Goal: Task Accomplishment & Management: Use online tool/utility

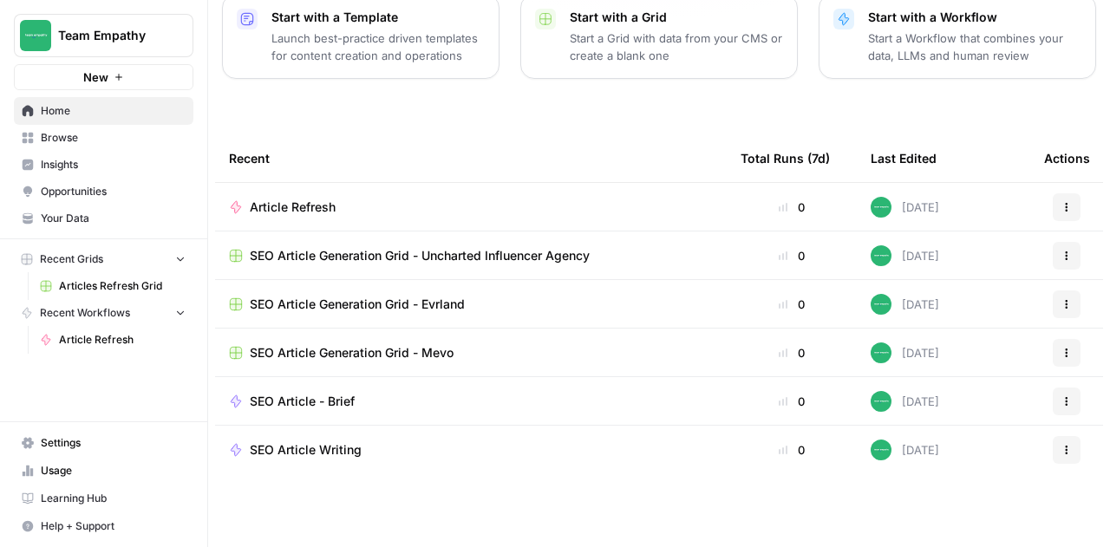
scroll to position [248, 0]
click at [108, 137] on span "Browse" at bounding box center [113, 138] width 145 height 16
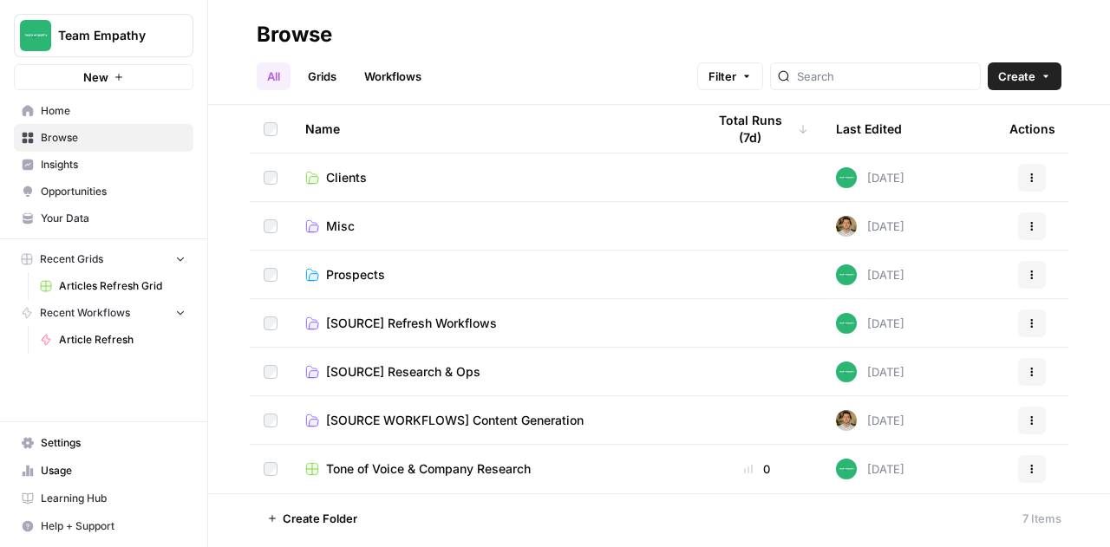
click at [446, 318] on span "[SOURCE] Refresh Workflows" at bounding box center [411, 323] width 171 height 17
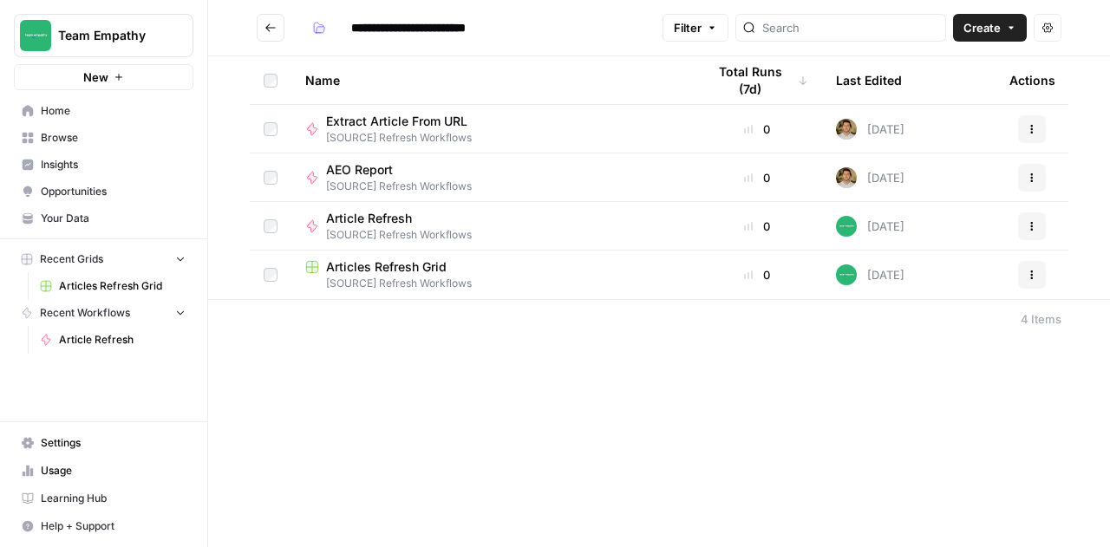
click at [1031, 278] on icon "button" at bounding box center [1032, 275] width 10 height 10
click at [941, 312] on span "Duplicate" at bounding box center [955, 315] width 139 height 17
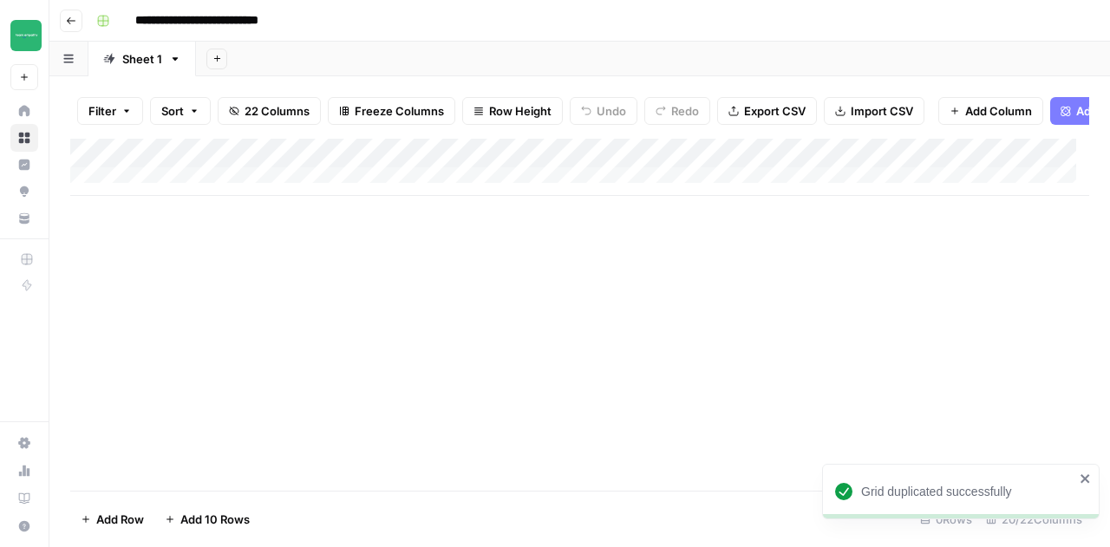
click at [299, 18] on input "**********" at bounding box center [218, 21] width 180 height 28
click at [135, 20] on input "**********" at bounding box center [197, 21] width 138 height 28
type input "**********"
click at [153, 192] on div "Add Column" at bounding box center [579, 167] width 1019 height 57
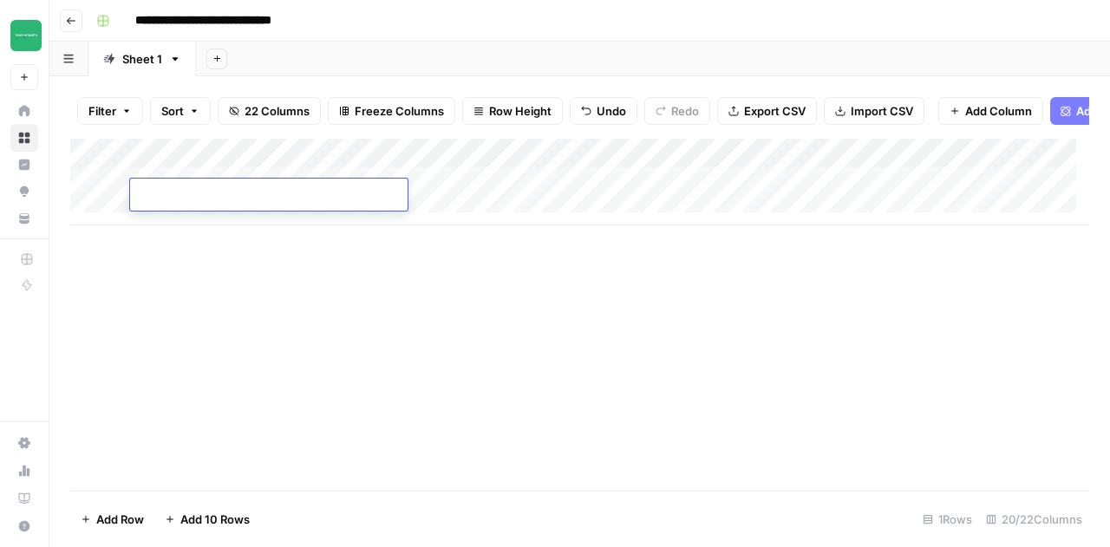
click at [147, 219] on div "Add Column" at bounding box center [579, 182] width 1019 height 87
click at [147, 245] on div "Add Column" at bounding box center [579, 197] width 1019 height 116
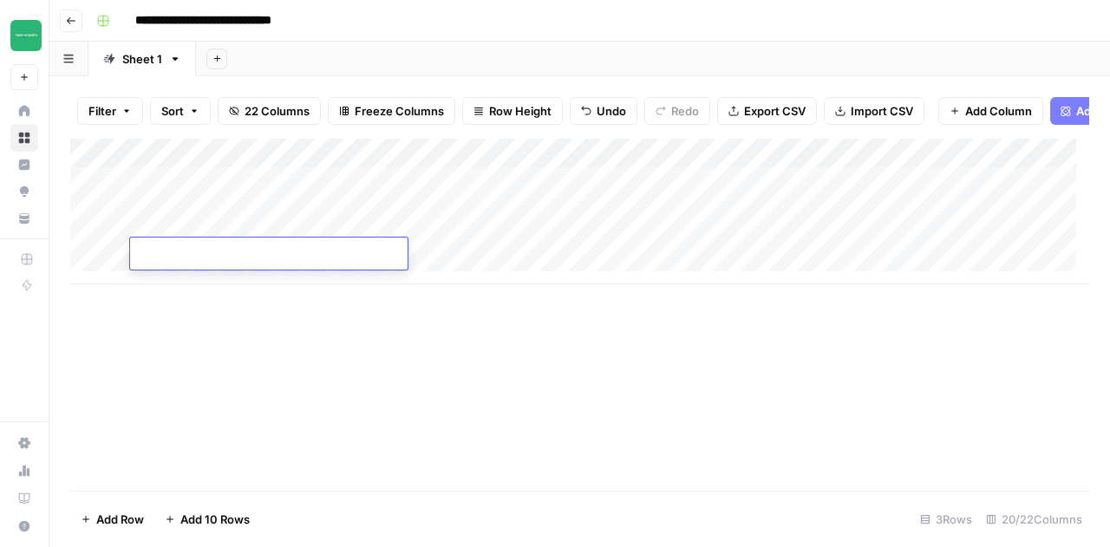
paste textarea "**********"
type textarea "**********"
click at [198, 206] on div "Add Column" at bounding box center [579, 212] width 1019 height 146
click at [272, 222] on div "Add Column" at bounding box center [579, 212] width 1019 height 146
click at [241, 256] on div "Add Column" at bounding box center [579, 212] width 1019 height 146
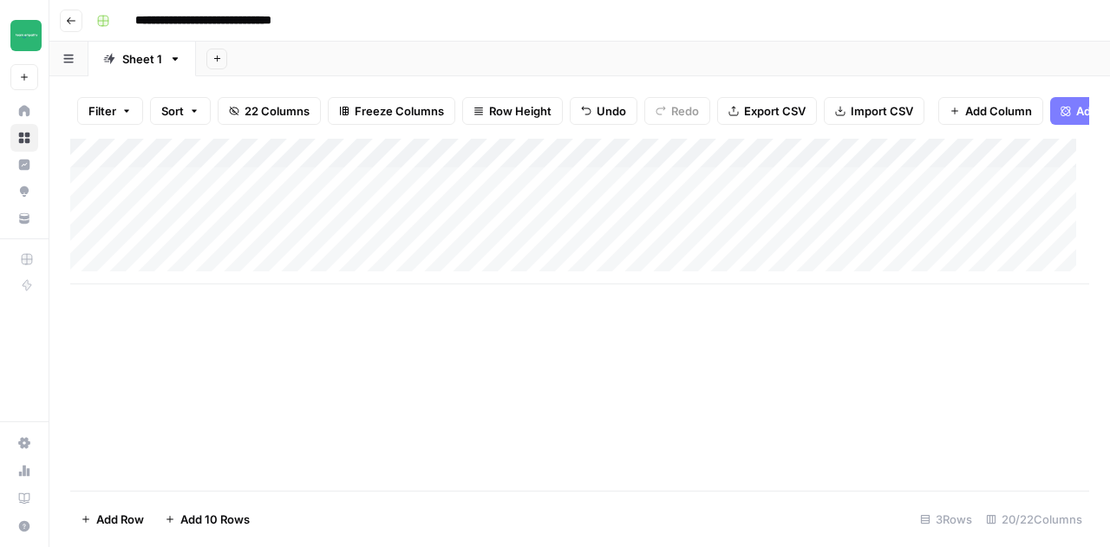
click at [170, 281] on div "Add Column" at bounding box center [579, 212] width 1019 height 146
click at [156, 310] on div "Add Column" at bounding box center [579, 226] width 1019 height 175
click at [153, 330] on div "Add Column" at bounding box center [579, 241] width 1019 height 205
click at [150, 370] on div "Add Column" at bounding box center [579, 256] width 1019 height 234
click at [206, 292] on div "Add Column" at bounding box center [579, 271] width 1019 height 264
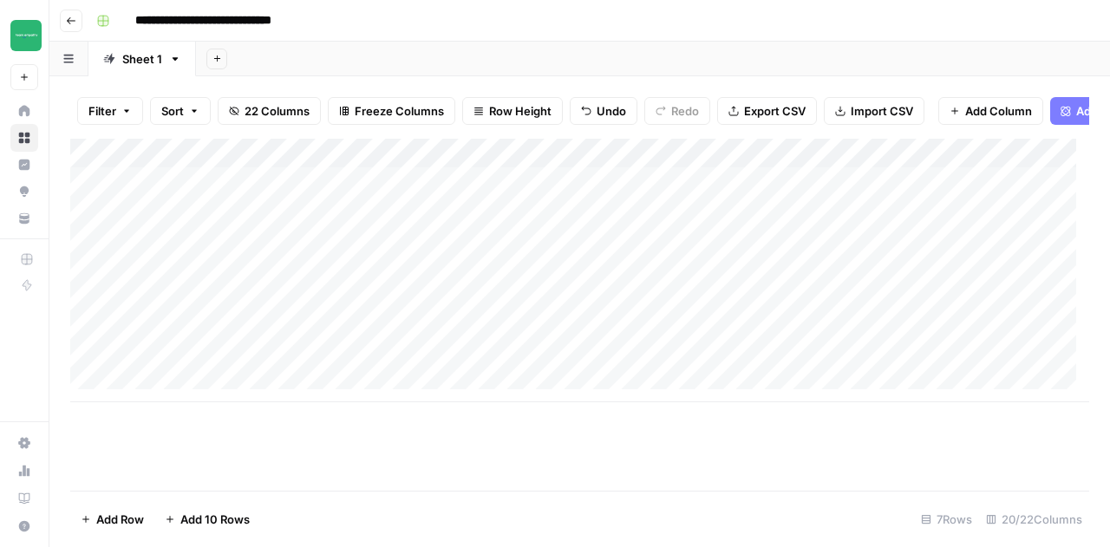
click at [232, 311] on div "Add Column" at bounding box center [579, 271] width 1019 height 264
click at [187, 353] on div "Add Column" at bounding box center [579, 271] width 1019 height 264
click at [259, 377] on div "Add Column" at bounding box center [579, 271] width 1019 height 264
click at [189, 389] on div "Add Column" at bounding box center [579, 271] width 1019 height 264
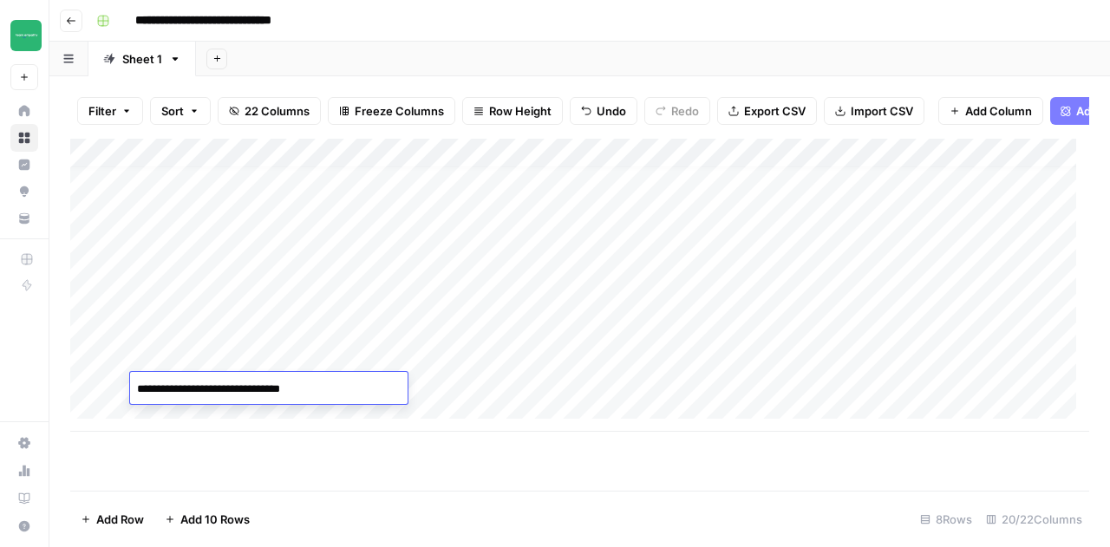
type textarea "**********"
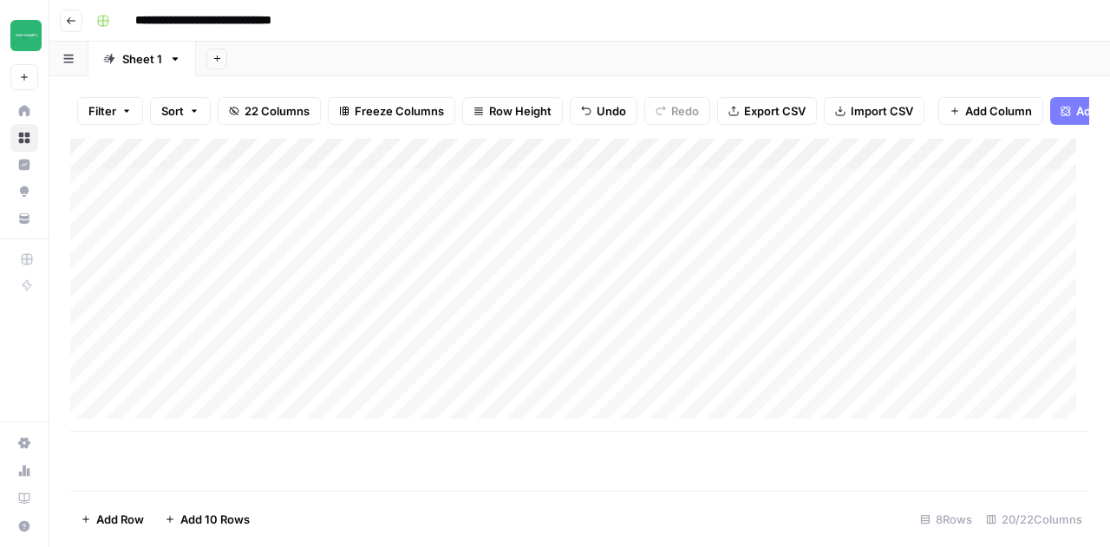
click at [153, 428] on div "Add Column" at bounding box center [579, 285] width 1019 height 293
type textarea "**********"
click at [504, 381] on div "Add Column" at bounding box center [579, 300] width 1019 height 323
click at [444, 203] on div "Add Column" at bounding box center [579, 300] width 1019 height 323
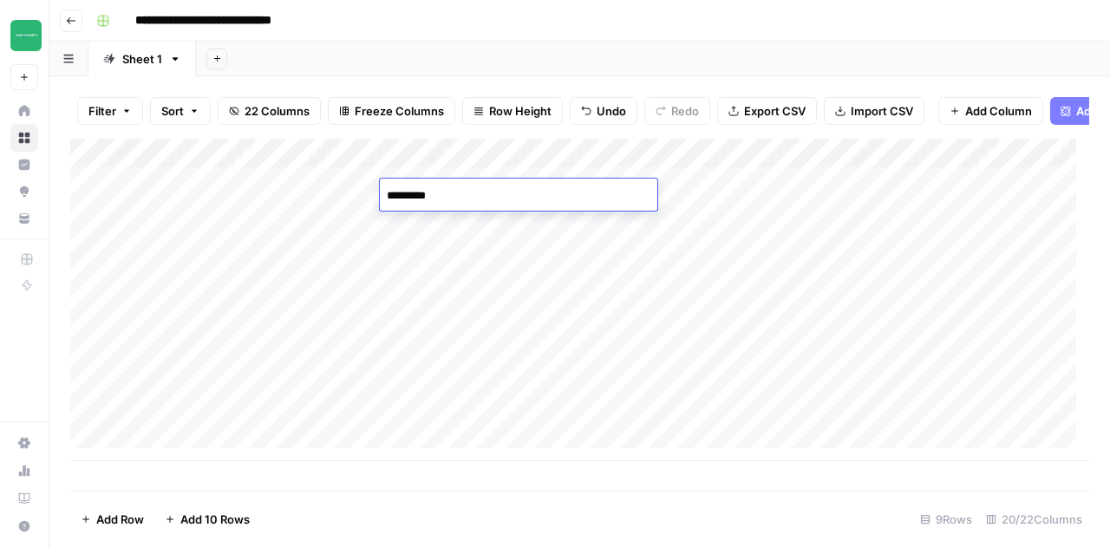
type textarea "*********"
click at [463, 195] on div "Add Column" at bounding box center [579, 300] width 1019 height 323
drag, startPoint x: 557, startPoint y: 211, endPoint x: 519, endPoint y: 356, distance: 149.8
click at [519, 356] on div "Add Column" at bounding box center [579, 300] width 1019 height 323
click at [508, 219] on div "Add Column" at bounding box center [579, 300] width 1019 height 323
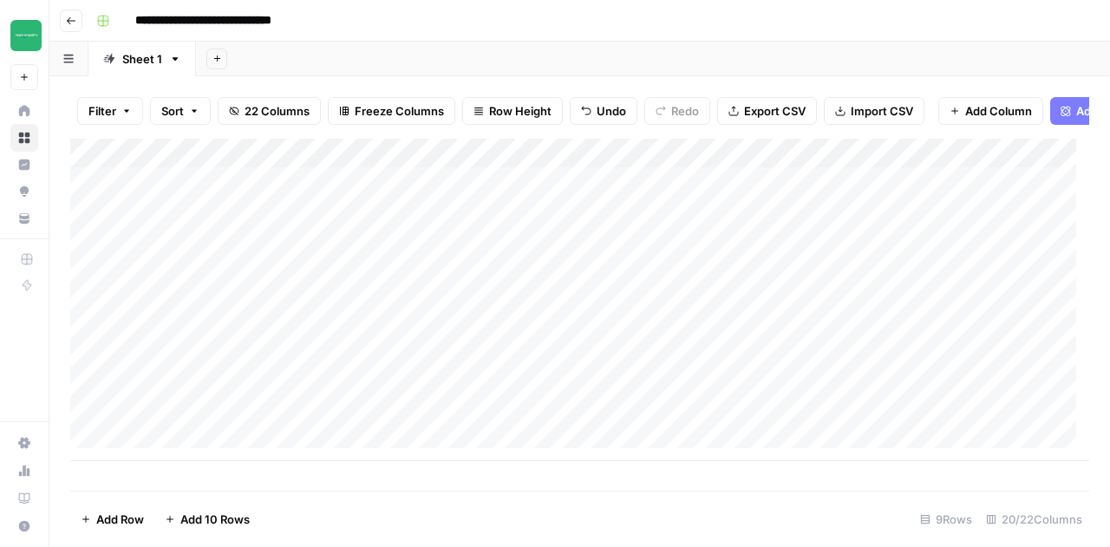
scroll to position [13, 0]
click at [541, 336] on div "Add Column" at bounding box center [579, 300] width 1019 height 323
drag, startPoint x: 554, startPoint y: 343, endPoint x: 550, endPoint y: 416, distance: 73.9
click at [550, 416] on div "Add Column" at bounding box center [579, 300] width 1019 height 323
click at [474, 230] on div "Add Column" at bounding box center [579, 300] width 1019 height 323
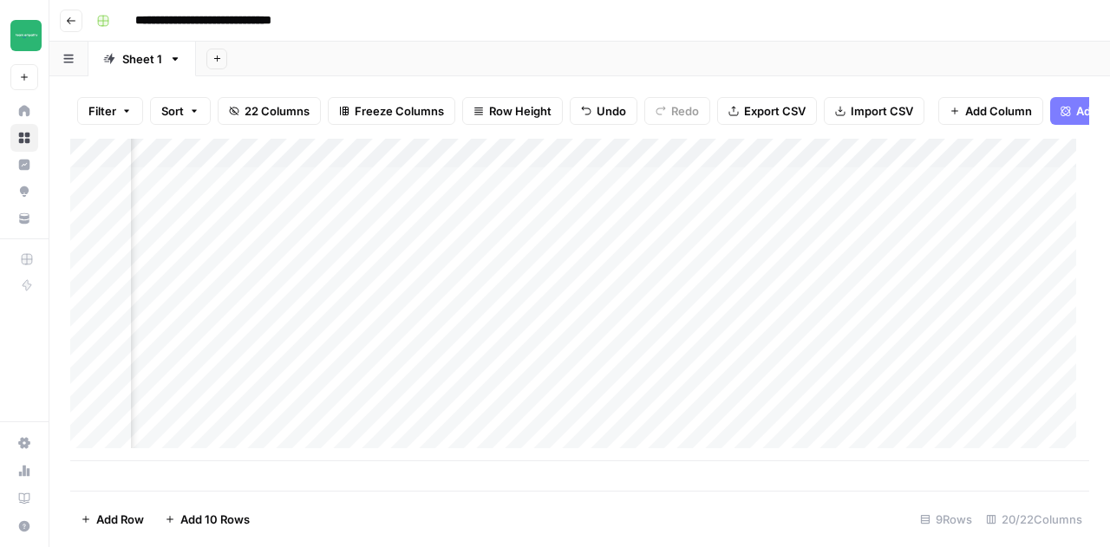
scroll to position [0, 0]
click at [68, 25] on icon "button" at bounding box center [71, 21] width 10 height 10
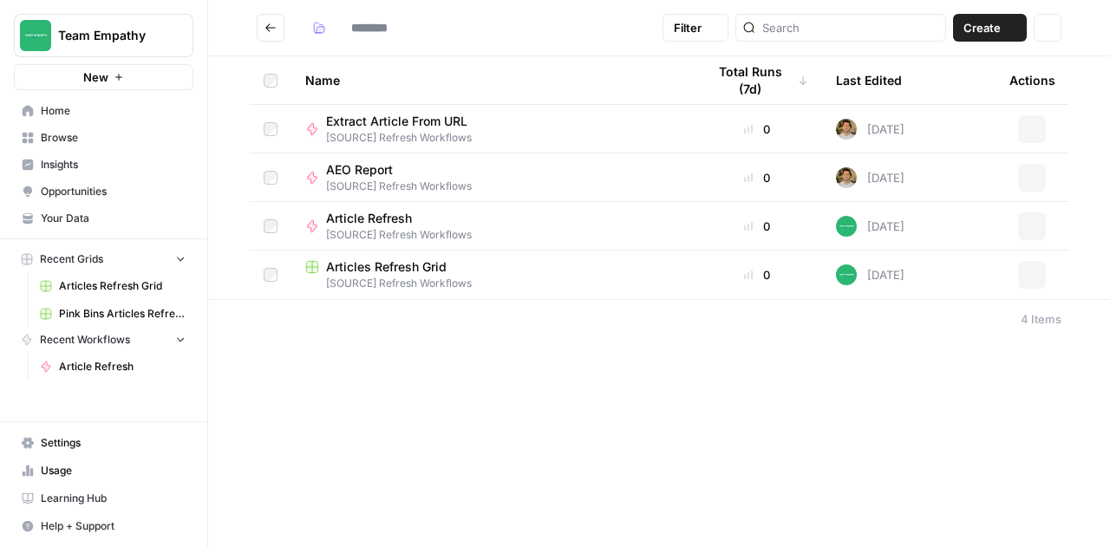
type input "**********"
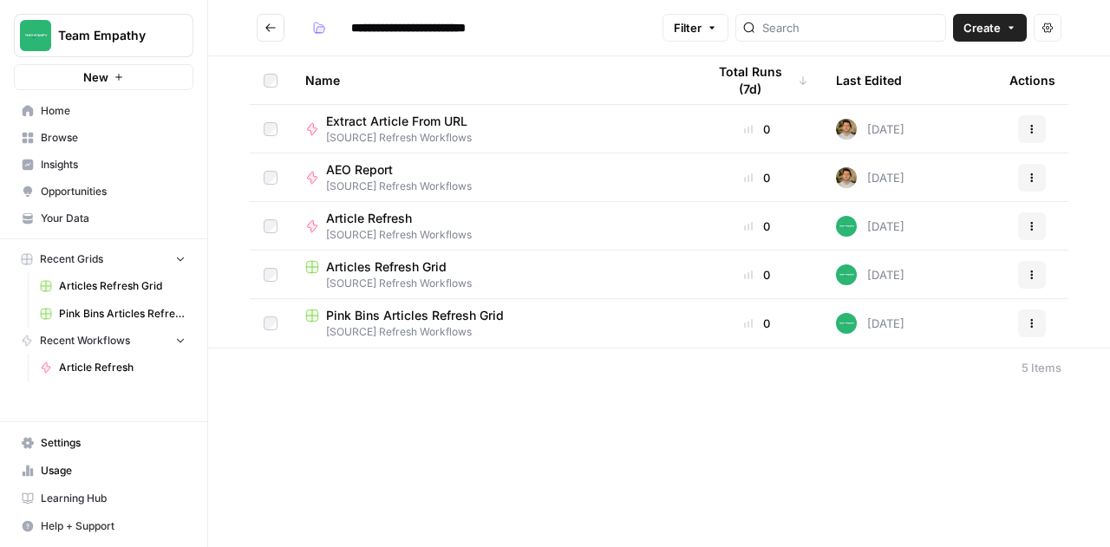
click at [272, 27] on icon "Go back" at bounding box center [270, 27] width 10 height 8
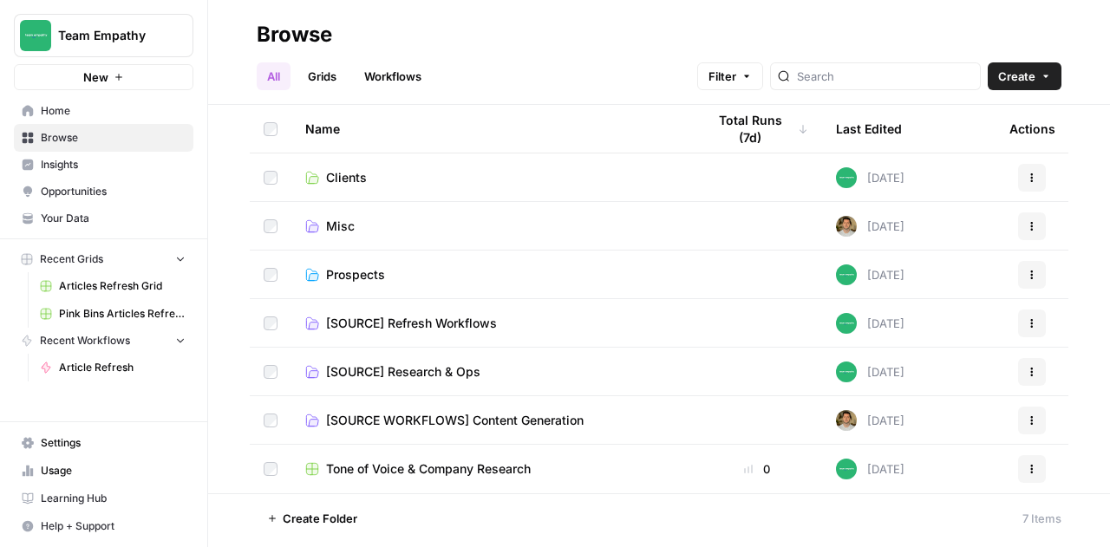
click at [344, 180] on span "Clients" at bounding box center [346, 177] width 41 height 17
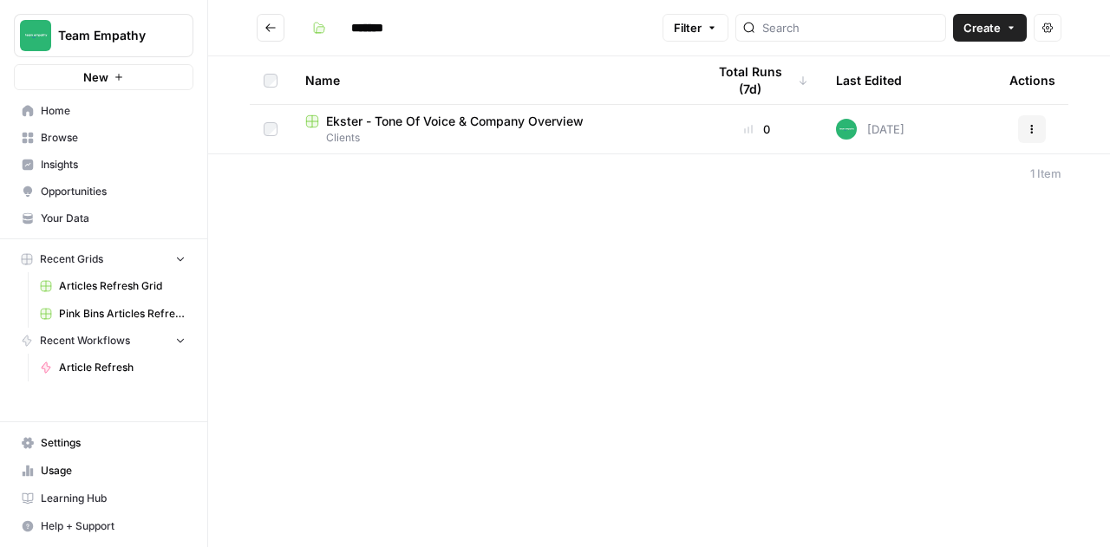
click at [272, 33] on icon "Go back" at bounding box center [271, 28] width 12 height 12
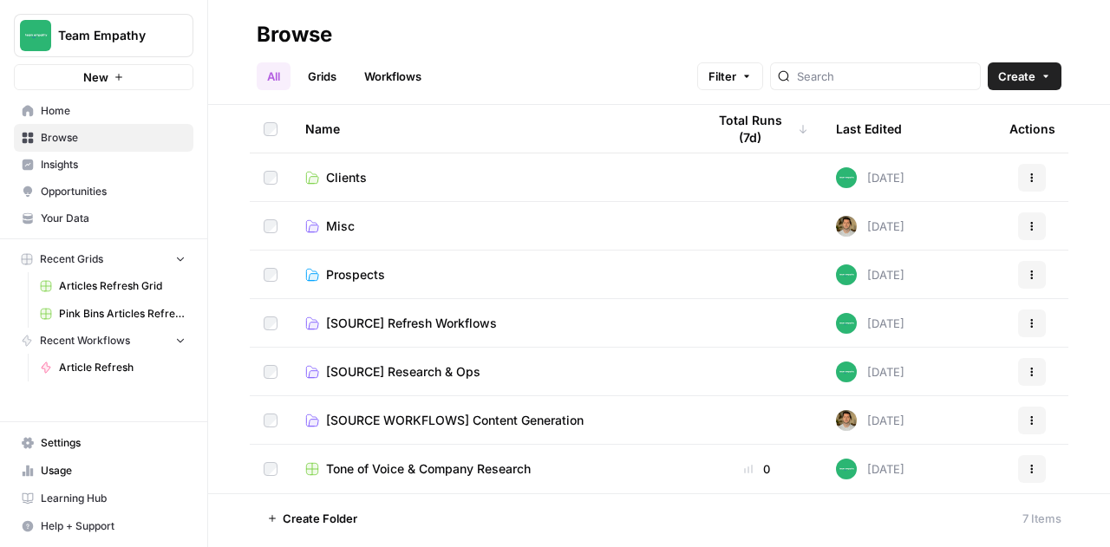
click at [400, 370] on span "[SOURCE] Research & Ops" at bounding box center [403, 371] width 154 height 17
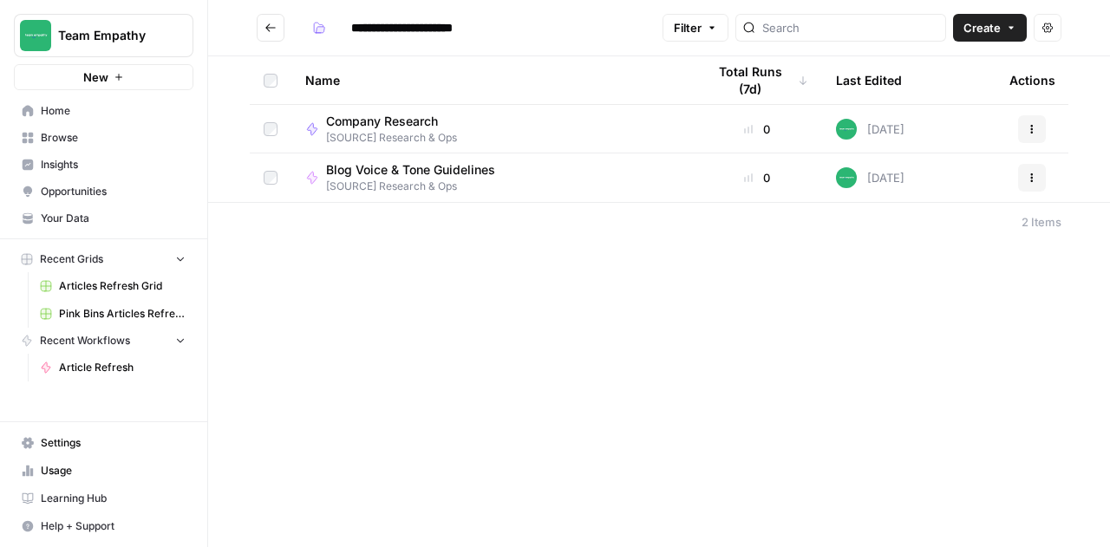
click at [262, 14] on button "Go back" at bounding box center [271, 28] width 28 height 28
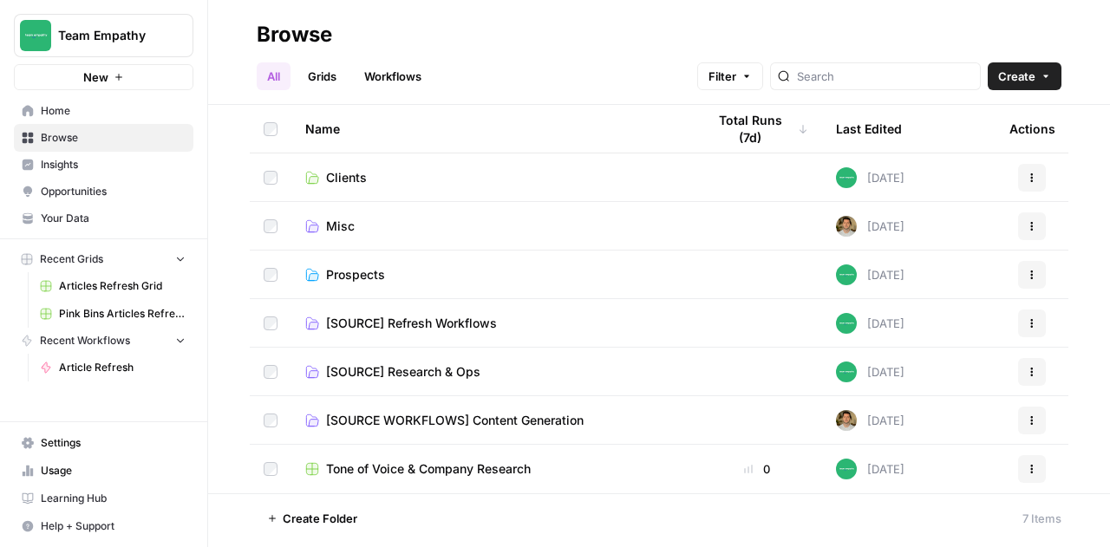
click at [340, 275] on span "Prospects" at bounding box center [355, 274] width 59 height 17
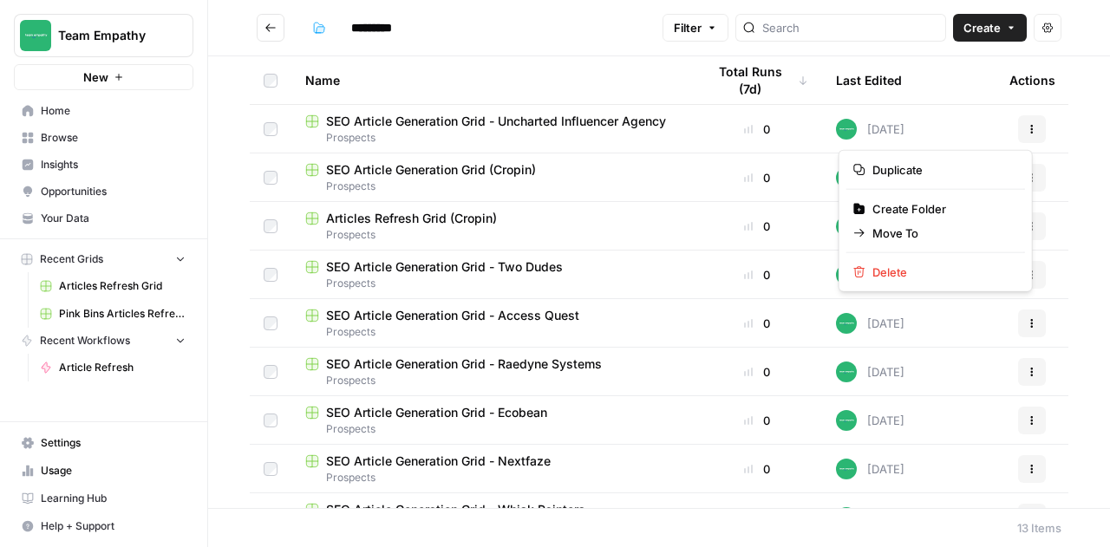
click at [1031, 128] on icon "button" at bounding box center [1032, 129] width 3 height 3
click at [923, 172] on span "Duplicate" at bounding box center [942, 169] width 139 height 17
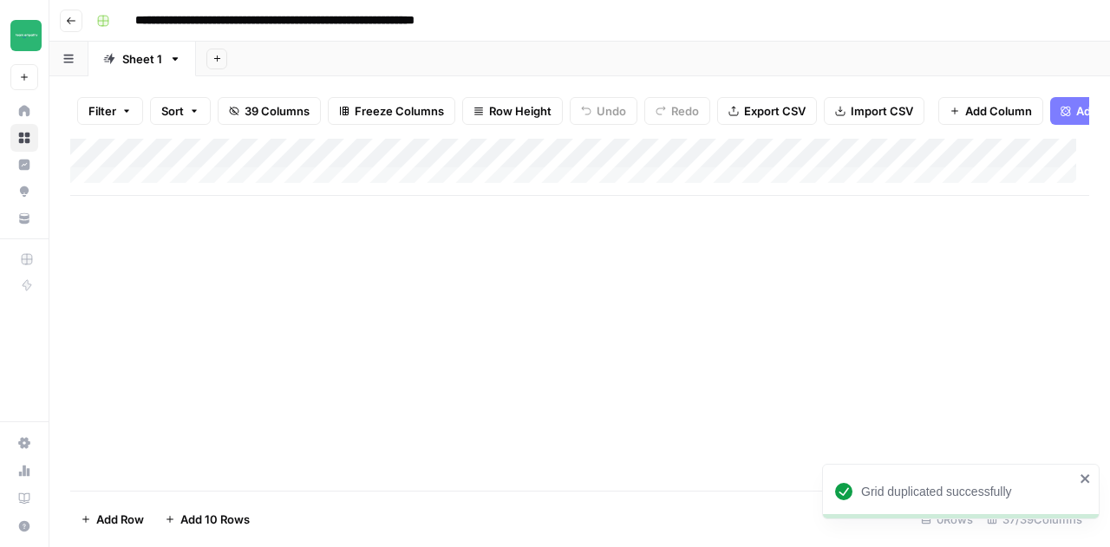
click at [304, 19] on input "**********" at bounding box center [331, 21] width 406 height 28
drag, startPoint x: 300, startPoint y: 19, endPoint x: 529, endPoint y: 23, distance: 229.1
click at [529, 23] on input "**********" at bounding box center [331, 21] width 406 height 28
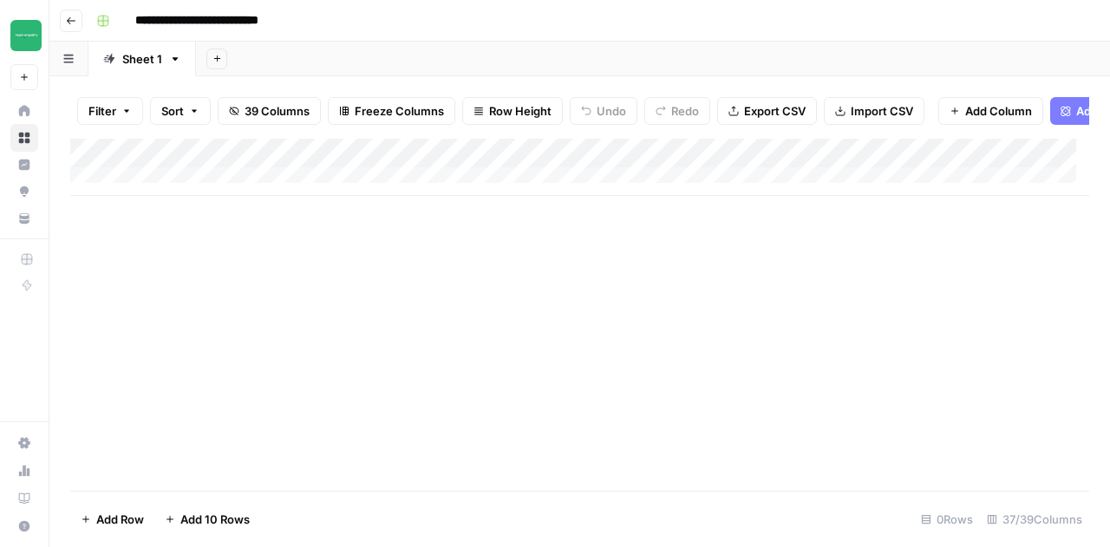
click at [135, 26] on input "**********" at bounding box center [218, 21] width 181 height 28
type input "**********"
click at [75, 19] on icon "button" at bounding box center [71, 21] width 10 height 10
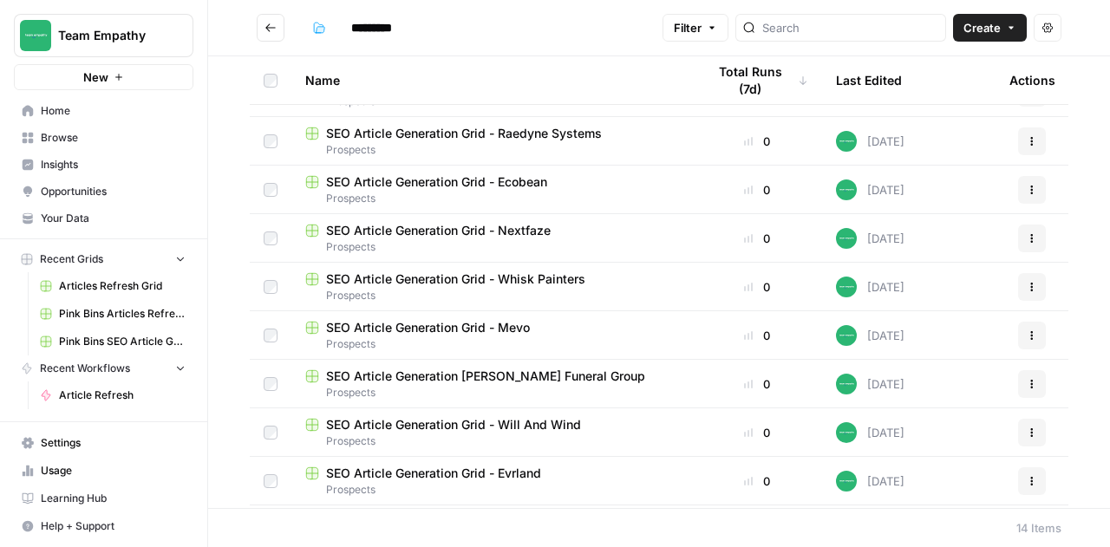
scroll to position [276, 0]
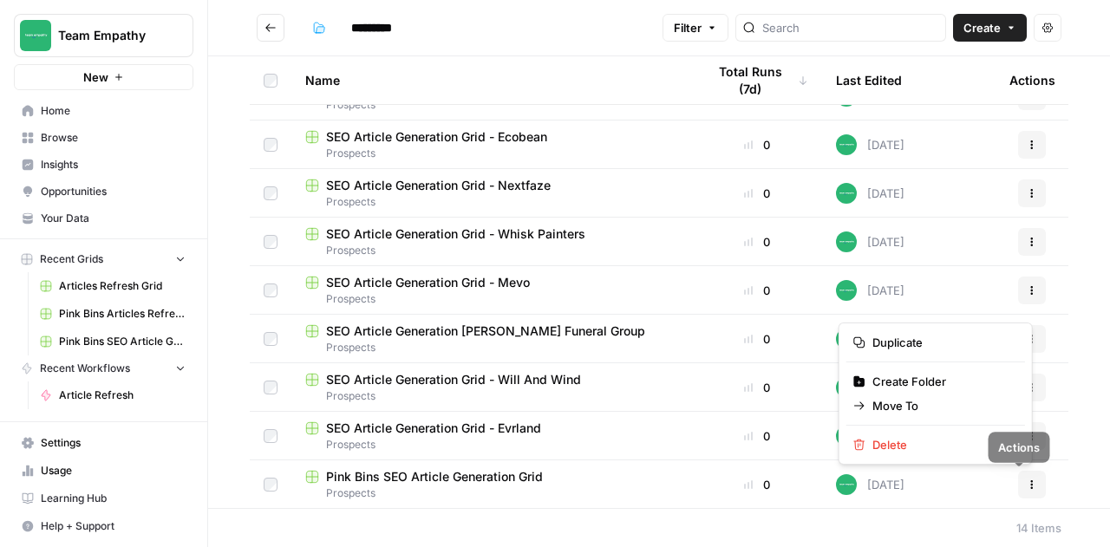
click at [1031, 484] on icon "button" at bounding box center [1032, 485] width 3 height 3
click at [893, 397] on span "Move To" at bounding box center [942, 405] width 139 height 17
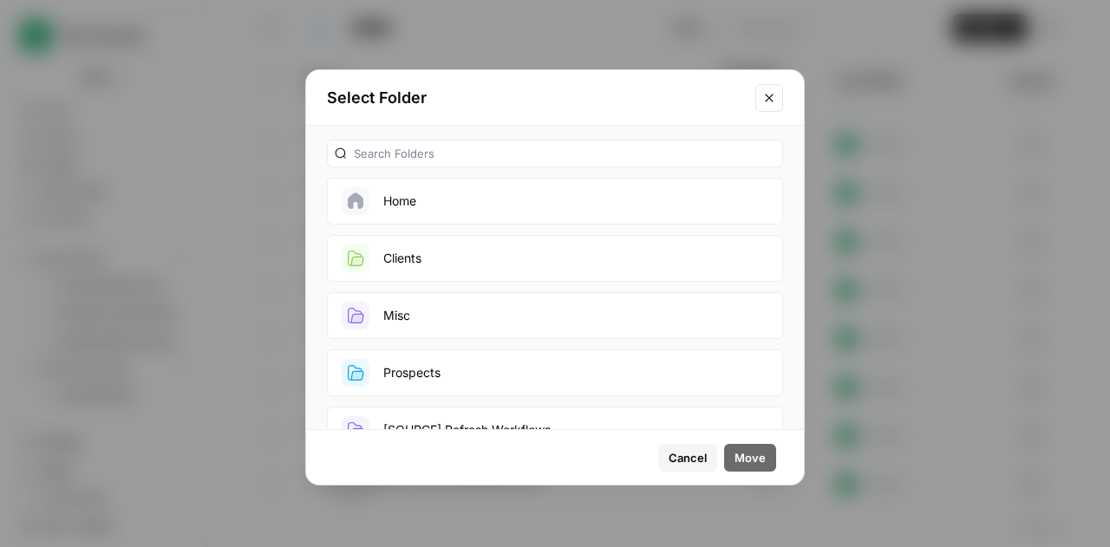
click at [458, 249] on button "Clients" at bounding box center [555, 258] width 456 height 47
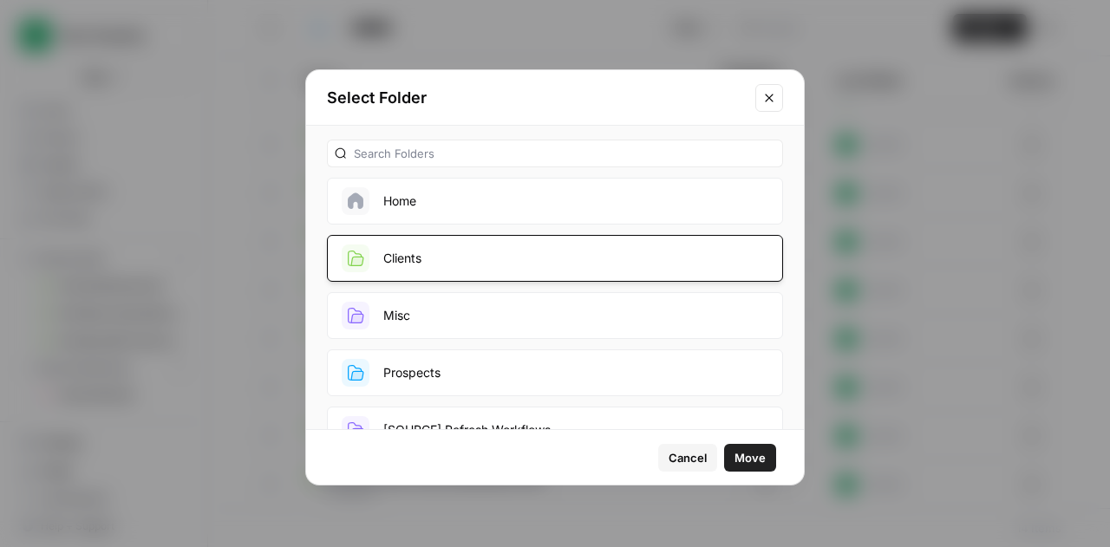
click at [745, 457] on span "Move" at bounding box center [750, 457] width 31 height 17
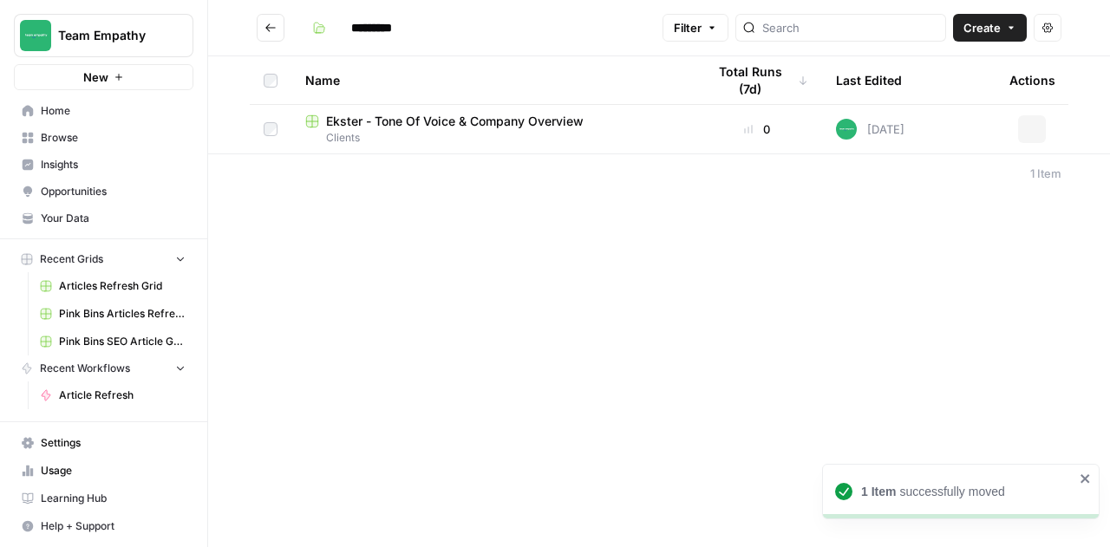
type input "*******"
click at [496, 166] on span "Pink Bins SEO Article Generation Grid" at bounding box center [434, 169] width 217 height 17
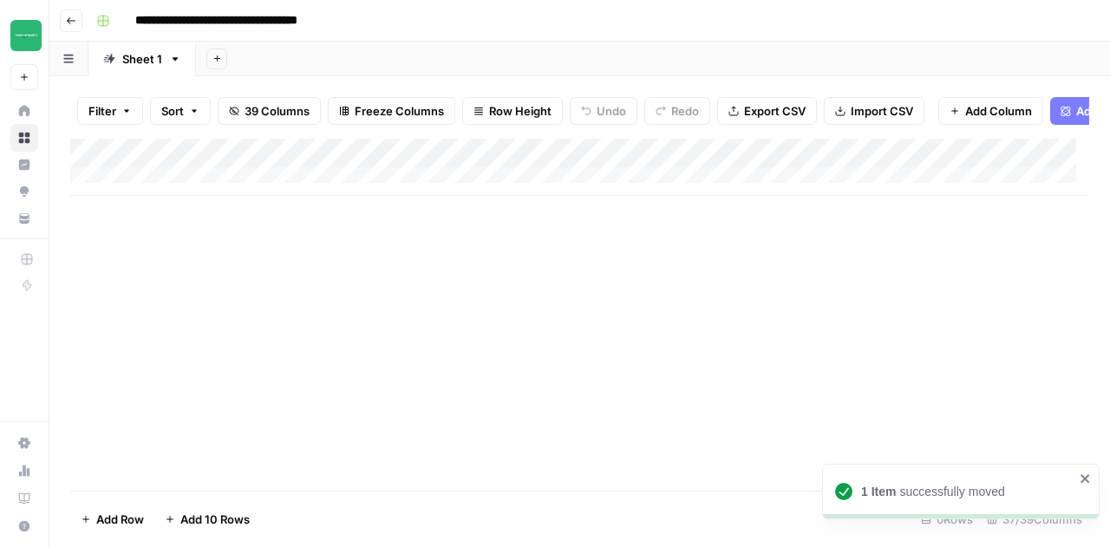
click at [75, 21] on icon "button" at bounding box center [71, 21] width 10 height 10
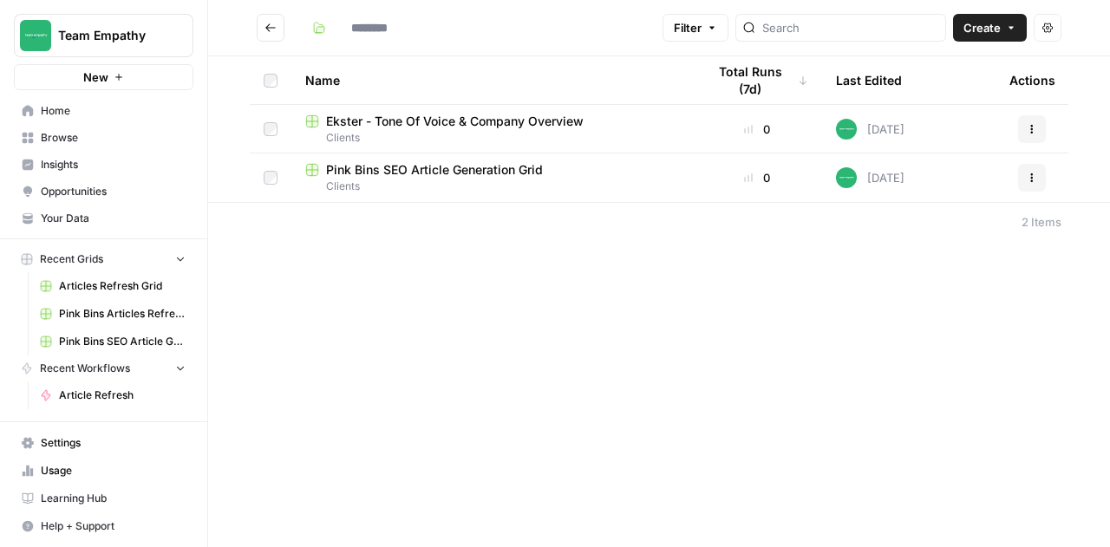
type input "*******"
click at [62, 133] on span "Browse" at bounding box center [113, 138] width 145 height 16
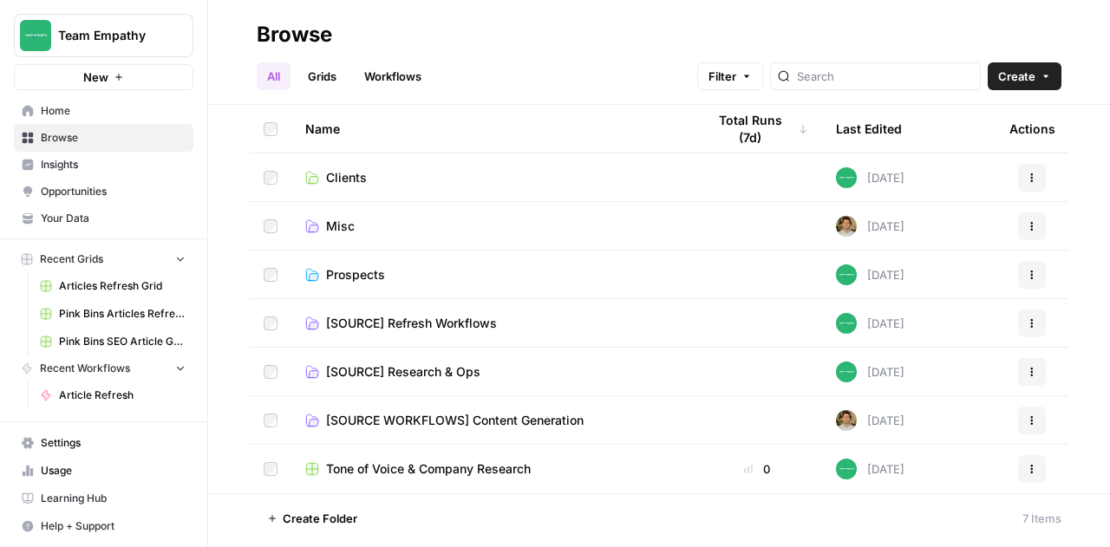
click at [465, 328] on span "[SOURCE] Refresh Workflows" at bounding box center [411, 323] width 171 height 17
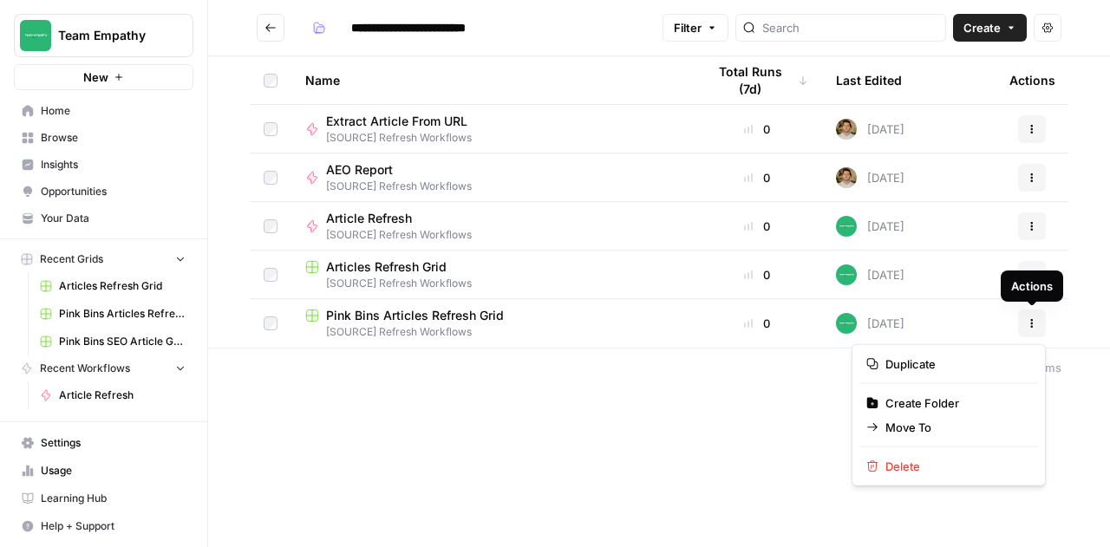
click at [1030, 325] on icon "button" at bounding box center [1032, 323] width 10 height 10
click at [893, 419] on span "Move To" at bounding box center [955, 427] width 139 height 17
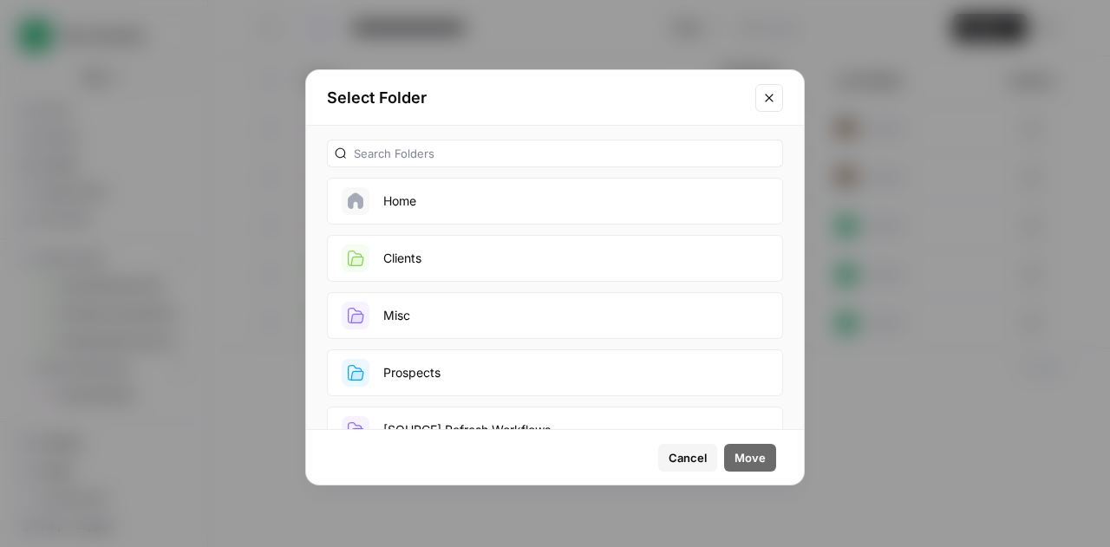
click at [373, 232] on section "Home Clients Misc Prospects [SOURCE] Refresh Workflows [SOURCE] Research & Ops …" at bounding box center [555, 373] width 456 height 390
click at [358, 259] on icon "button" at bounding box center [357, 261] width 12 height 9
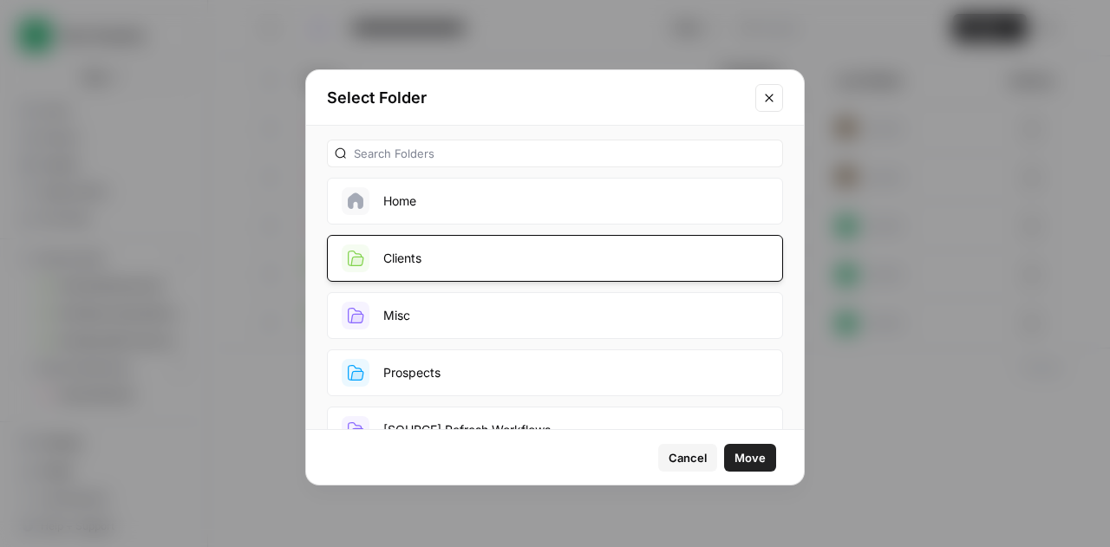
click at [751, 457] on span "Move" at bounding box center [750, 457] width 31 height 17
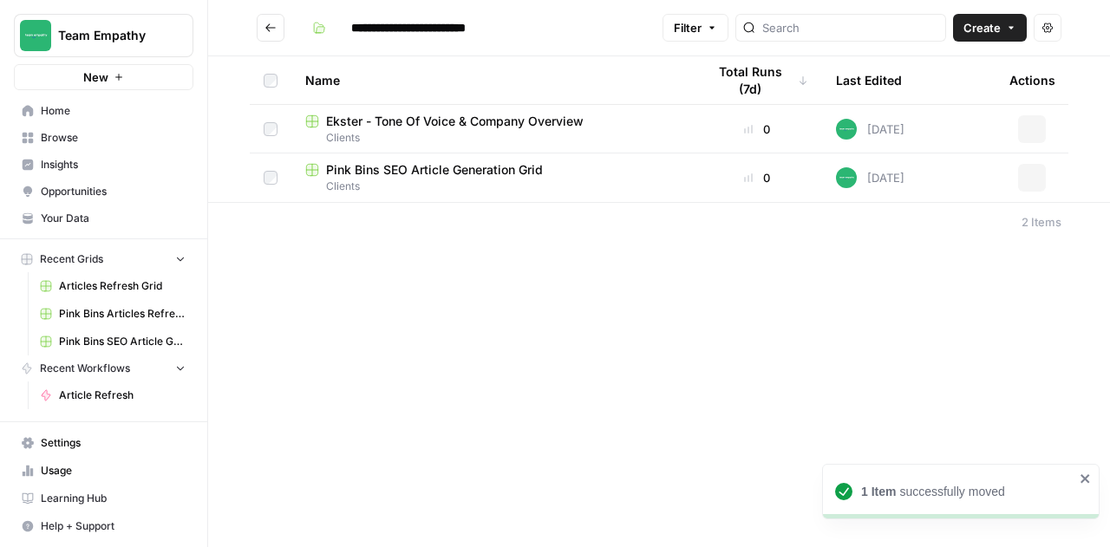
type input "*******"
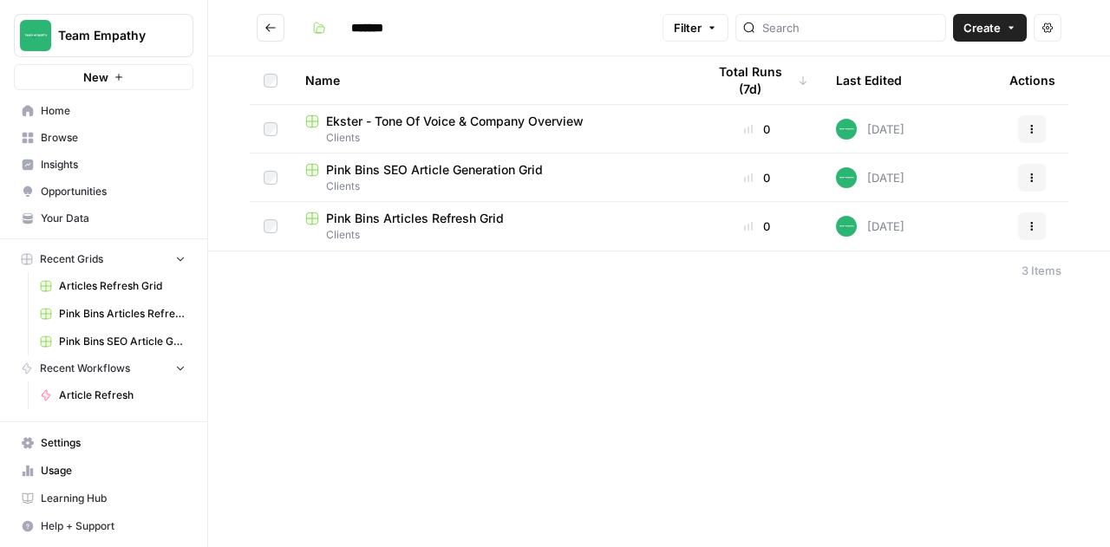
click at [582, 180] on span "Clients" at bounding box center [491, 187] width 373 height 16
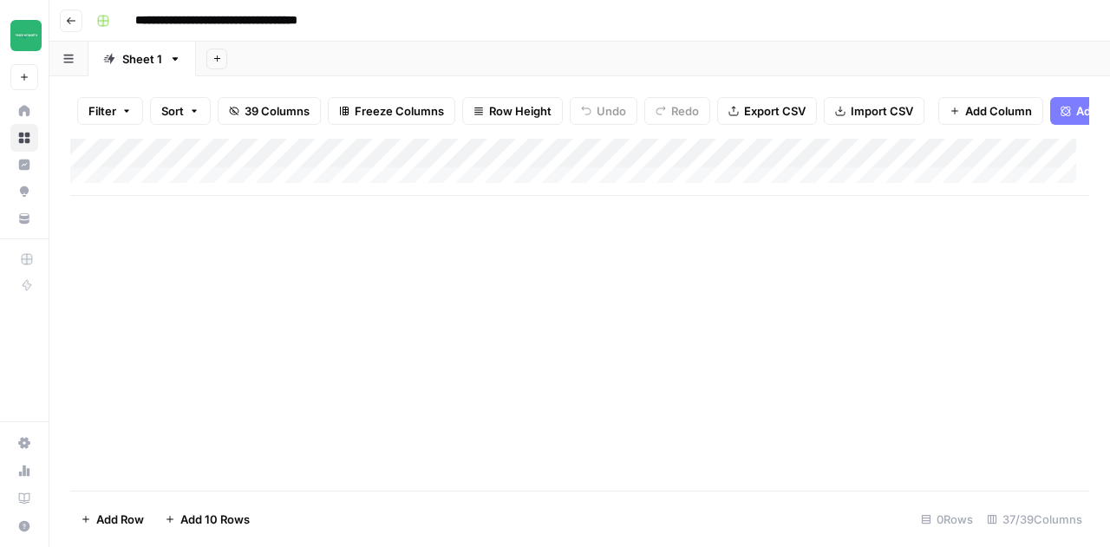
click at [173, 188] on div "Add Column" at bounding box center [579, 167] width 1019 height 57
click at [172, 219] on div "Add Column" at bounding box center [579, 182] width 1019 height 87
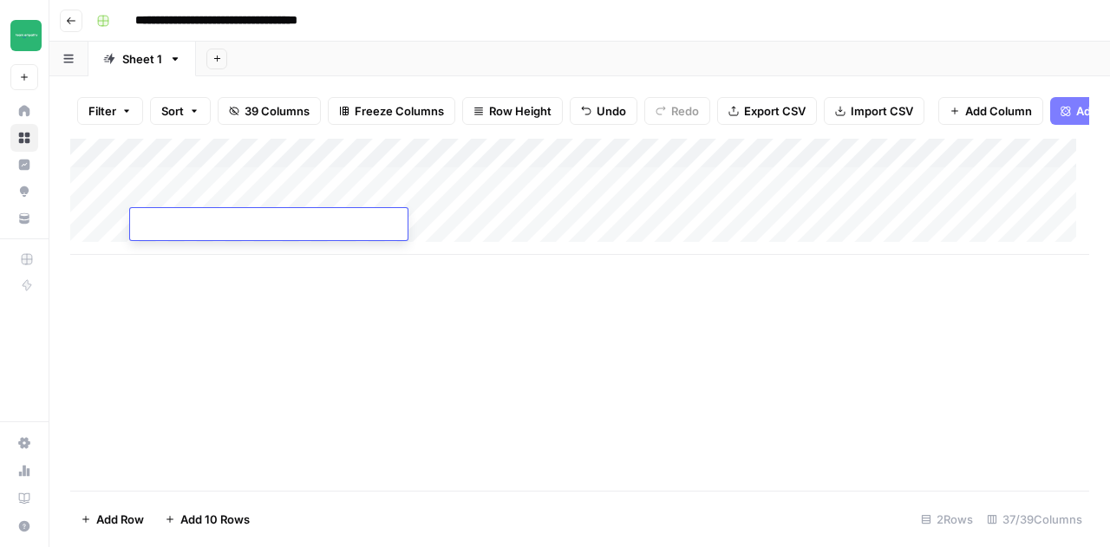
click at [189, 196] on div "Add Column" at bounding box center [579, 197] width 1019 height 116
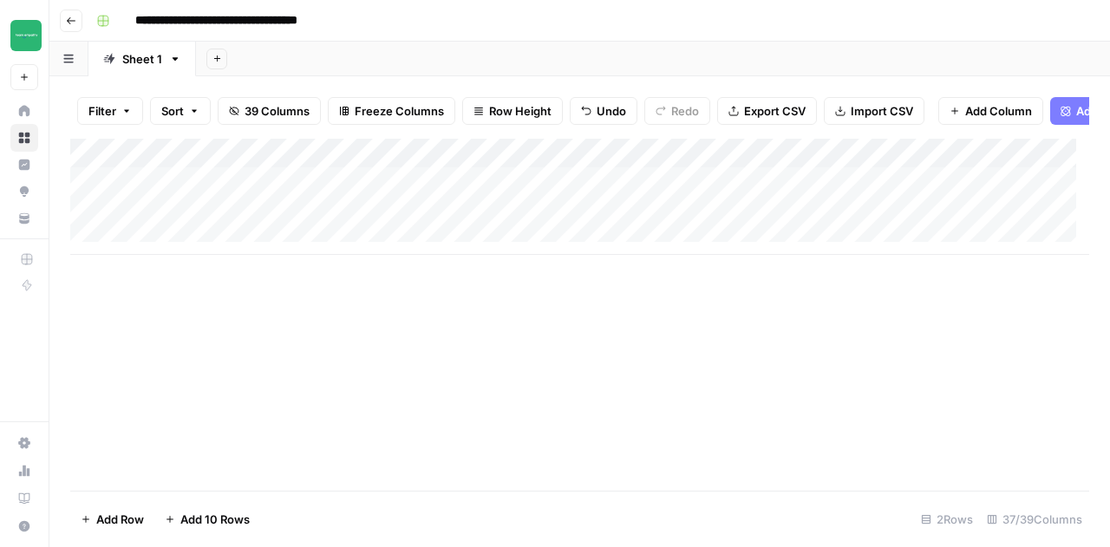
click at [189, 196] on div "Add Column" at bounding box center [579, 197] width 1019 height 116
type textarea "**********"
click at [394, 316] on div "Add Column" at bounding box center [579, 315] width 1019 height 352
click at [366, 194] on div "Add Column" at bounding box center [579, 197] width 1019 height 116
type textarea "*********"
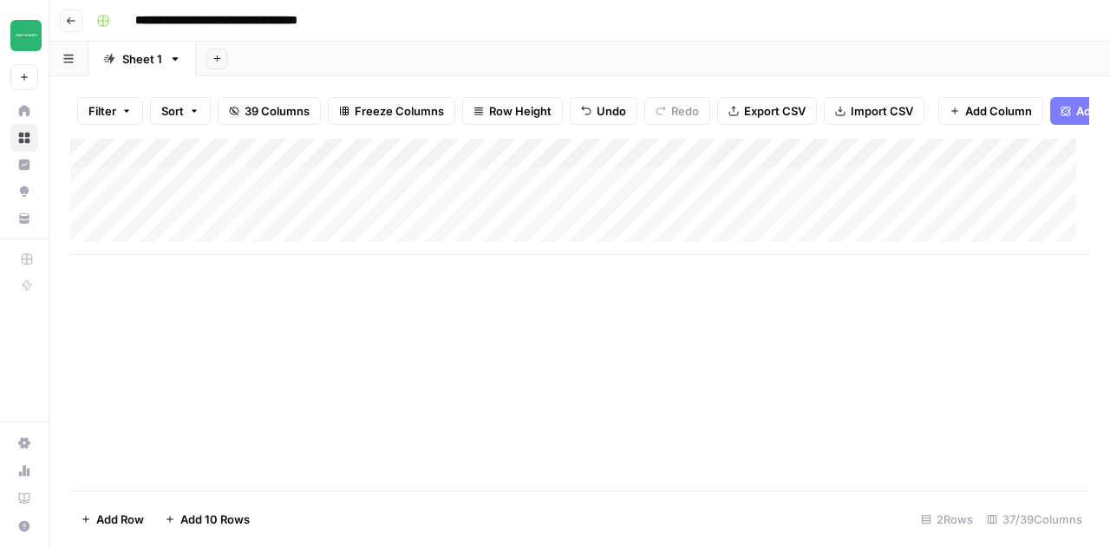
click at [507, 198] on div "Add Column" at bounding box center [579, 197] width 1019 height 116
click at [762, 166] on div "Add Column" at bounding box center [579, 197] width 1019 height 116
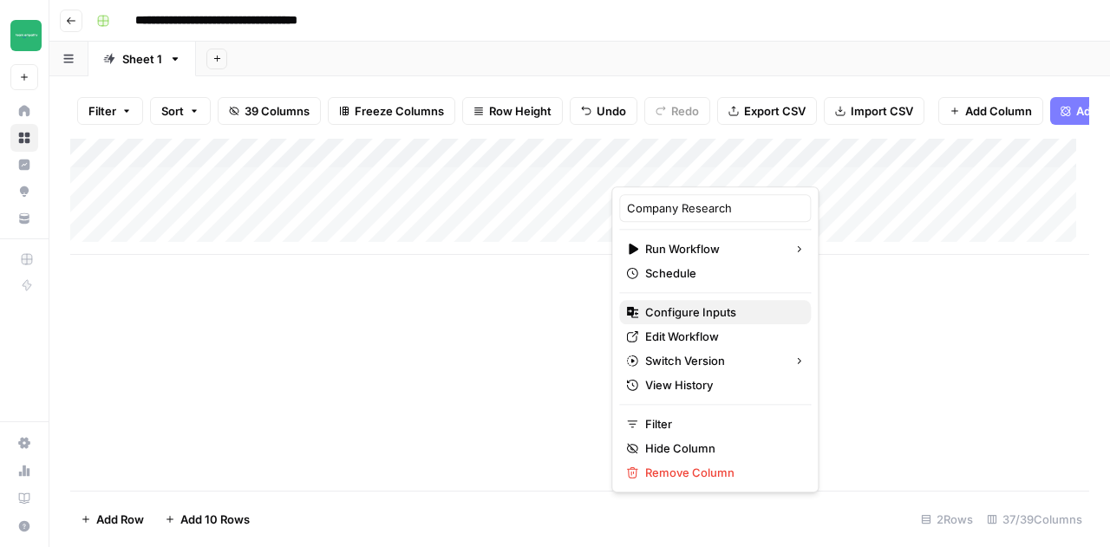
click at [699, 308] on span "Configure Inputs" at bounding box center [721, 312] width 152 height 17
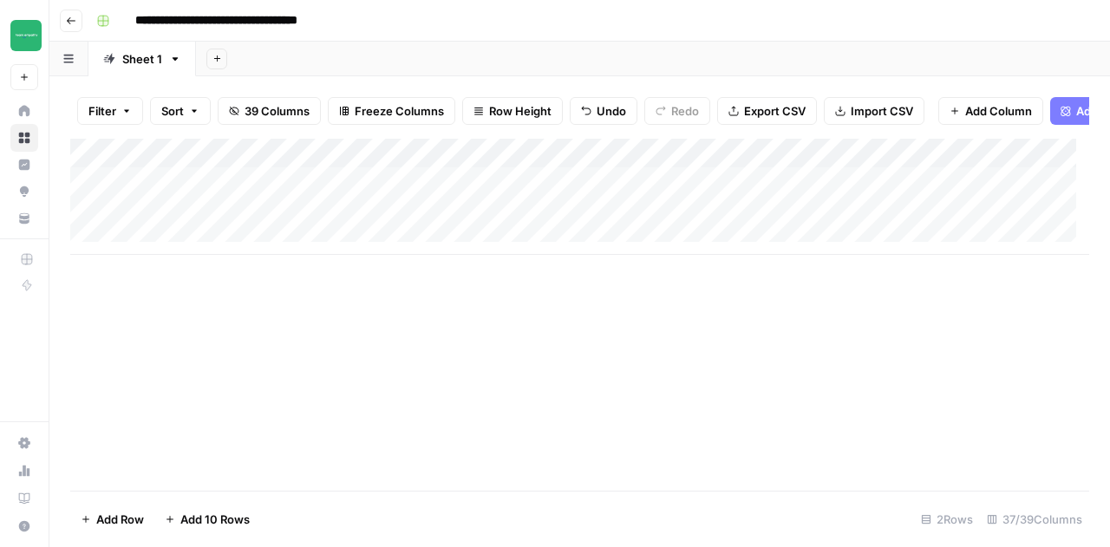
click at [706, 190] on div "Add Column" at bounding box center [579, 197] width 1019 height 116
click at [850, 166] on div "Add Column" at bounding box center [579, 197] width 1019 height 116
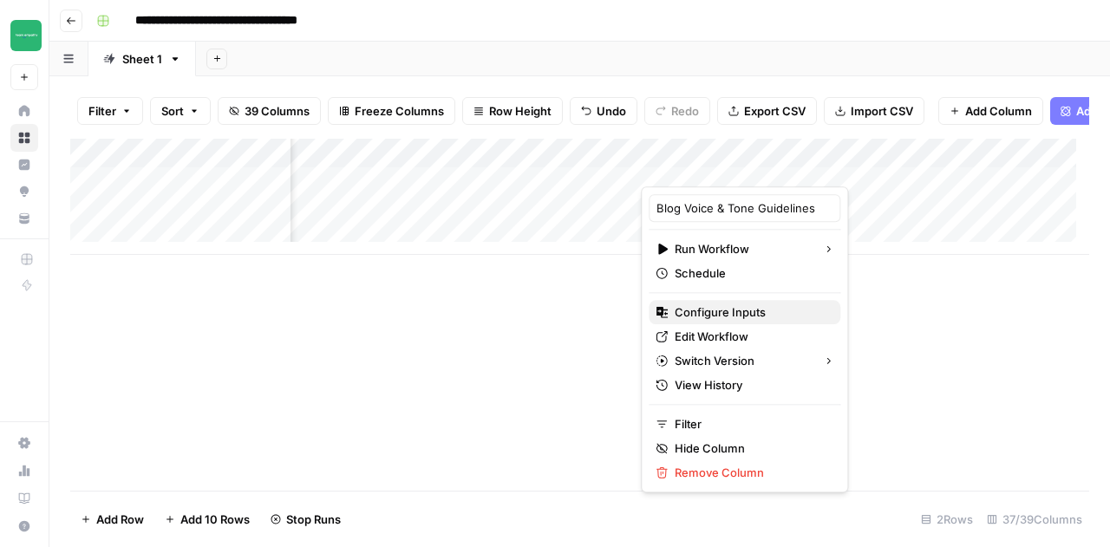
click at [760, 304] on span "Configure Inputs" at bounding box center [751, 312] width 152 height 17
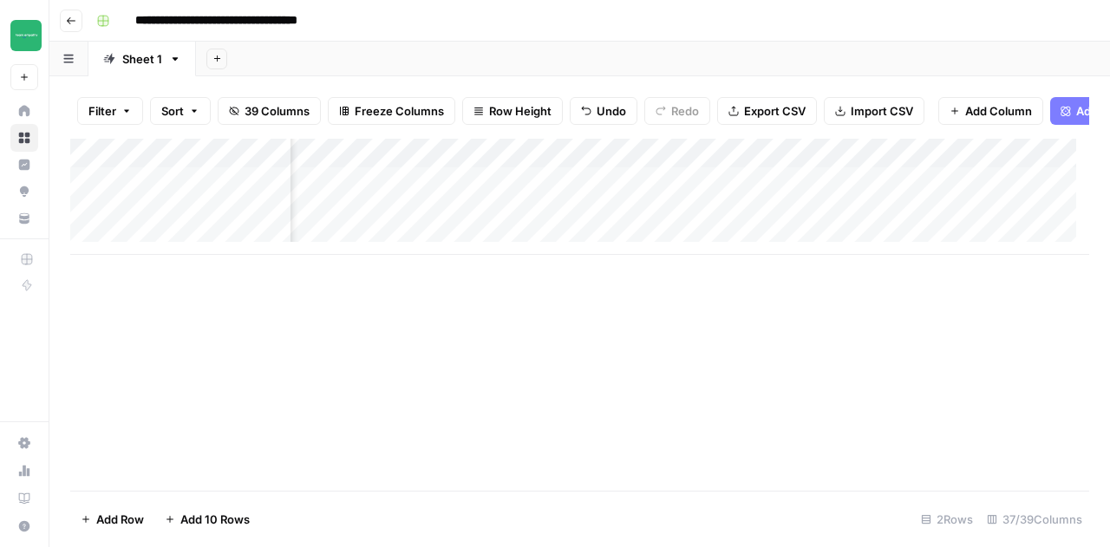
scroll to position [0, 2119]
click at [76, 23] on button "Go back" at bounding box center [71, 21] width 23 height 23
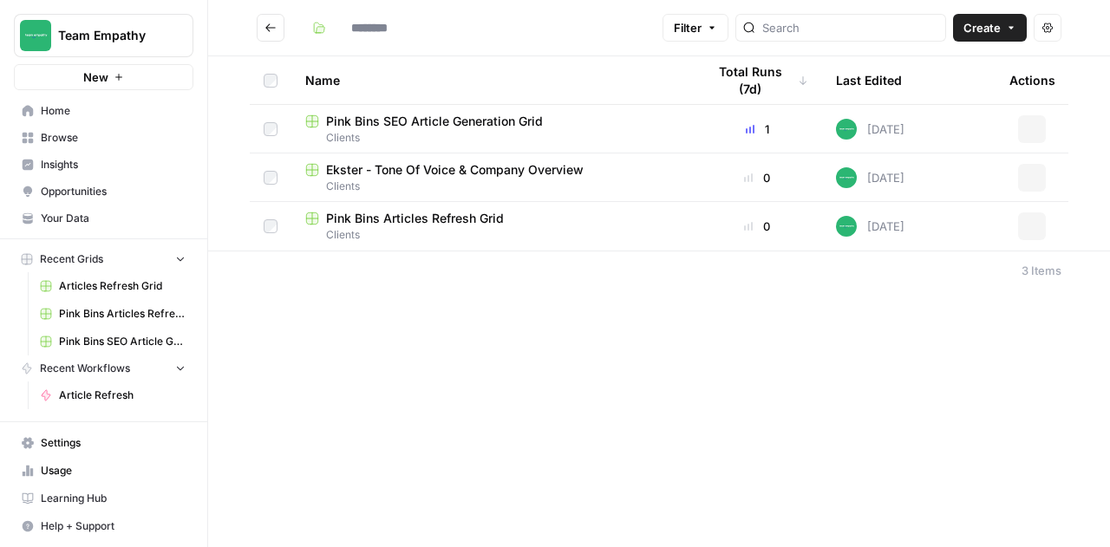
type input "*******"
click at [68, 134] on span "Browse" at bounding box center [113, 138] width 145 height 16
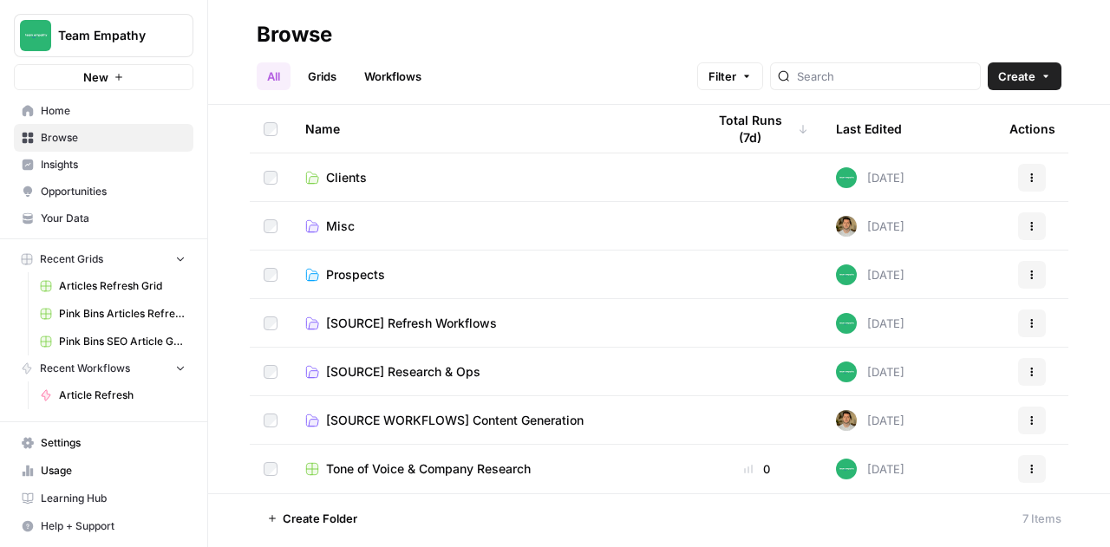
click at [446, 372] on span "[SOURCE] Research & Ops" at bounding box center [403, 371] width 154 height 17
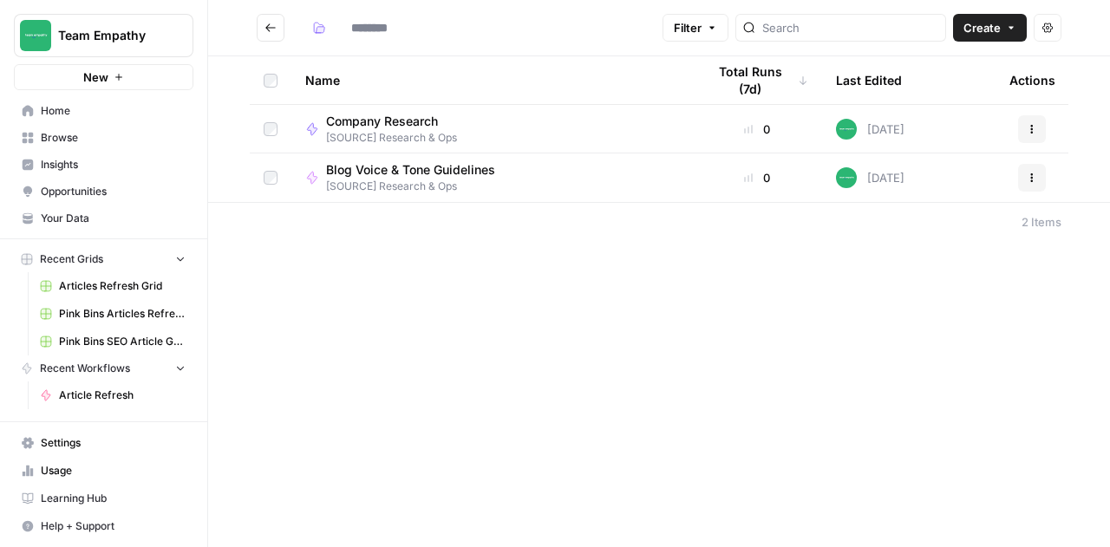
click at [272, 30] on icon "Go back" at bounding box center [271, 28] width 12 height 12
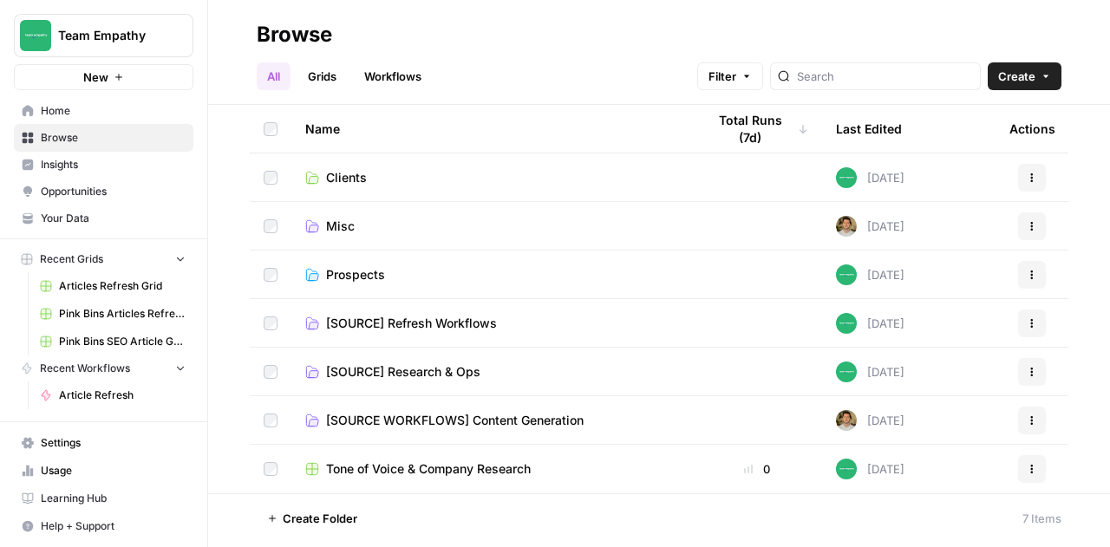
click at [414, 421] on span "[SOURCE WORKFLOWS] Content Generation" at bounding box center [455, 420] width 258 height 17
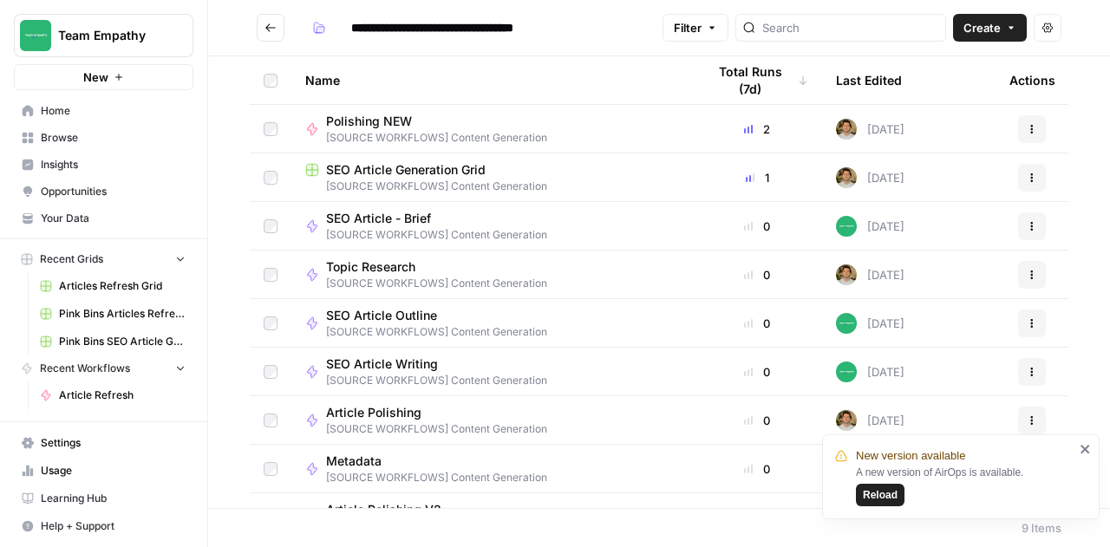
scroll to position [33, 0]
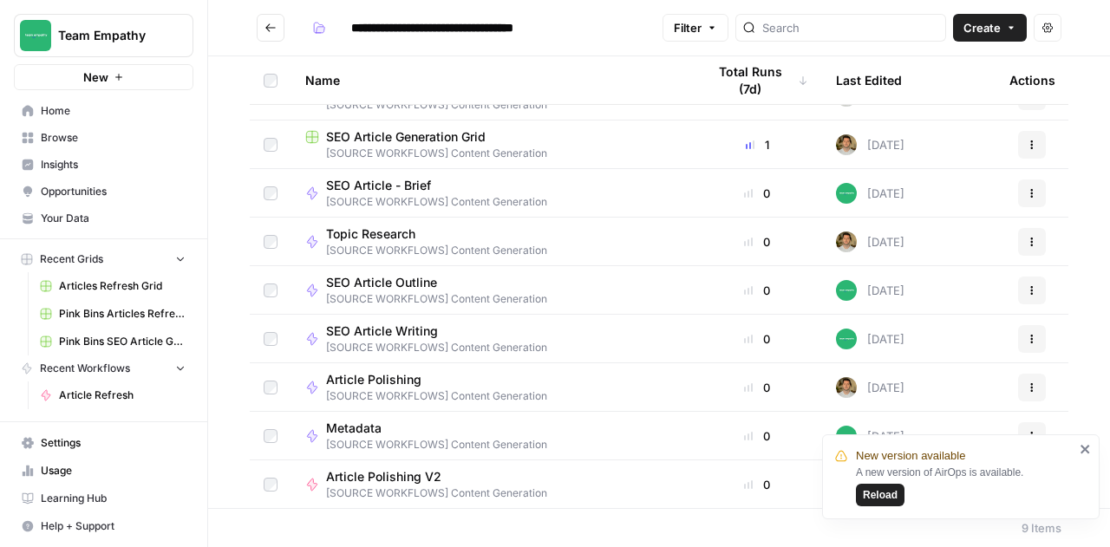
click at [887, 499] on span "Reload" at bounding box center [880, 496] width 35 height 16
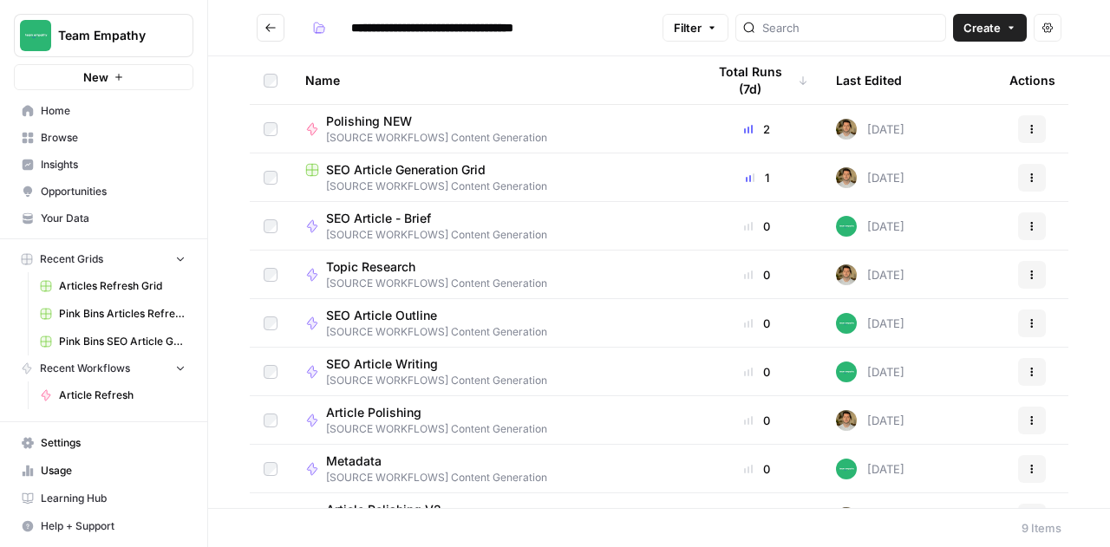
click at [283, 36] on button "Go back" at bounding box center [271, 28] width 28 height 28
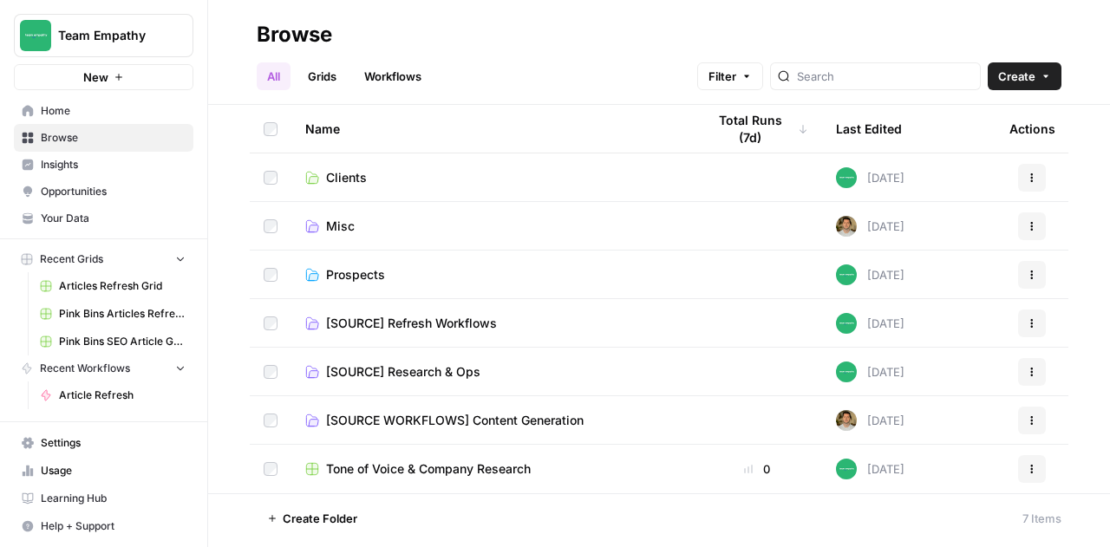
click at [97, 138] on span "Browse" at bounding box center [113, 138] width 145 height 16
click at [344, 174] on span "Clients" at bounding box center [346, 177] width 41 height 17
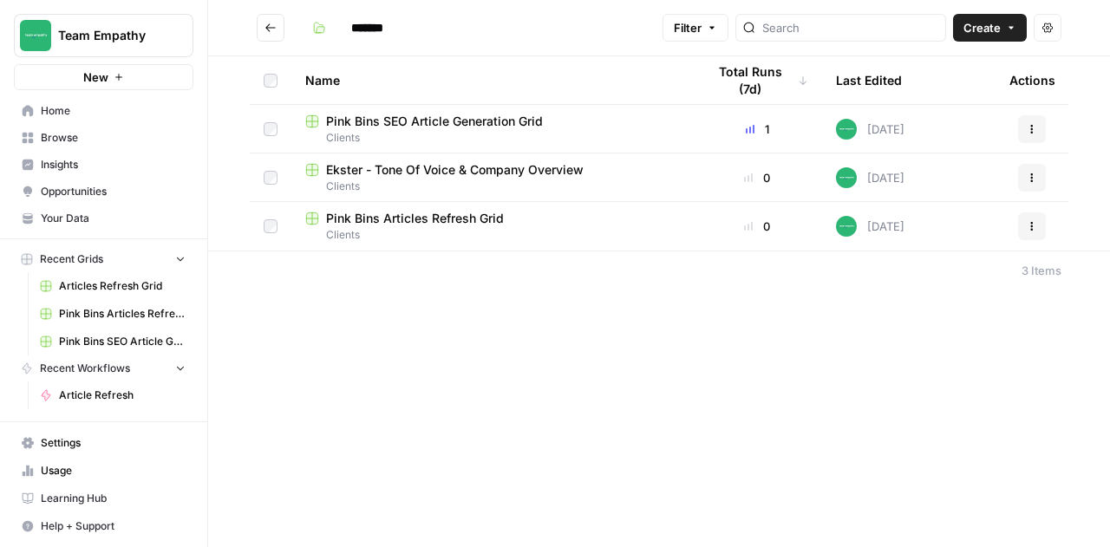
click at [396, 124] on span "Pink Bins SEO Article Generation Grid" at bounding box center [434, 121] width 217 height 17
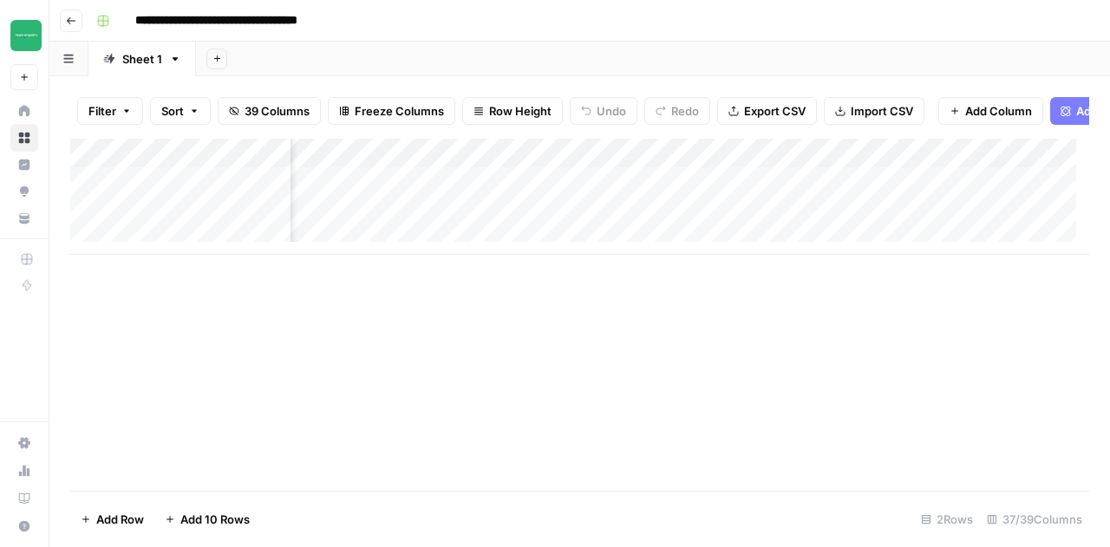
scroll to position [0, 716]
click at [674, 192] on div "Add Column" at bounding box center [579, 197] width 1019 height 116
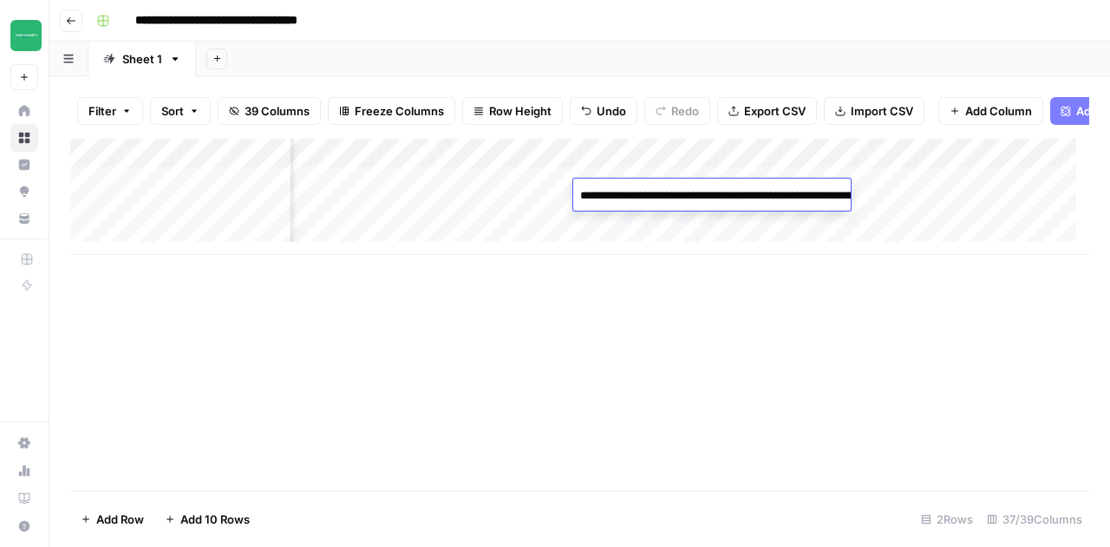
click at [674, 192] on textarea "**********" at bounding box center [746, 205] width 347 height 42
click at [630, 219] on textarea "**********" at bounding box center [746, 205] width 347 height 42
paste textarea "**********"
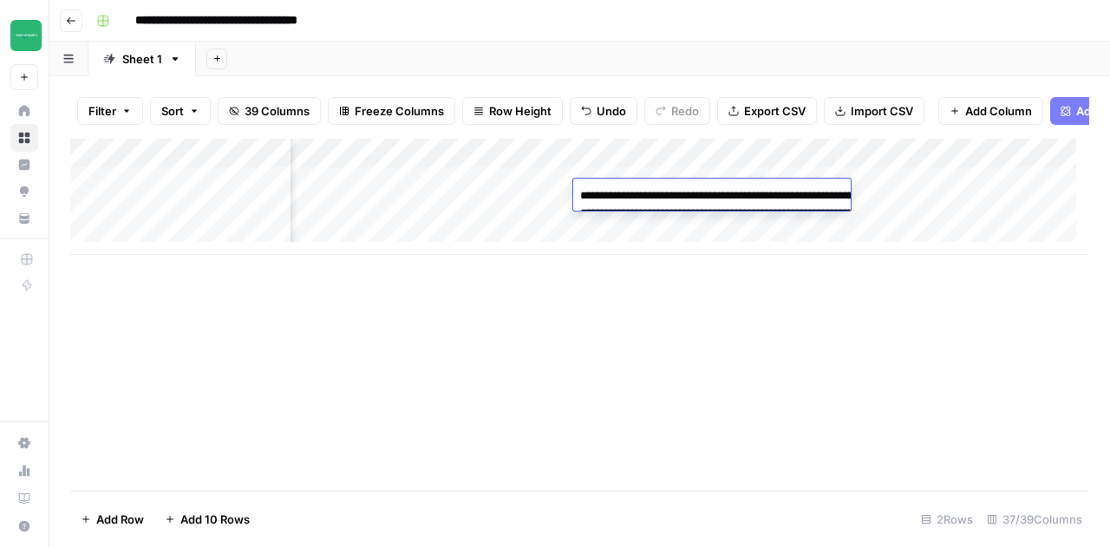
type textarea "**********"
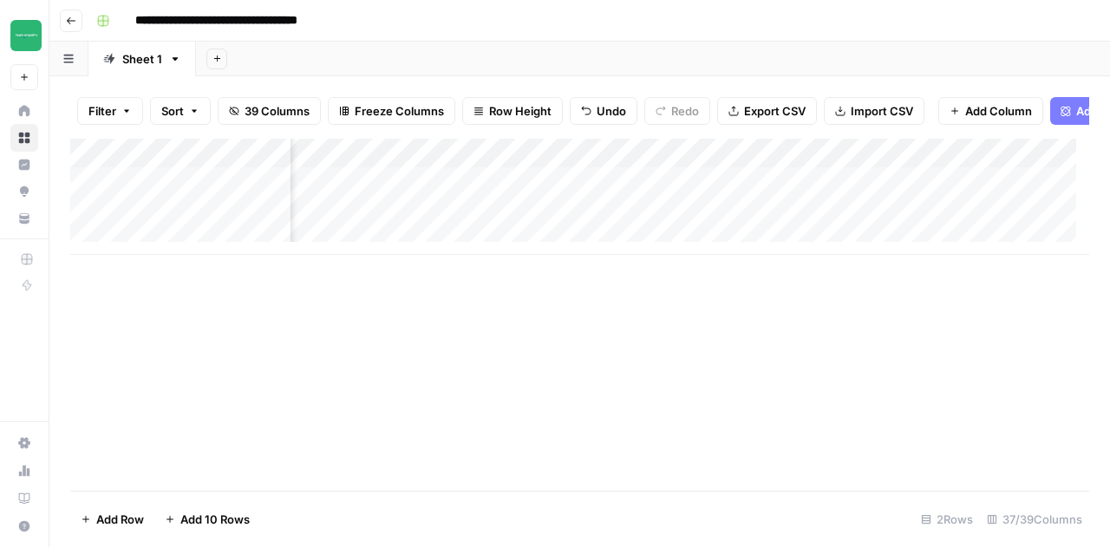
scroll to position [0, 940]
click at [801, 166] on div "Add Column" at bounding box center [579, 197] width 1019 height 116
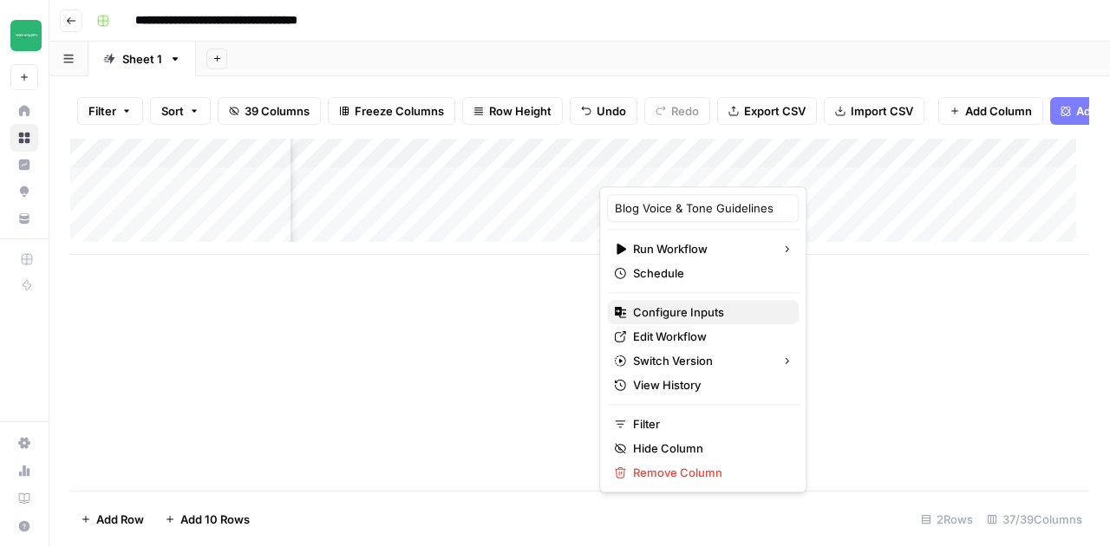
click at [717, 305] on span "Configure Inputs" at bounding box center [709, 312] width 152 height 17
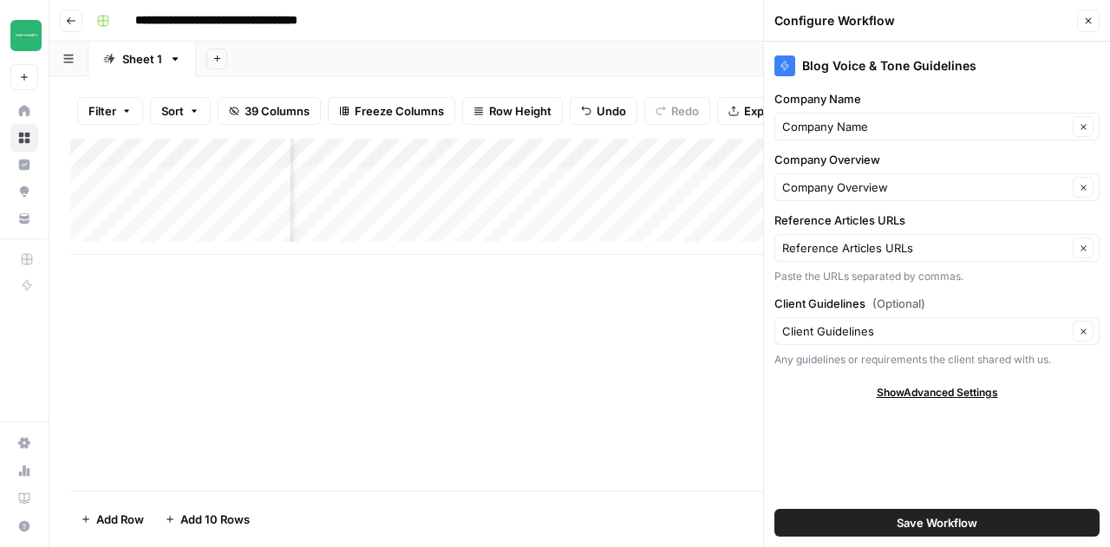
click at [694, 476] on div "Add Column" at bounding box center [579, 315] width 1019 height 352
click at [1093, 16] on icon "button" at bounding box center [1088, 21] width 10 height 10
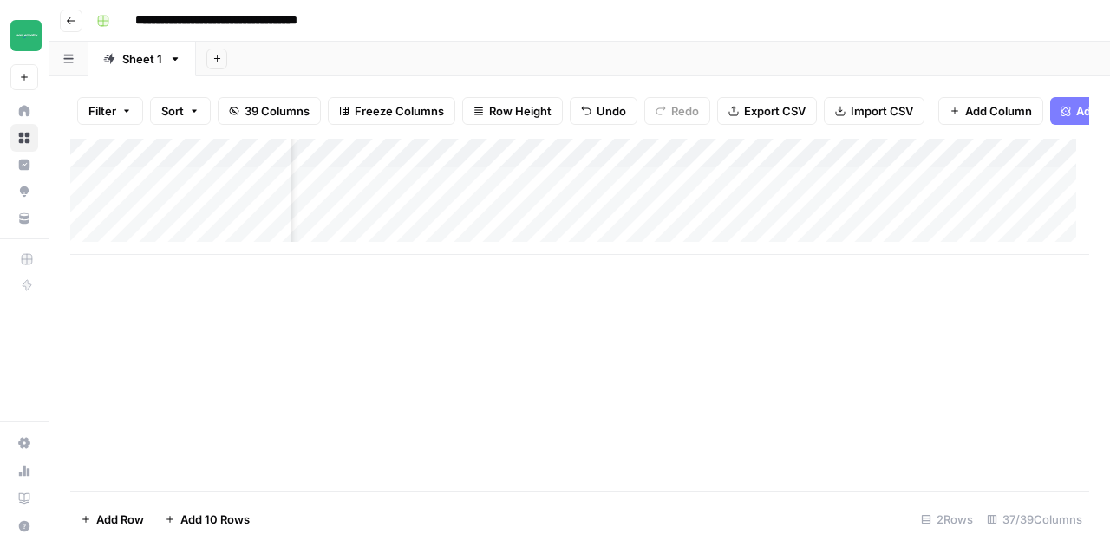
click at [721, 195] on div "Add Column" at bounding box center [579, 197] width 1019 height 116
click at [66, 26] on button "Go back" at bounding box center [71, 21] width 23 height 23
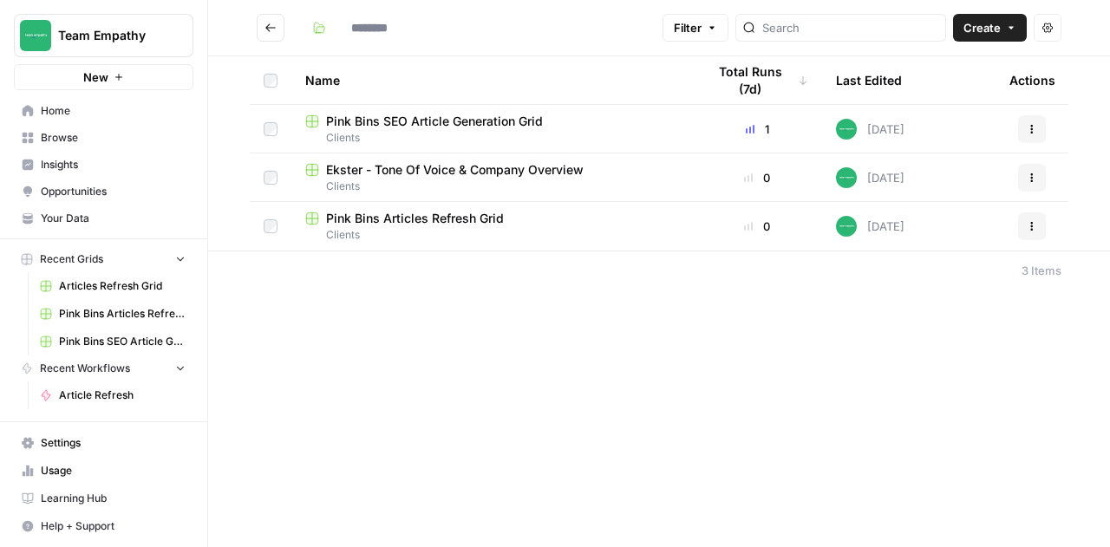
type input "*******"
click at [101, 131] on span "Browse" at bounding box center [113, 138] width 145 height 16
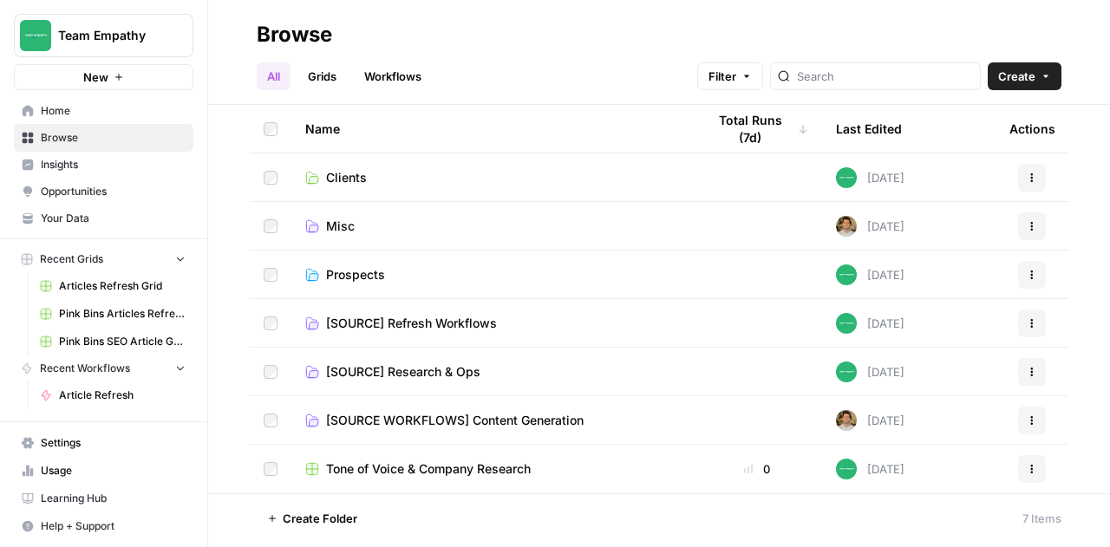
click at [328, 274] on span "Prospects" at bounding box center [355, 274] width 59 height 17
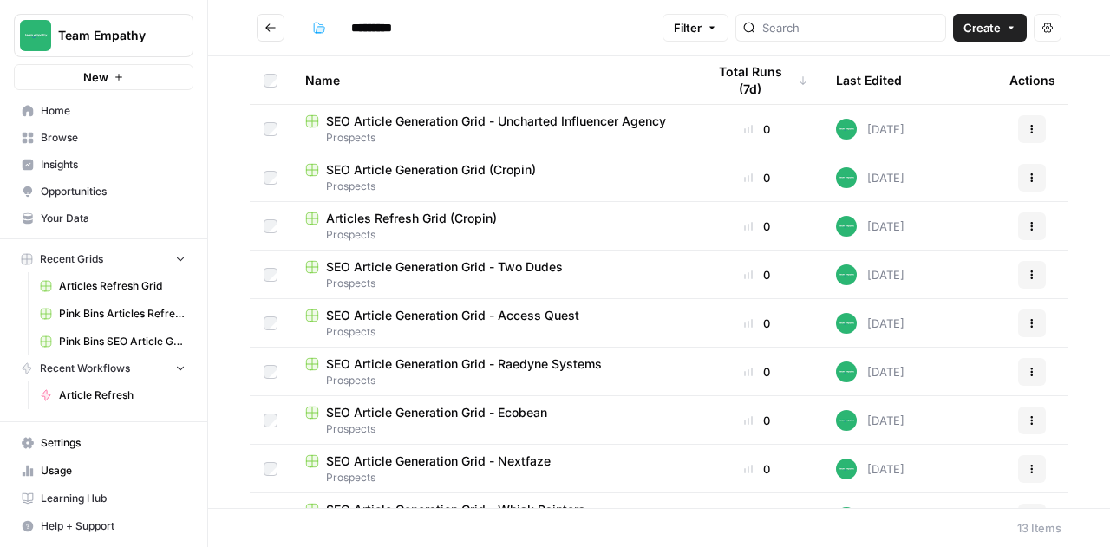
click at [456, 123] on span "SEO Article Generation Grid - Uncharted Influencer Agency" at bounding box center [496, 121] width 340 height 17
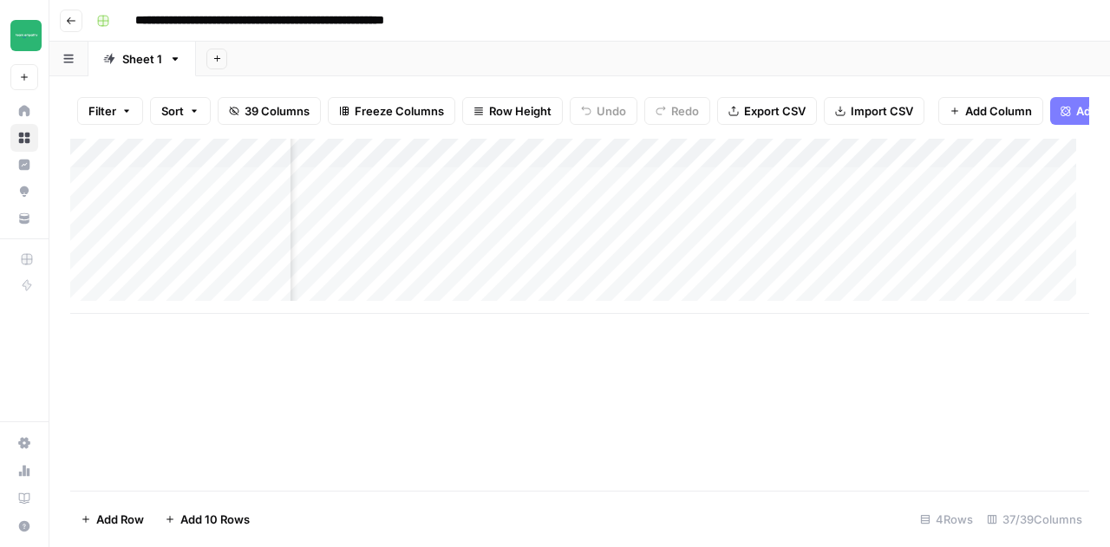
scroll to position [0, 2512]
click at [586, 199] on div "Add Column" at bounding box center [579, 226] width 1019 height 175
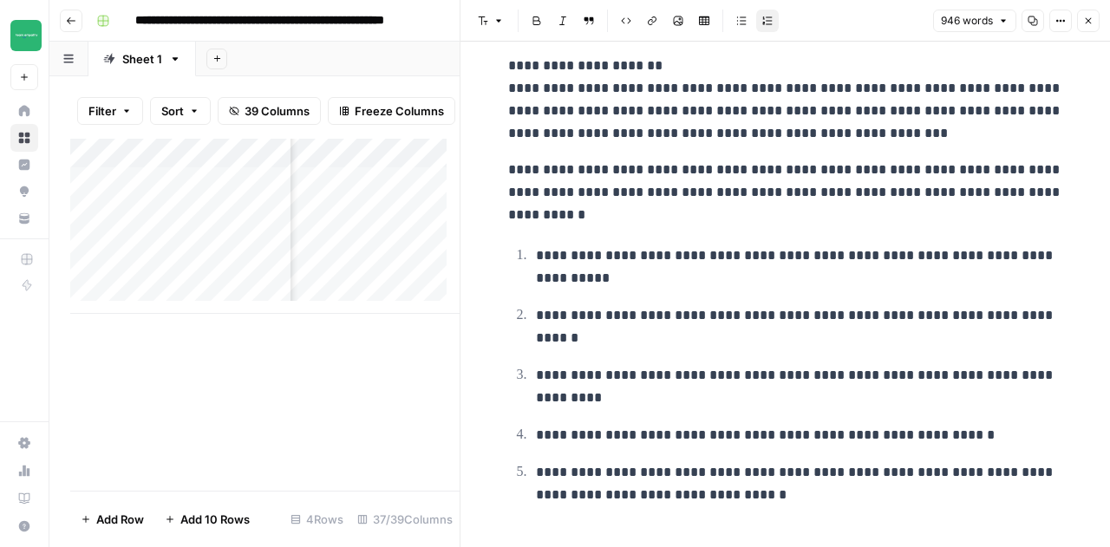
scroll to position [4306, 0]
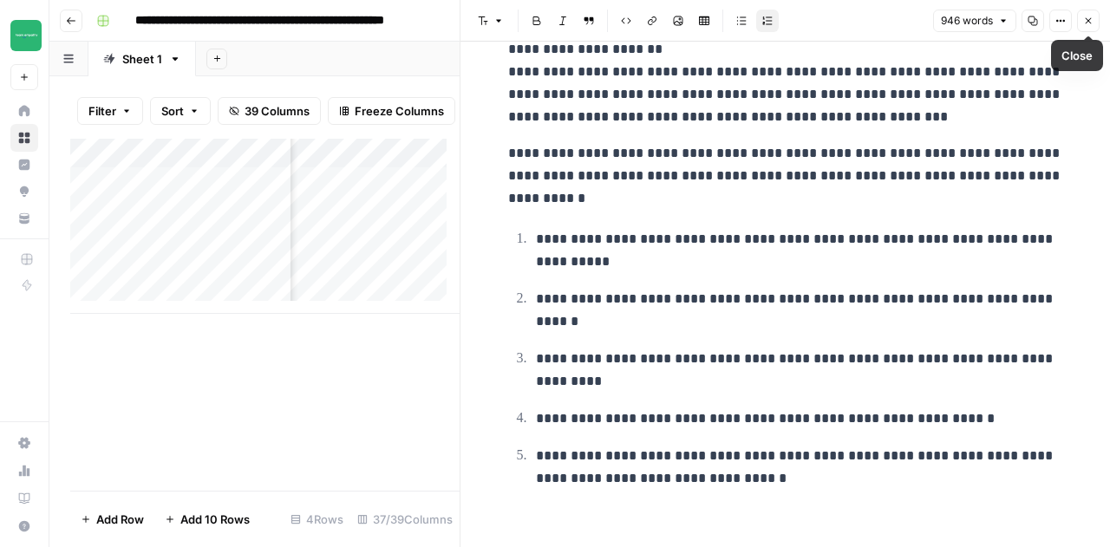
click at [1089, 19] on icon "button" at bounding box center [1088, 21] width 10 height 10
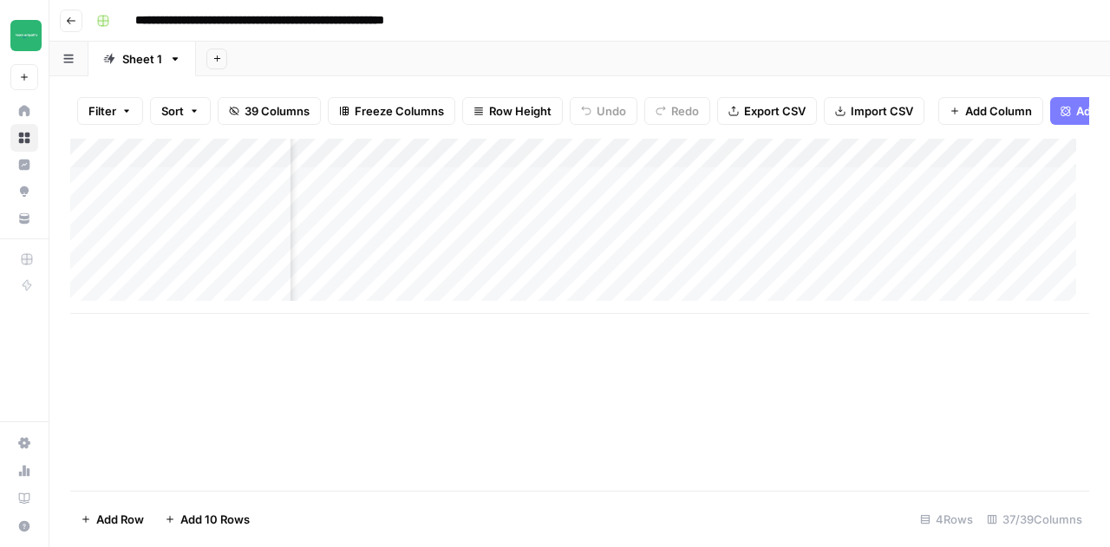
scroll to position [0, 2662]
click at [757, 200] on div "Add Column" at bounding box center [579, 226] width 1019 height 175
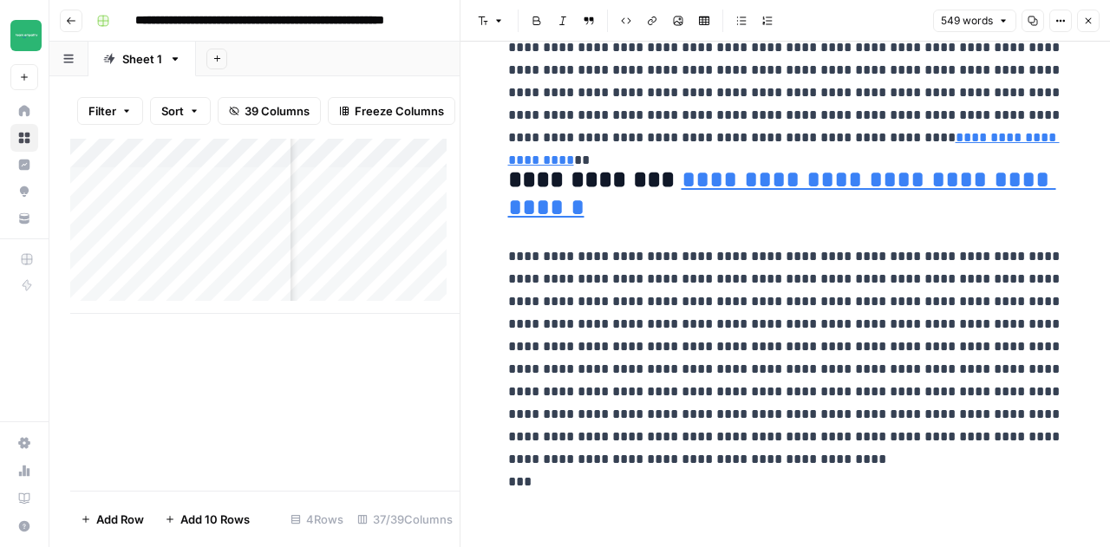
scroll to position [1459, 0]
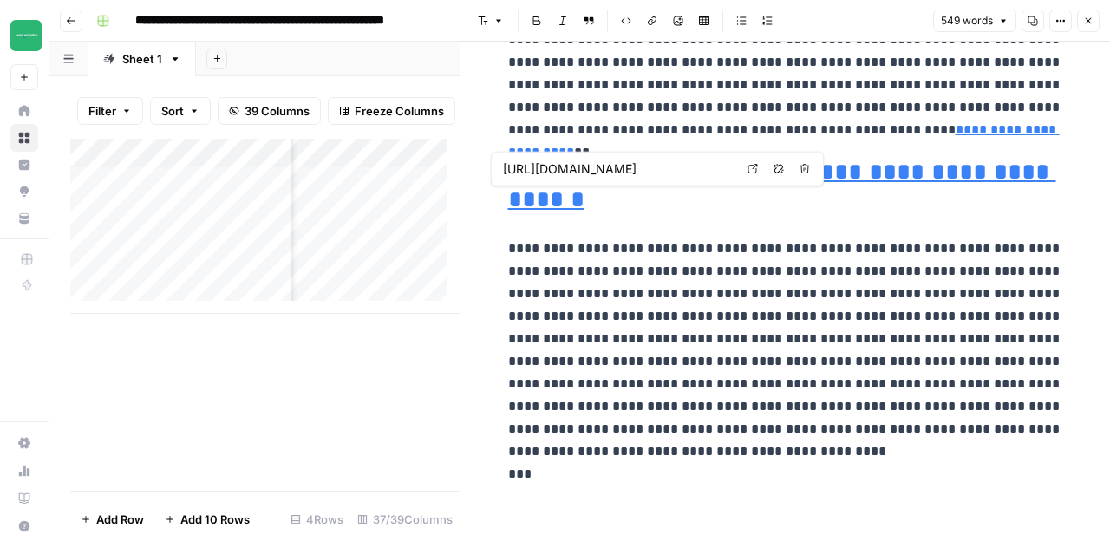
type input "[URL][DOMAIN_NAME]"
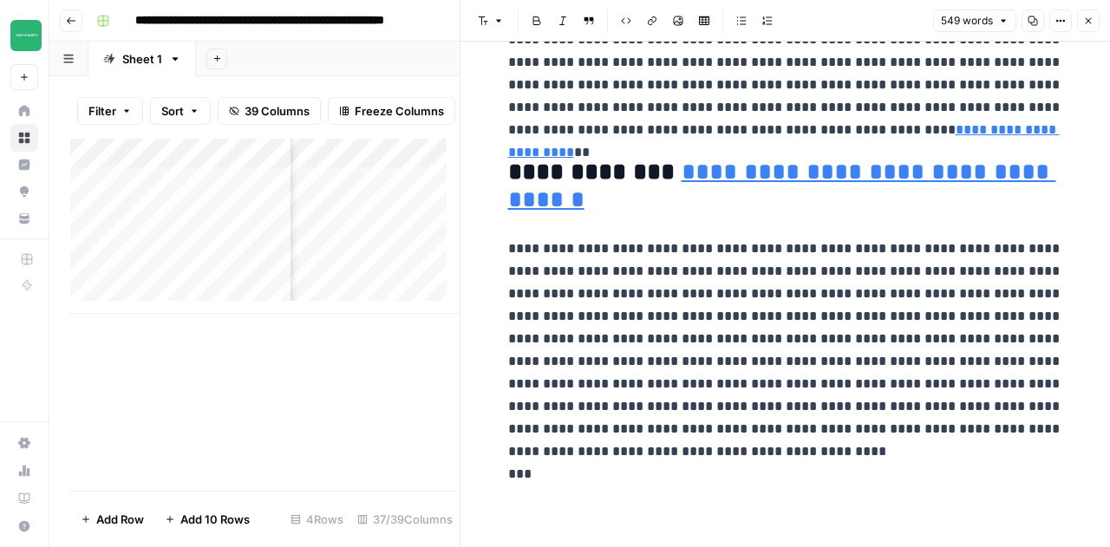
click at [1084, 21] on icon "button" at bounding box center [1088, 21] width 10 height 10
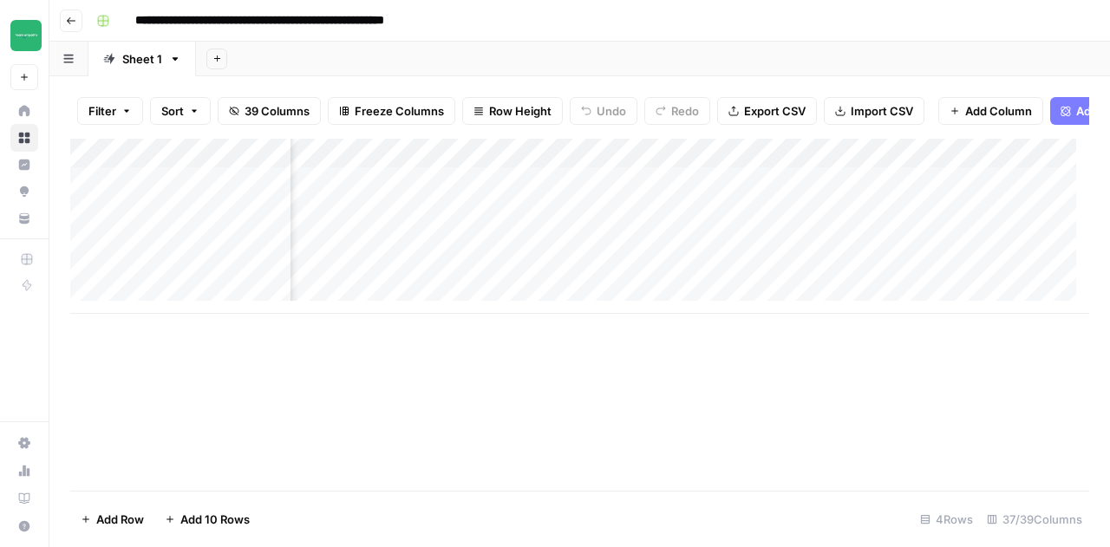
click at [67, 19] on icon "button" at bounding box center [71, 21] width 10 height 10
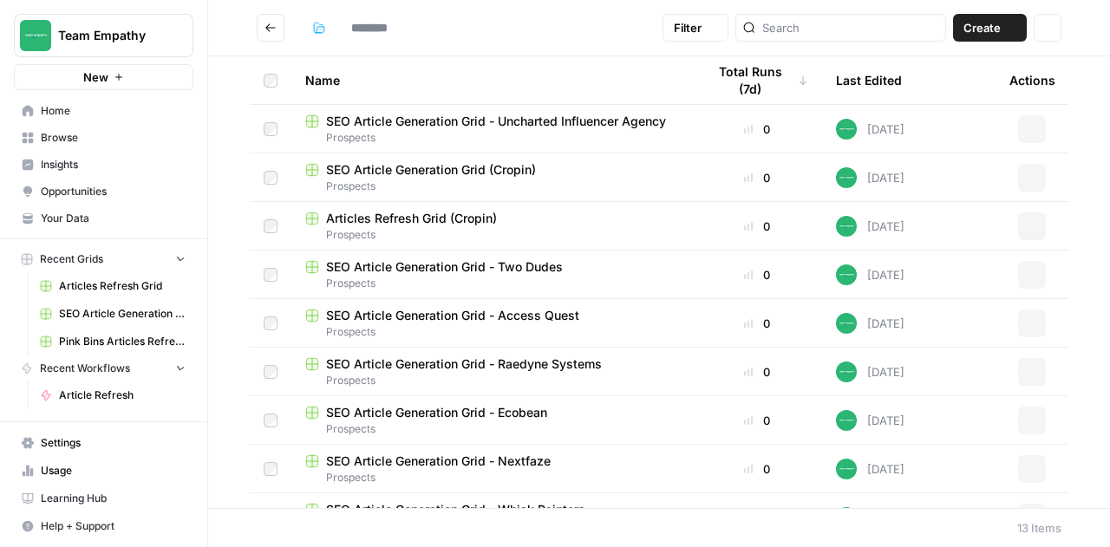
type input "*********"
click at [82, 141] on span "Browse" at bounding box center [113, 138] width 145 height 16
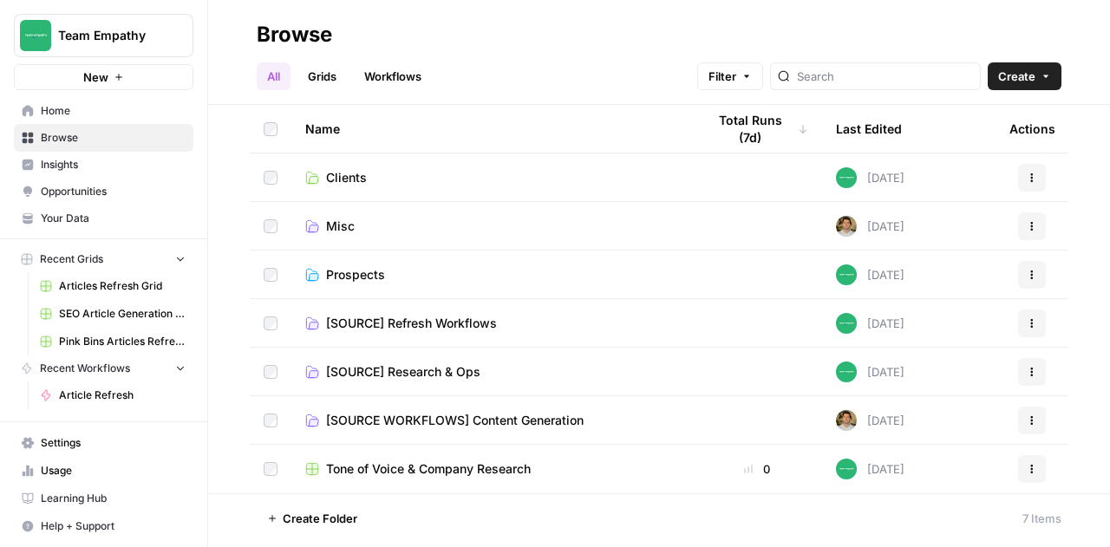
click at [337, 180] on span "Clients" at bounding box center [346, 177] width 41 height 17
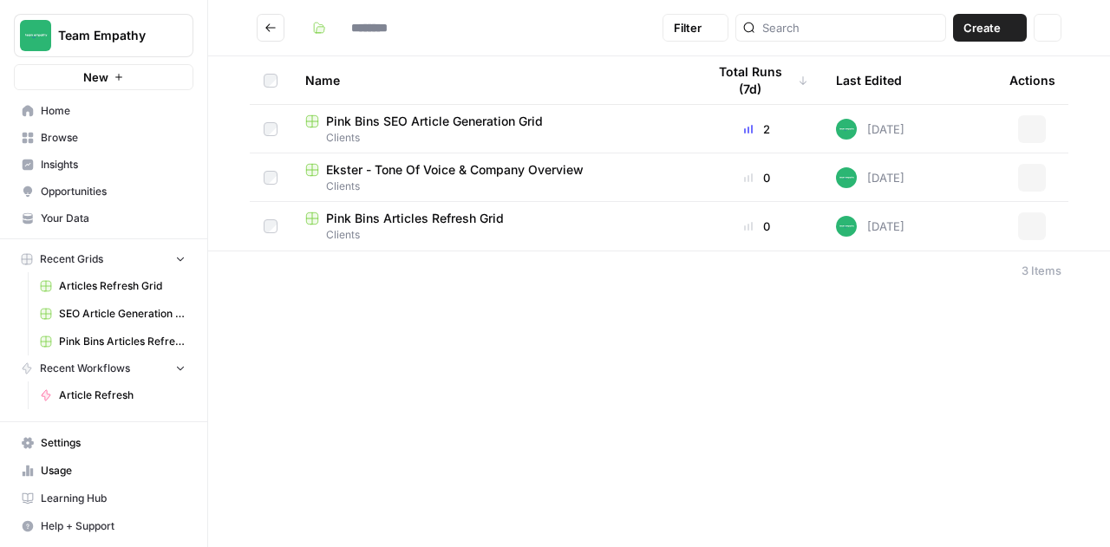
type input "*******"
click at [451, 122] on span "Pink Bins SEO Article Generation Grid" at bounding box center [434, 121] width 217 height 17
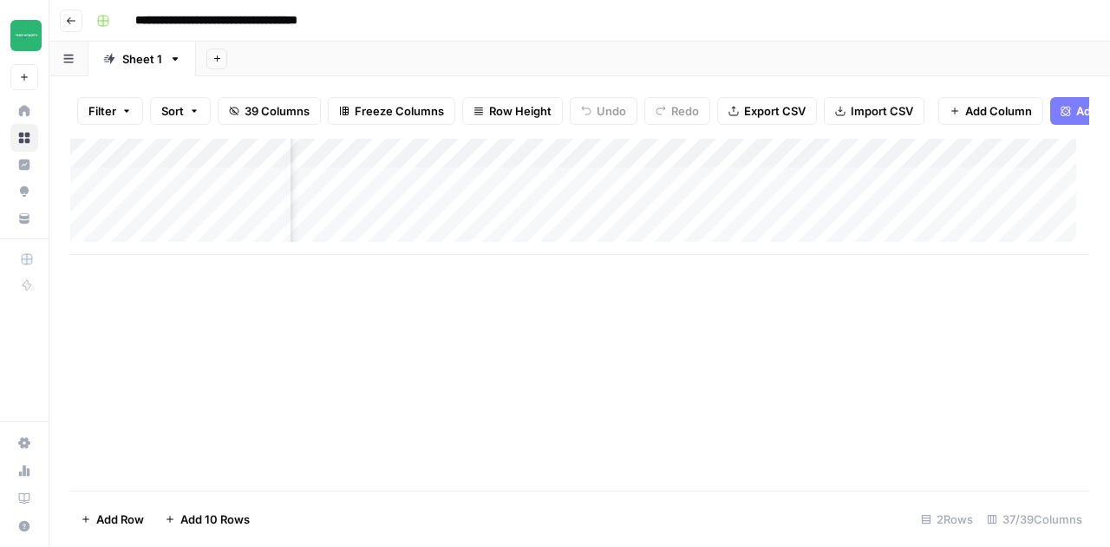
scroll to position [0, 478]
click at [620, 197] on div "Add Column" at bounding box center [579, 197] width 1019 height 116
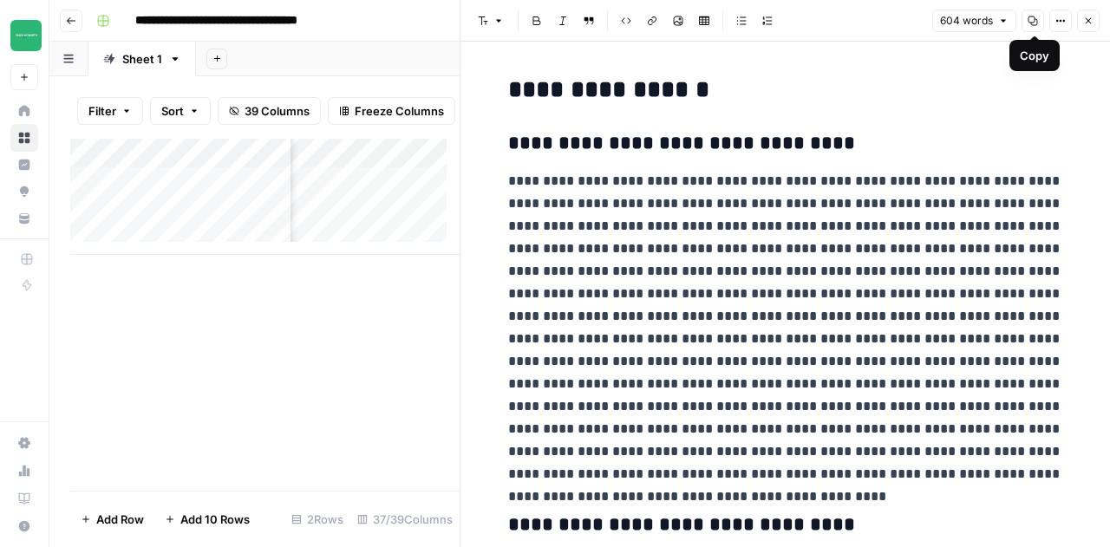
click at [1034, 20] on icon "button" at bounding box center [1033, 21] width 10 height 10
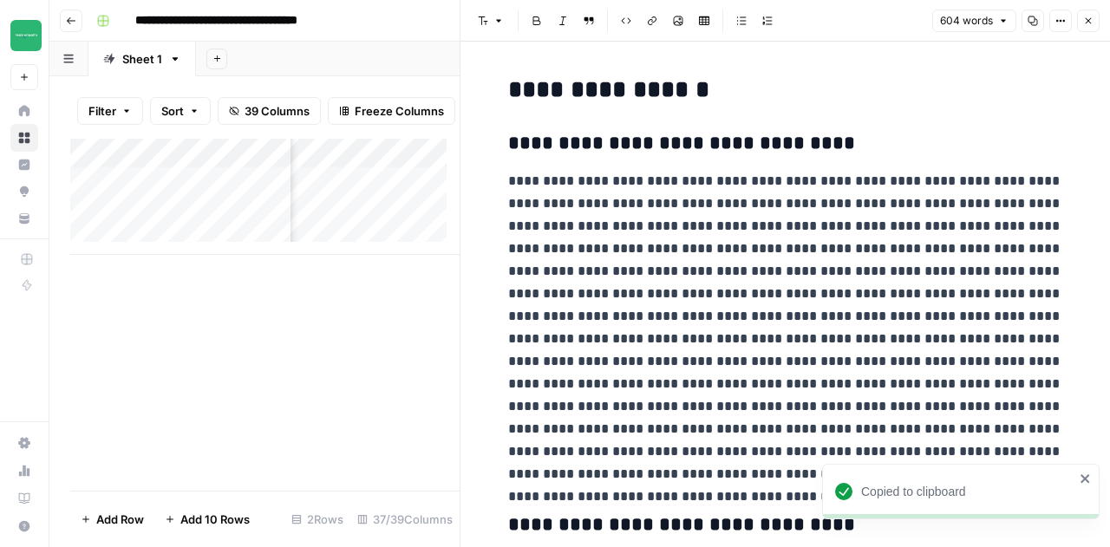
click at [75, 27] on button "Go back" at bounding box center [71, 21] width 23 height 23
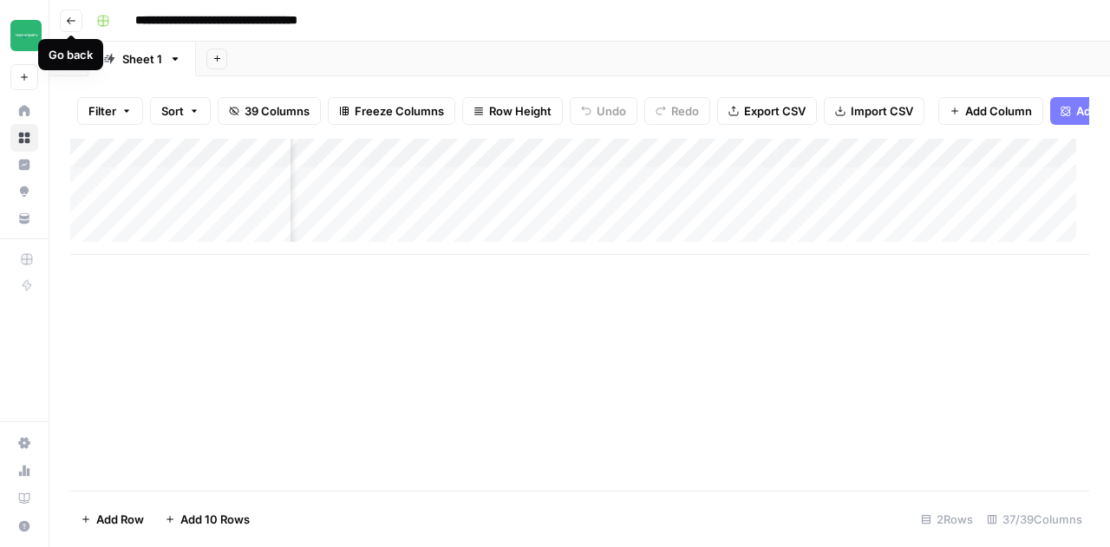
click at [75, 23] on icon "button" at bounding box center [71, 21] width 10 height 10
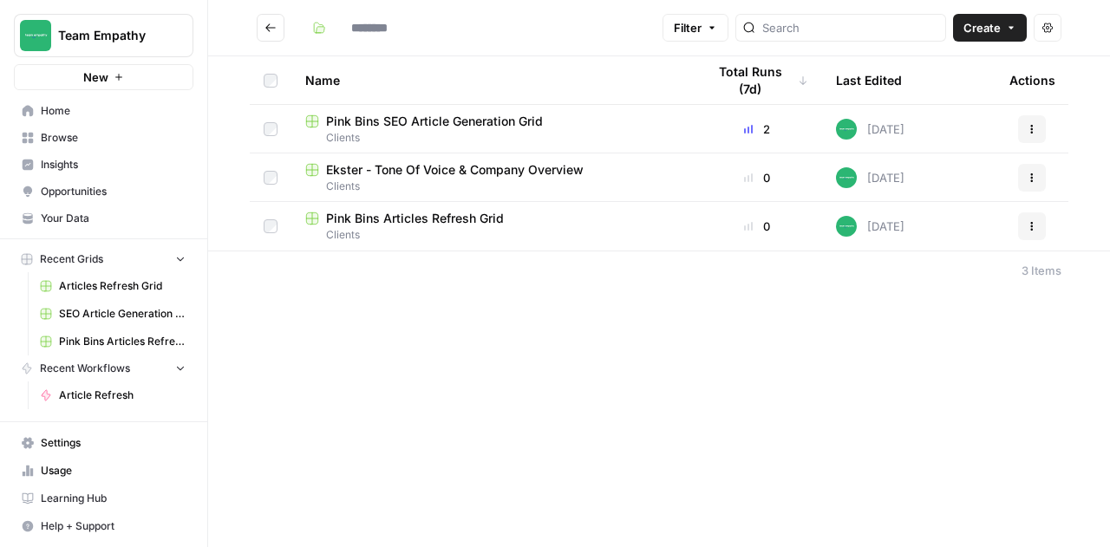
type input "*******"
click at [413, 214] on span "Pink Bins Articles Refresh Grid" at bounding box center [415, 218] width 178 height 17
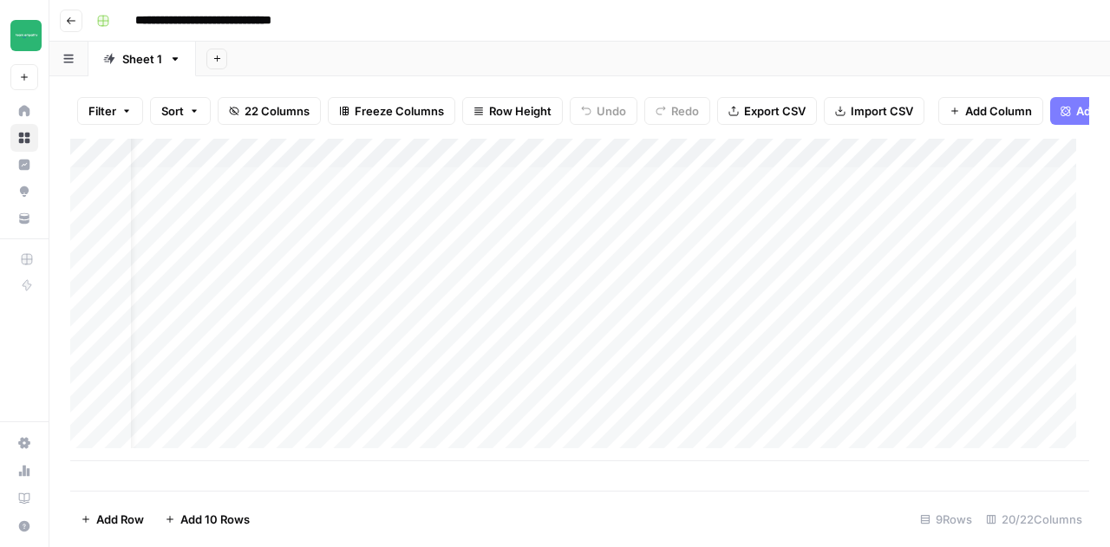
scroll to position [0, 88]
click at [534, 195] on div "Add Column" at bounding box center [579, 300] width 1019 height 323
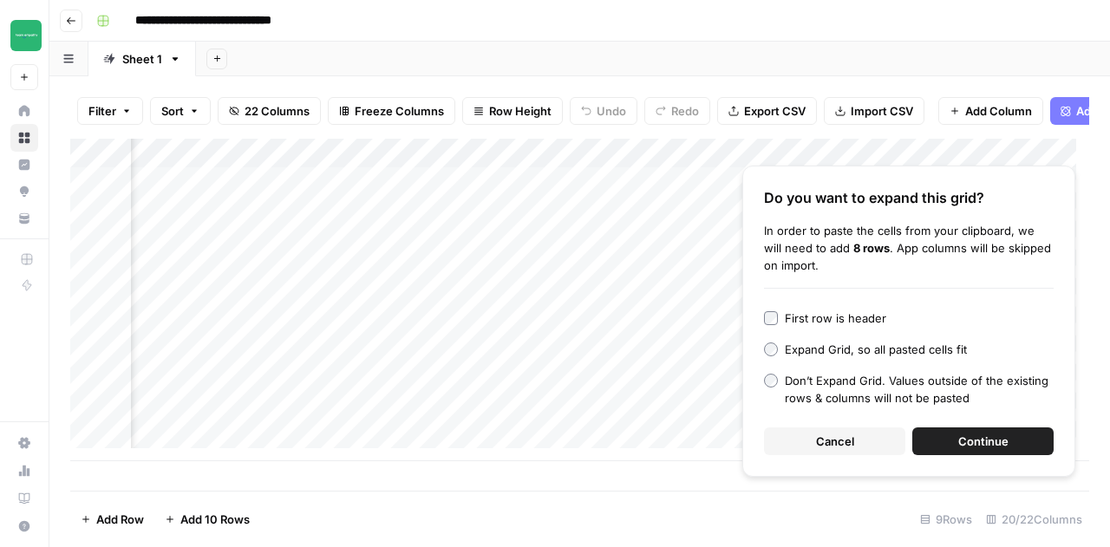
click at [859, 442] on button "Cancel" at bounding box center [834, 442] width 141 height 28
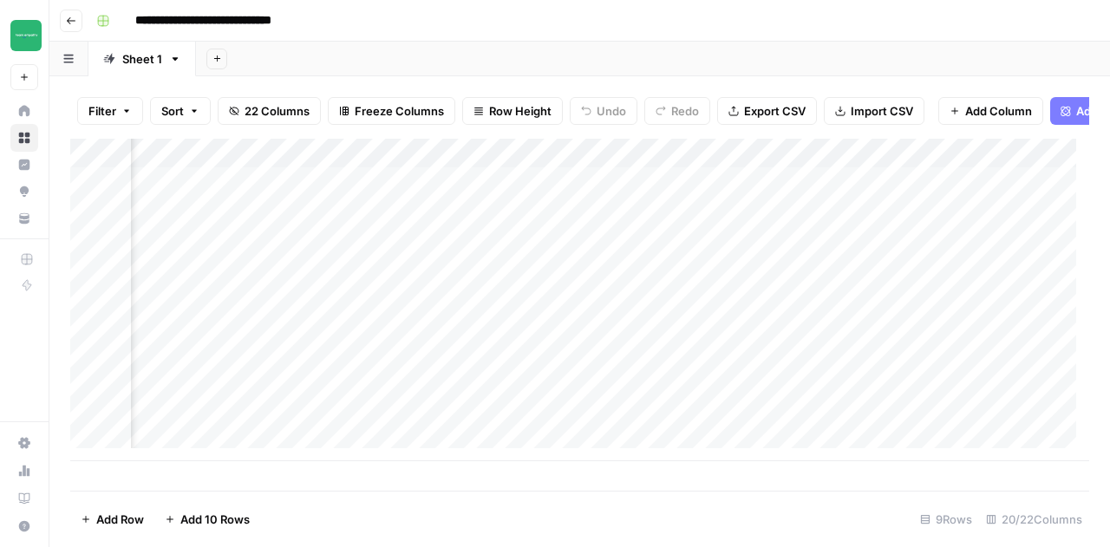
click at [559, 199] on div "Add Column" at bounding box center [579, 300] width 1019 height 323
click at [559, 199] on div at bounding box center [553, 195] width 168 height 32
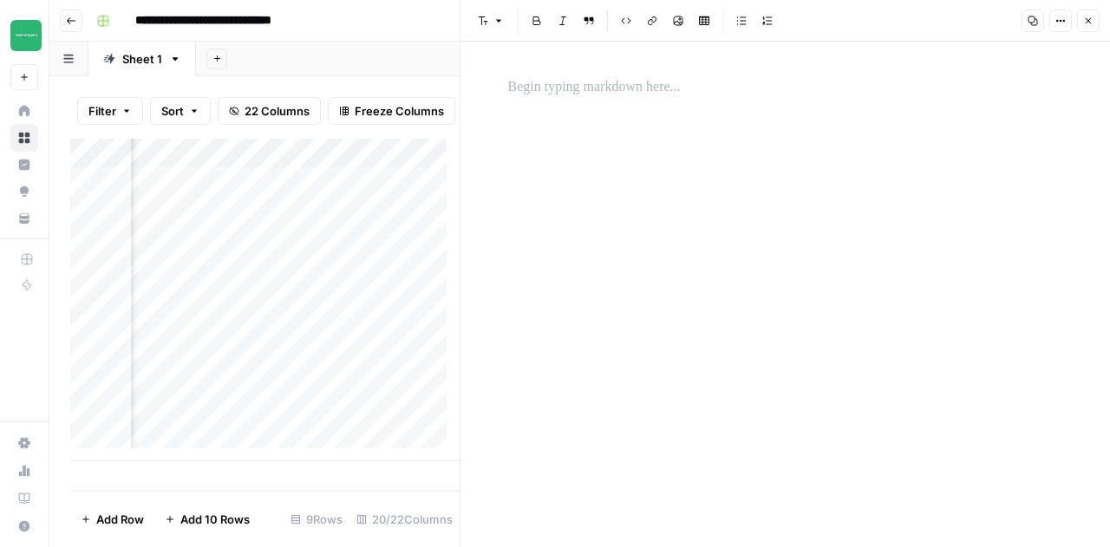
click at [616, 77] on p at bounding box center [785, 87] width 555 height 23
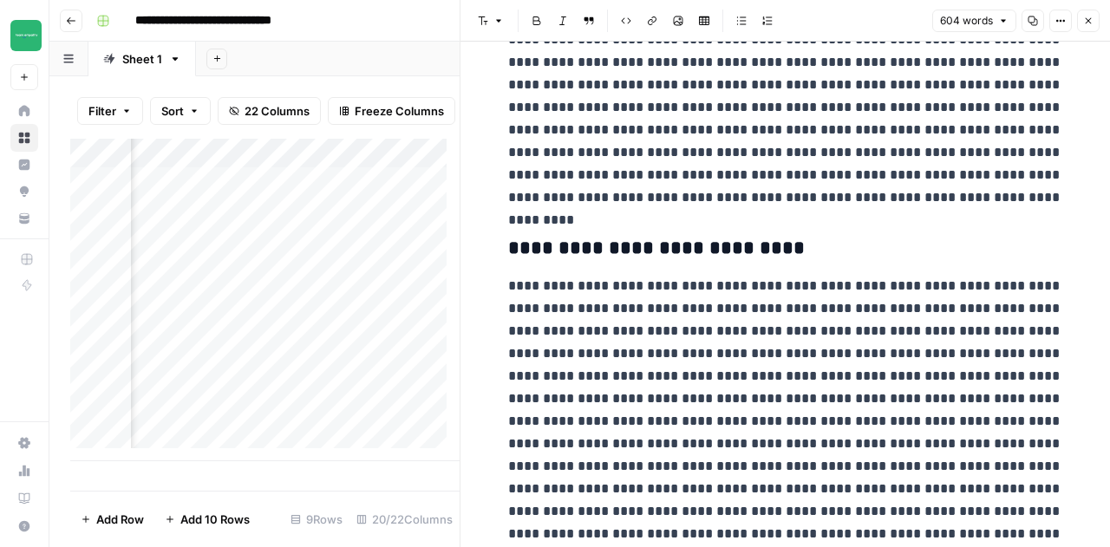
scroll to position [1168, 0]
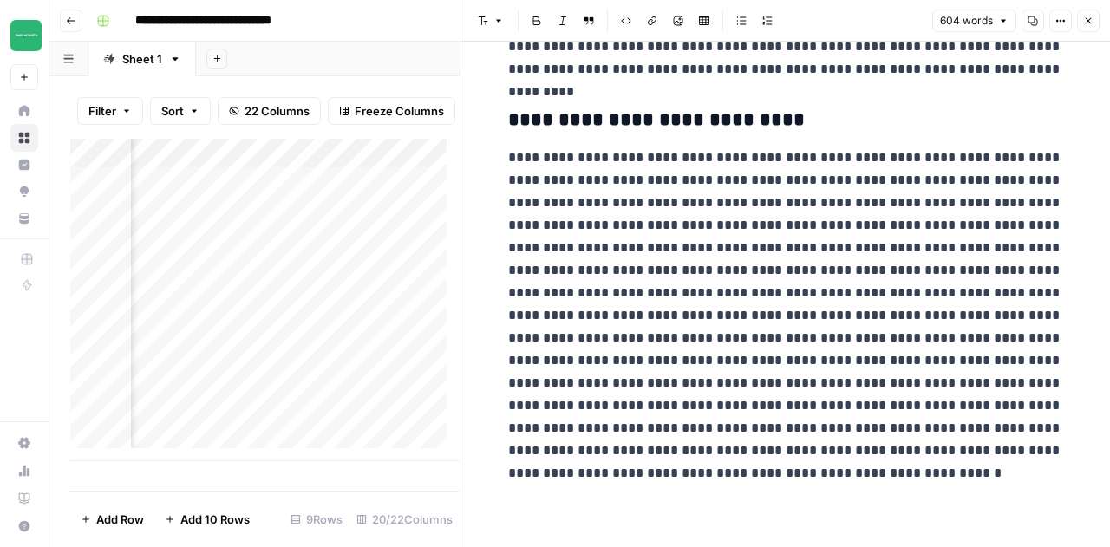
click at [1085, 26] on button "Close" at bounding box center [1088, 21] width 23 height 23
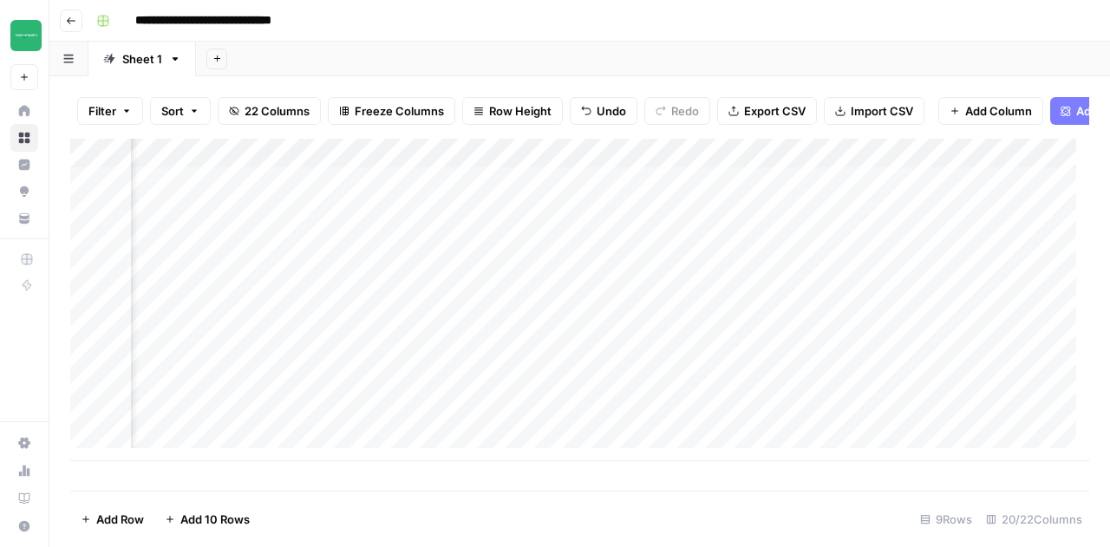
click at [71, 23] on icon "button" at bounding box center [71, 21] width 10 height 10
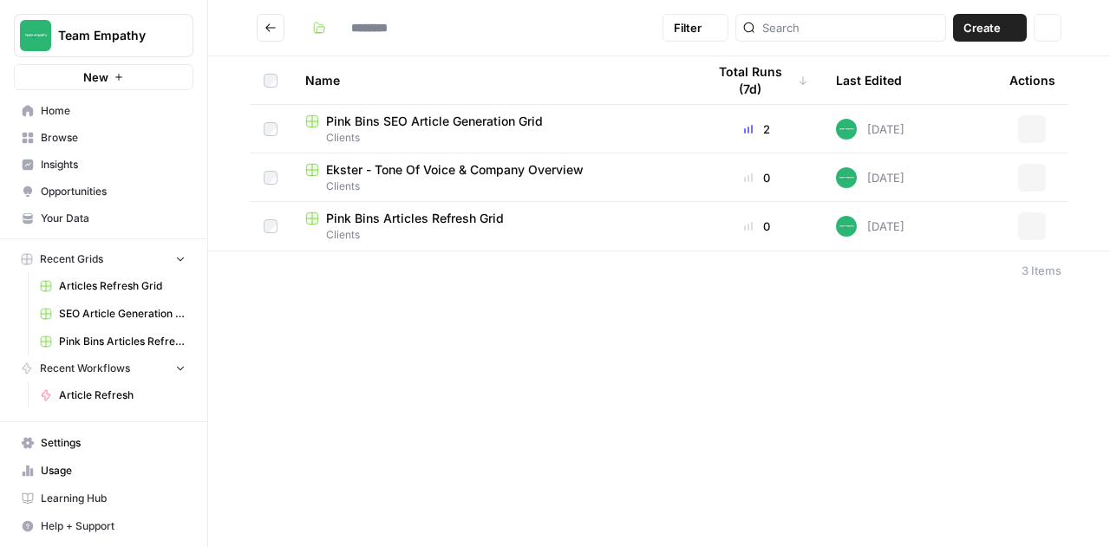
type input "*******"
click at [438, 123] on span "Pink Bins SEO Article Generation Grid" at bounding box center [434, 121] width 217 height 17
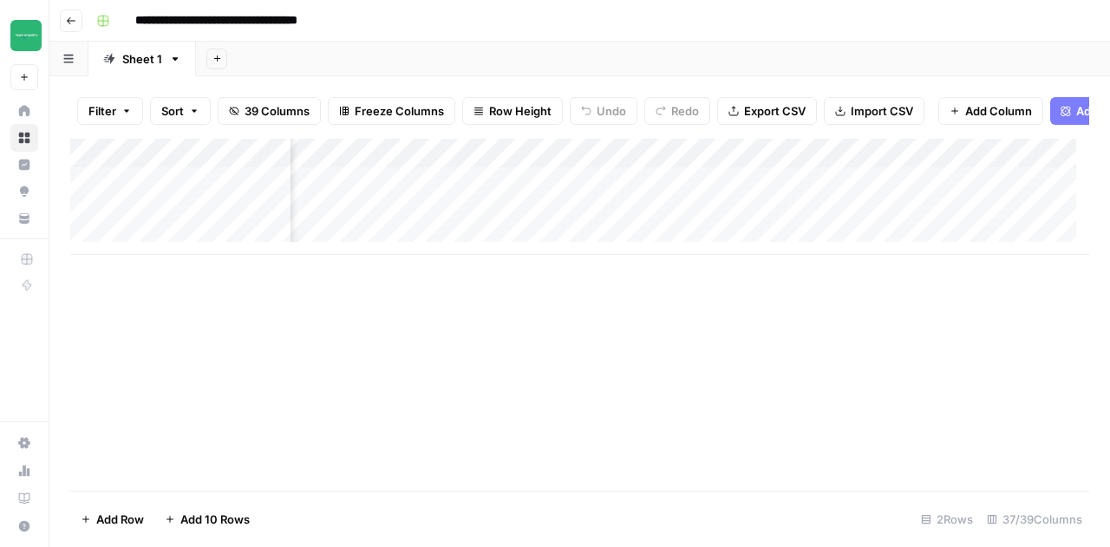
scroll to position [0, 1302]
click at [621, 200] on div "Add Column" at bounding box center [579, 197] width 1019 height 116
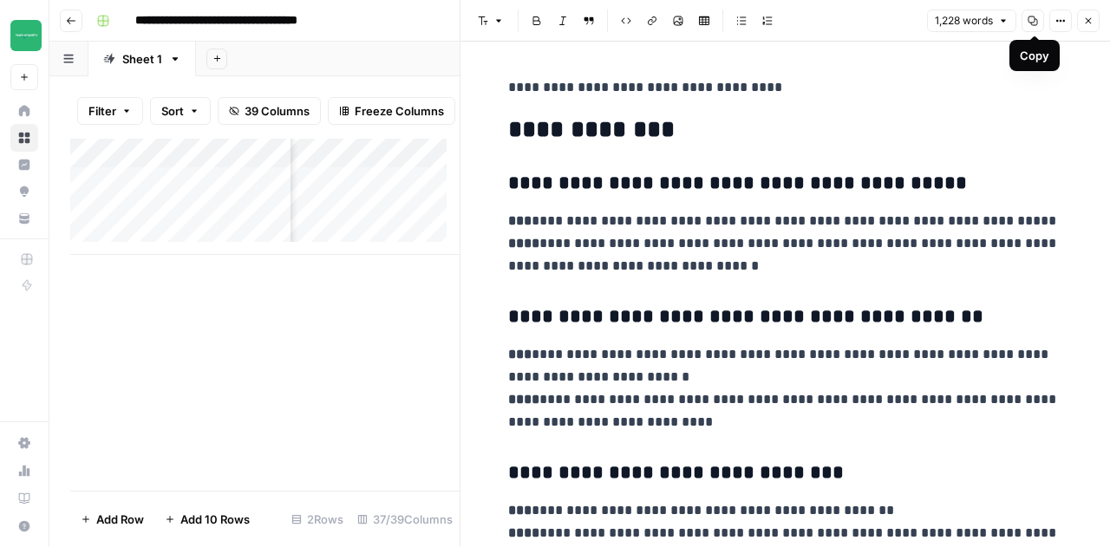
click at [1036, 25] on icon "button" at bounding box center [1034, 21] width 10 height 10
click at [66, 15] on button "Go back" at bounding box center [71, 21] width 23 height 23
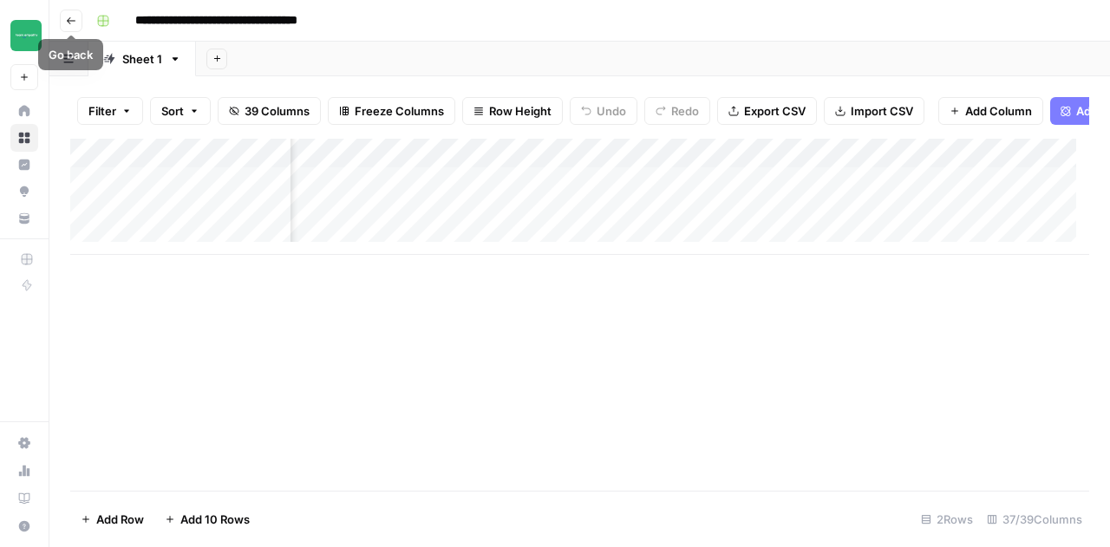
click at [74, 25] on icon "button" at bounding box center [71, 21] width 10 height 10
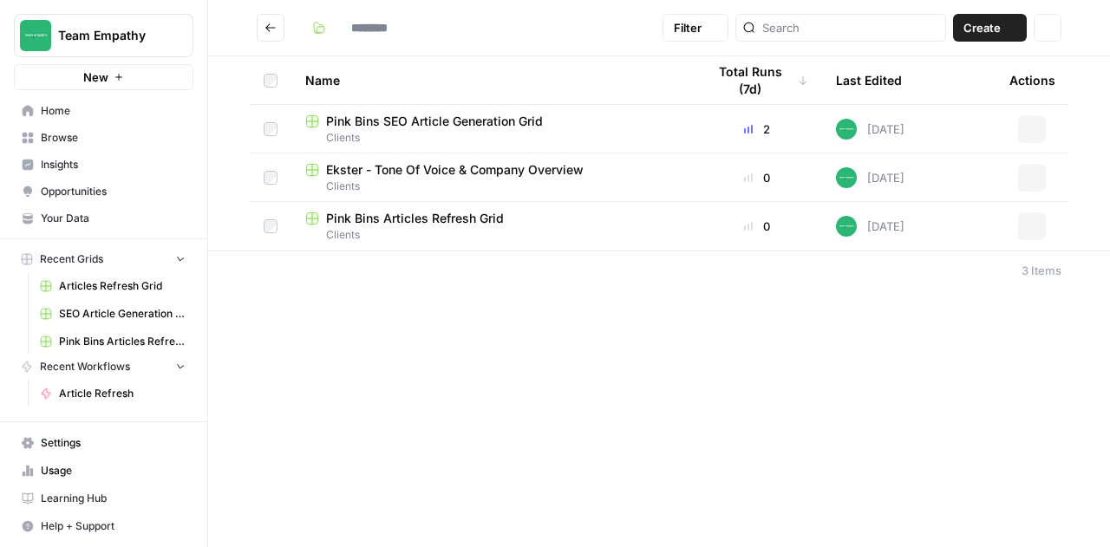
type input "*******"
click at [443, 223] on span "Pink Bins Articles Refresh Grid" at bounding box center [415, 218] width 178 height 17
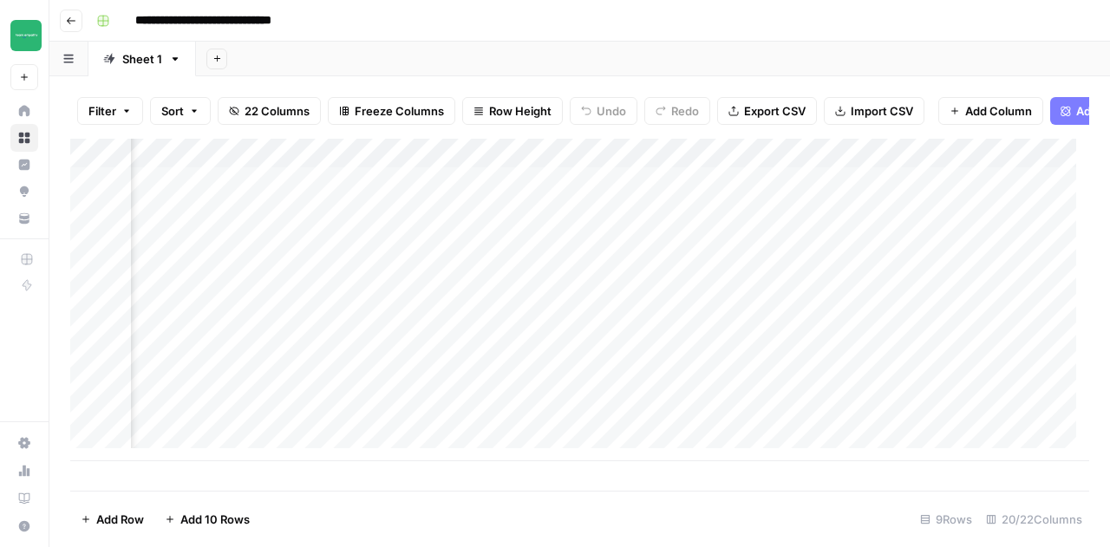
scroll to position [0, 184]
click at [635, 206] on div "Add Column" at bounding box center [579, 300] width 1019 height 323
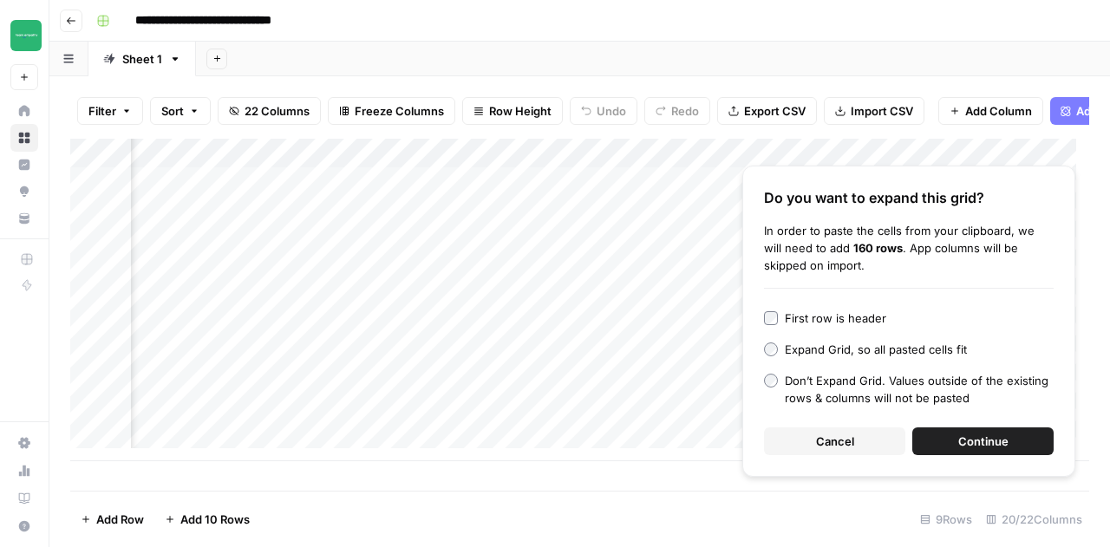
click at [841, 442] on span "Cancel" at bounding box center [835, 441] width 38 height 17
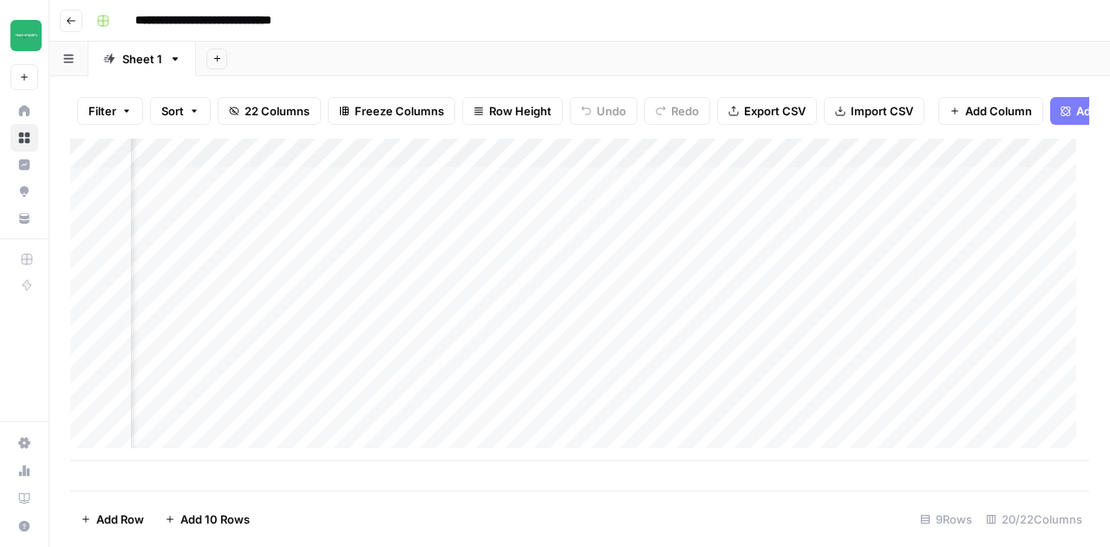
click at [573, 200] on div "Add Column" at bounding box center [579, 300] width 1019 height 323
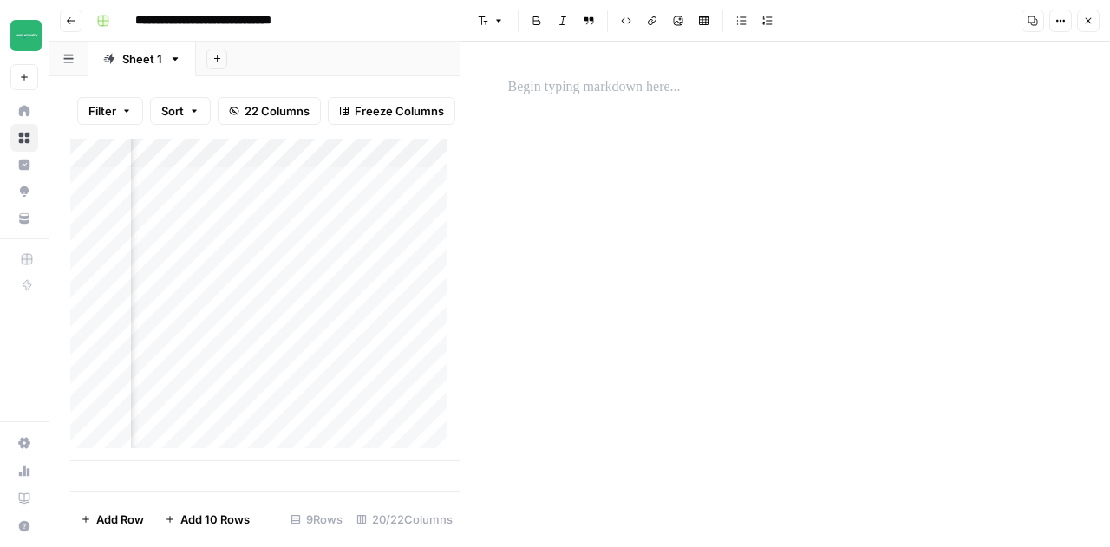
click at [593, 90] on p at bounding box center [785, 87] width 555 height 23
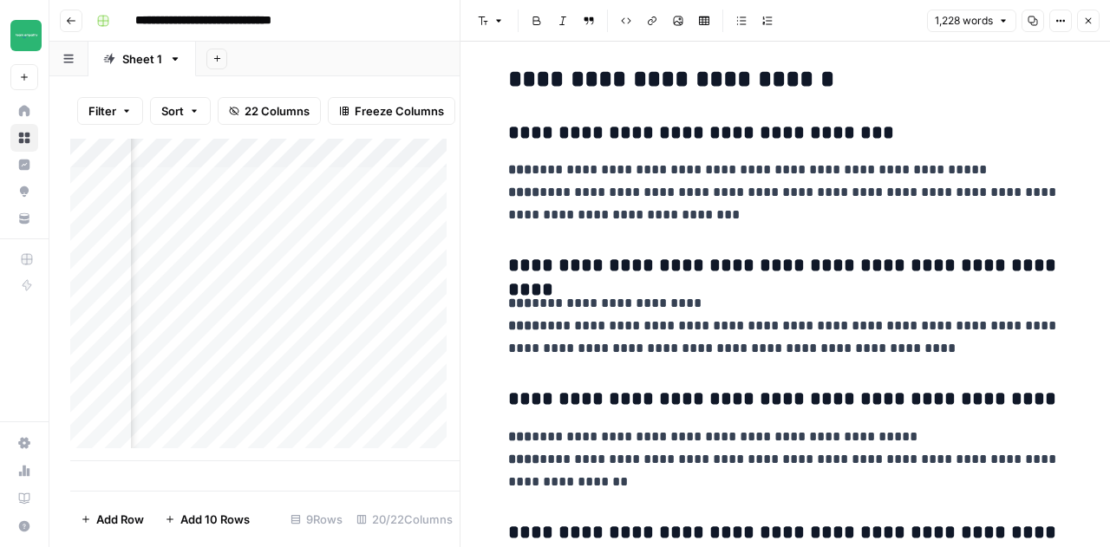
scroll to position [3165, 0]
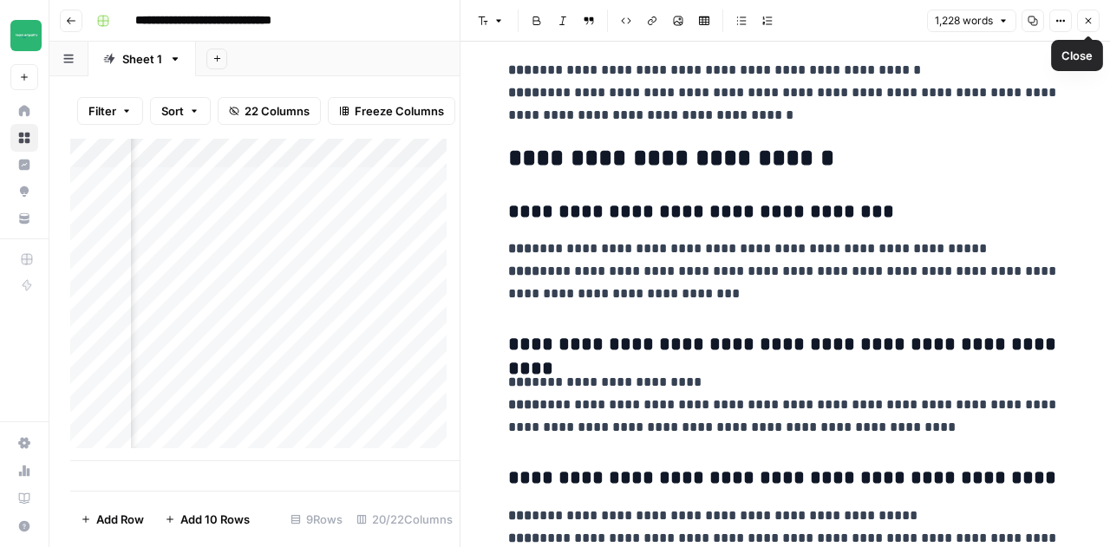
click at [1090, 22] on icon "button" at bounding box center [1088, 21] width 10 height 10
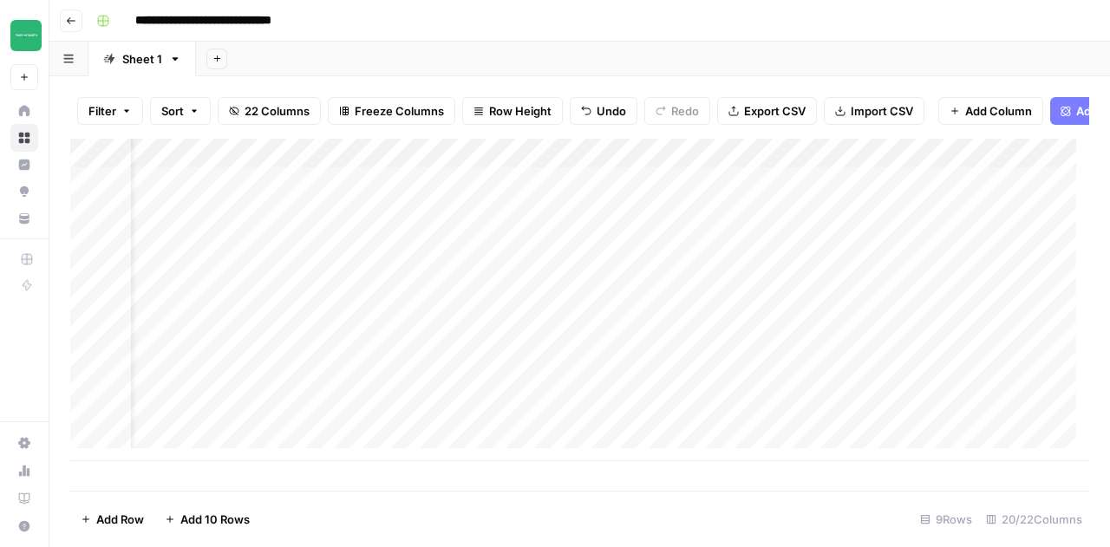
scroll to position [0, 39]
click at [77, 31] on header "**********" at bounding box center [579, 21] width 1061 height 42
click at [71, 23] on icon "button" at bounding box center [71, 21] width 10 height 10
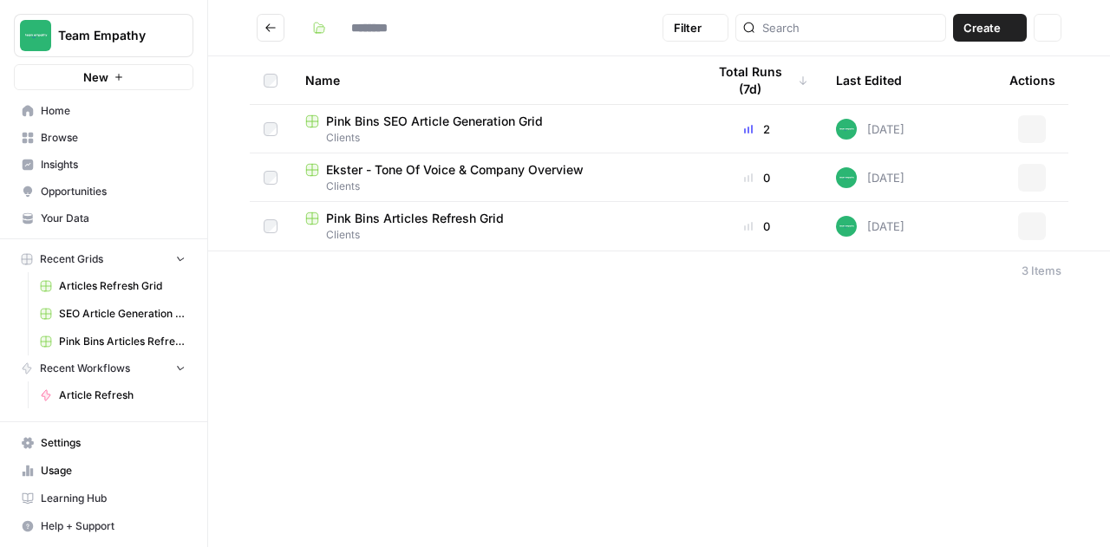
type input "*******"
click at [484, 120] on span "Pink Bins SEO Article Generation Grid" at bounding box center [434, 121] width 217 height 17
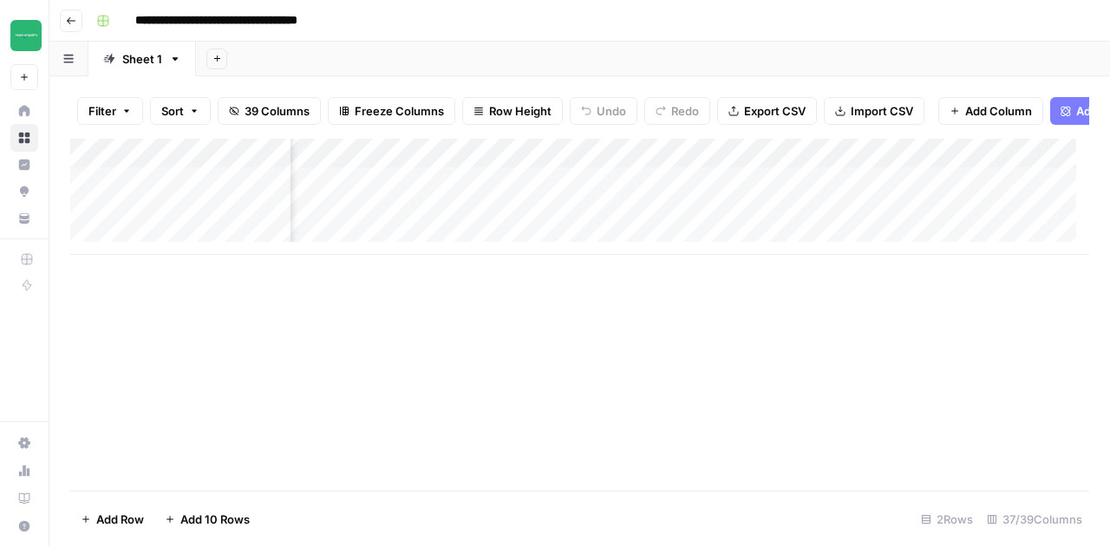
scroll to position [0, 744]
click at [699, 200] on div "Add Column" at bounding box center [579, 197] width 1019 height 116
click at [66, 12] on button "Go back" at bounding box center [71, 21] width 23 height 23
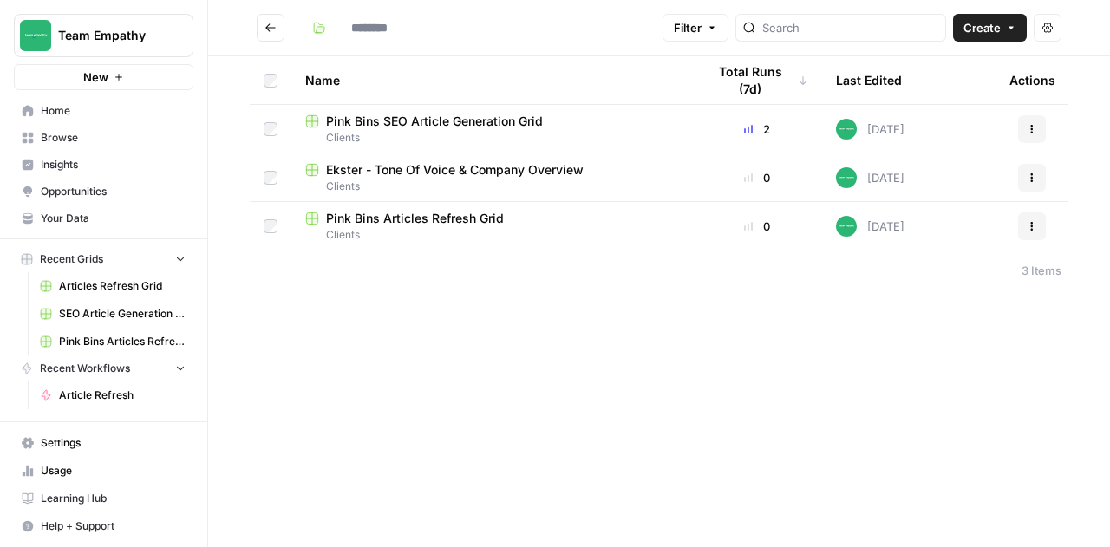
type input "*******"
click at [440, 222] on span "Pink Bins Articles Refresh Grid" at bounding box center [415, 218] width 178 height 17
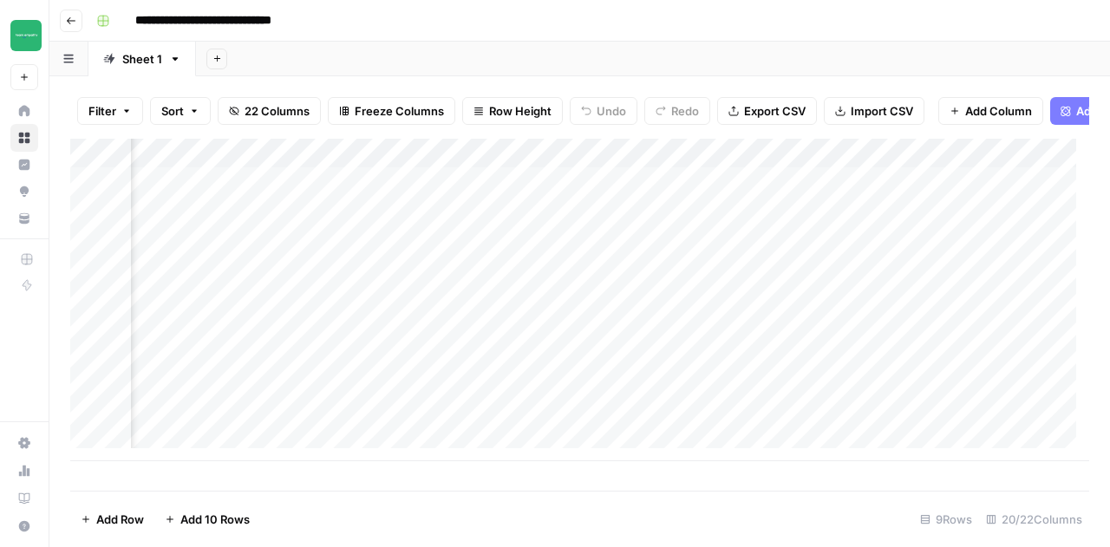
scroll to position [0, 226]
click at [713, 193] on div "Add Column" at bounding box center [579, 300] width 1019 height 323
click at [578, 195] on div "Add Column" at bounding box center [579, 300] width 1019 height 323
click at [857, 166] on div "Add Column" at bounding box center [579, 300] width 1019 height 323
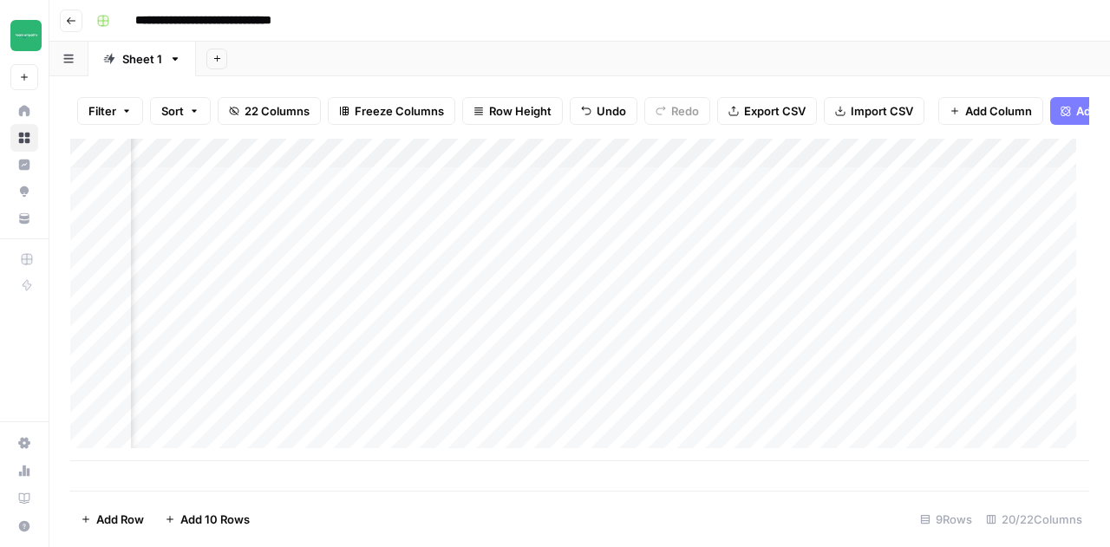
click at [611, 195] on div "Add Column" at bounding box center [579, 300] width 1019 height 323
click at [70, 18] on icon "button" at bounding box center [71, 21] width 10 height 10
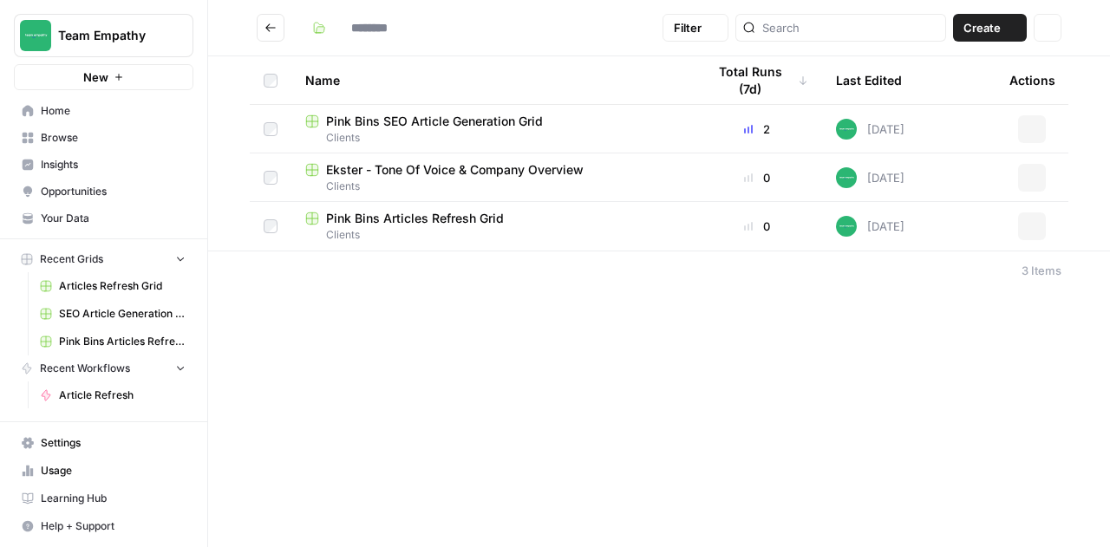
type input "*******"
click at [274, 29] on icon "Go back" at bounding box center [271, 28] width 12 height 12
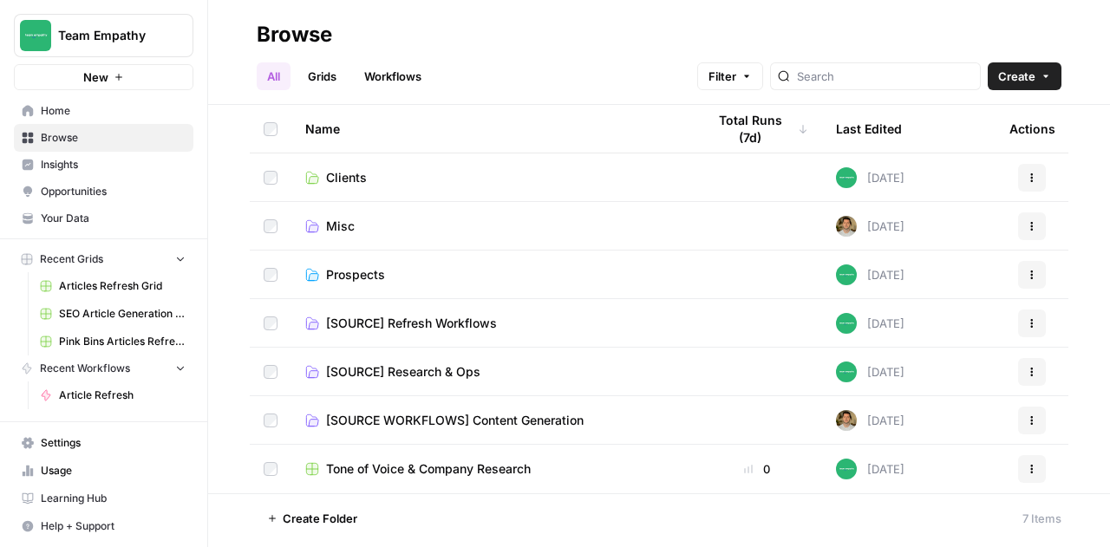
click at [429, 318] on span "[SOURCE] Refresh Workflows" at bounding box center [411, 323] width 171 height 17
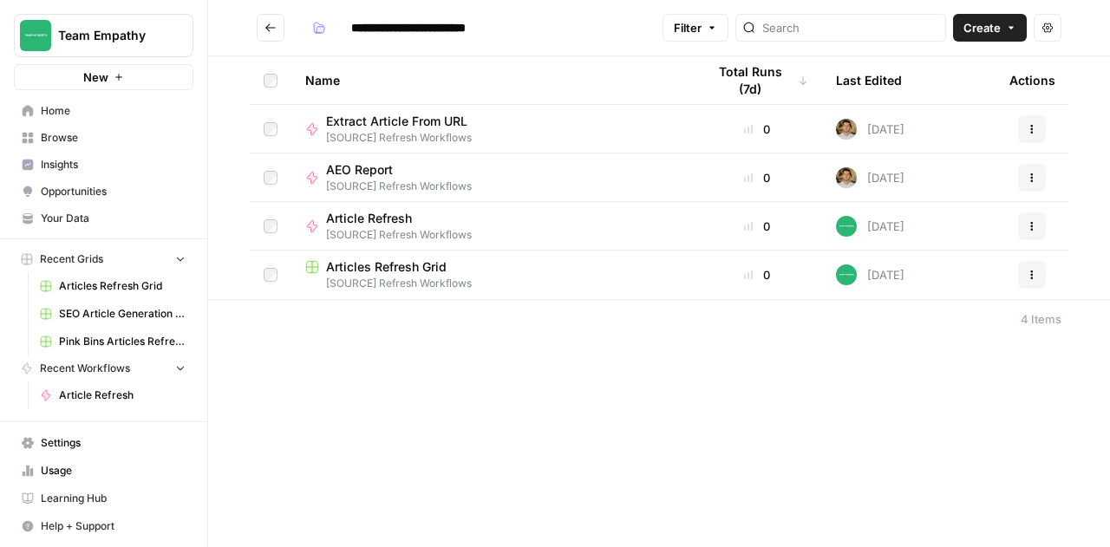
click at [352, 265] on span "Articles Refresh Grid" at bounding box center [386, 267] width 121 height 17
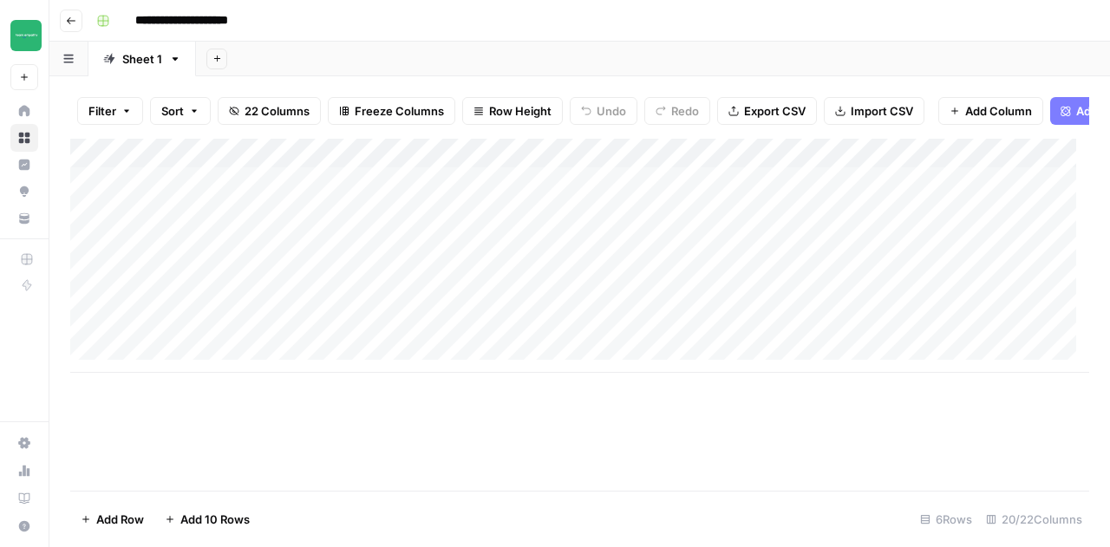
click at [145, 16] on input "**********" at bounding box center [197, 21] width 138 height 28
type input "**********"
drag, startPoint x: 276, startPoint y: 219, endPoint x: 411, endPoint y: 221, distance: 135.3
click at [411, 221] on div "Add Column" at bounding box center [579, 256] width 1019 height 234
click at [365, 273] on div "Add Column" at bounding box center [579, 256] width 1019 height 234
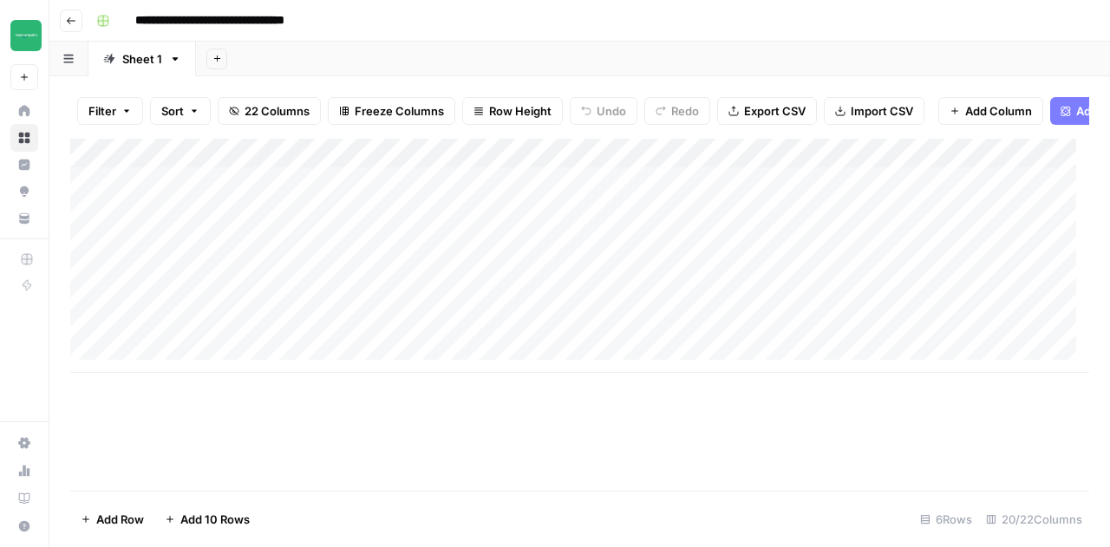
click at [309, 228] on div "Add Column" at bounding box center [579, 256] width 1019 height 234
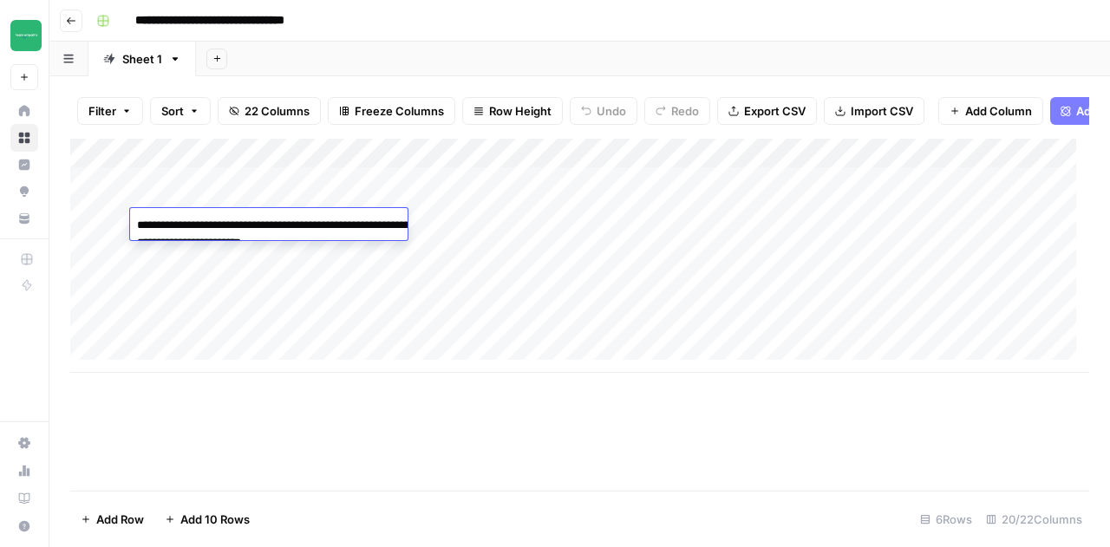
type textarea "**********"
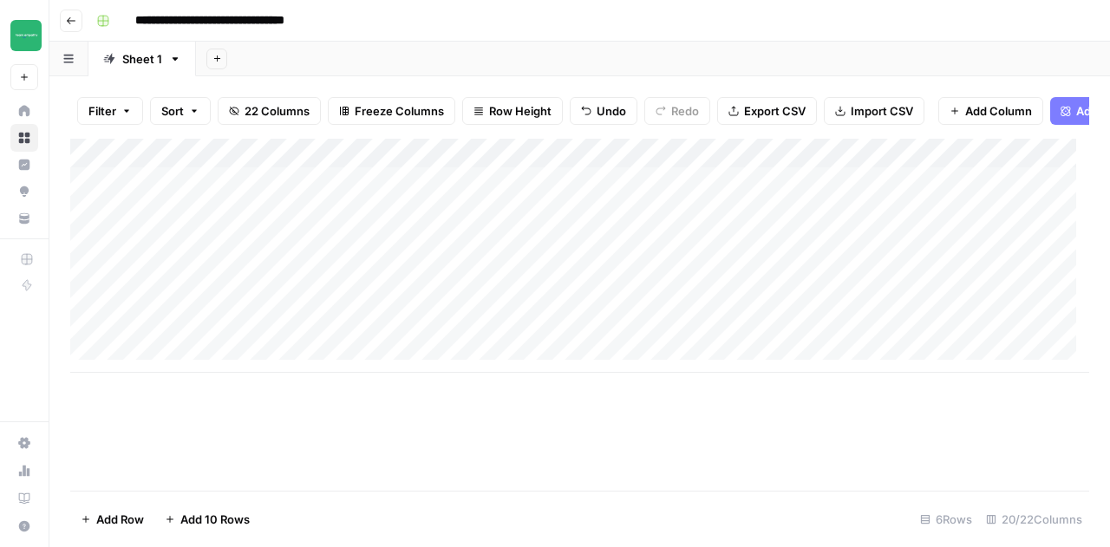
click at [333, 304] on div "Add Column" at bounding box center [579, 256] width 1019 height 234
click at [339, 226] on div "Add Column" at bounding box center [579, 256] width 1019 height 234
click at [337, 228] on div "Add Column" at bounding box center [579, 256] width 1019 height 234
click at [627, 332] on div "Add Column" at bounding box center [579, 256] width 1019 height 234
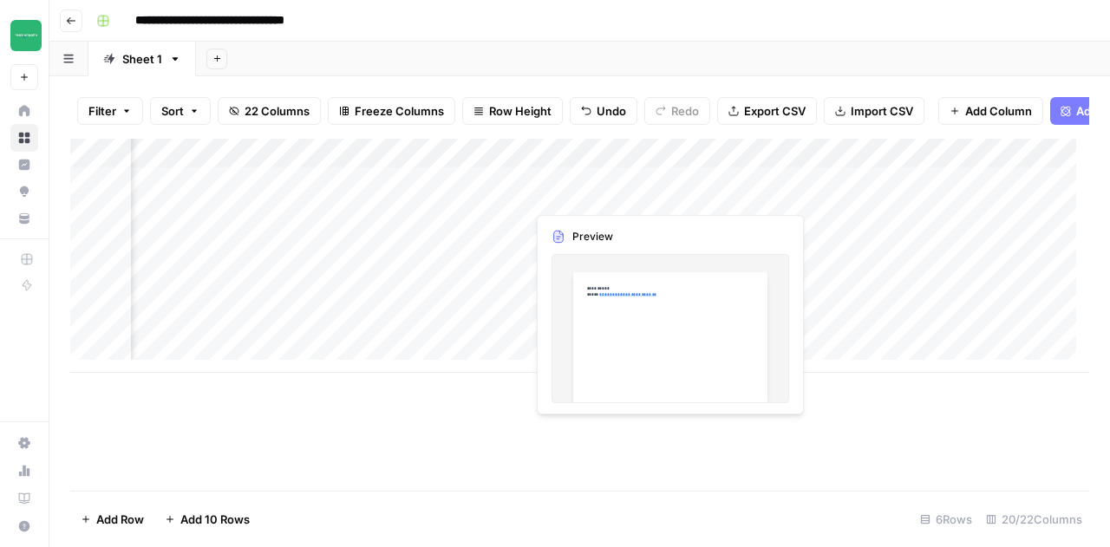
click at [626, 193] on div "Add Column" at bounding box center [579, 256] width 1019 height 234
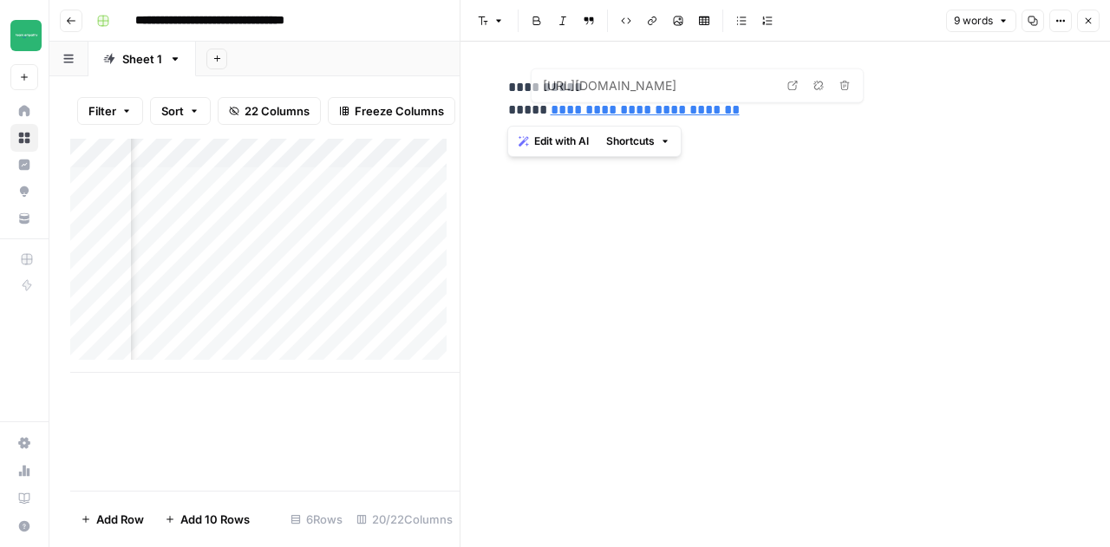
drag, startPoint x: 758, startPoint y: 112, endPoint x: 497, endPoint y: 79, distance: 263.2
click at [498, 79] on div "**********" at bounding box center [786, 98] width 576 height 59
copy p "**********"
click at [1091, 21] on icon "button" at bounding box center [1088, 21] width 10 height 10
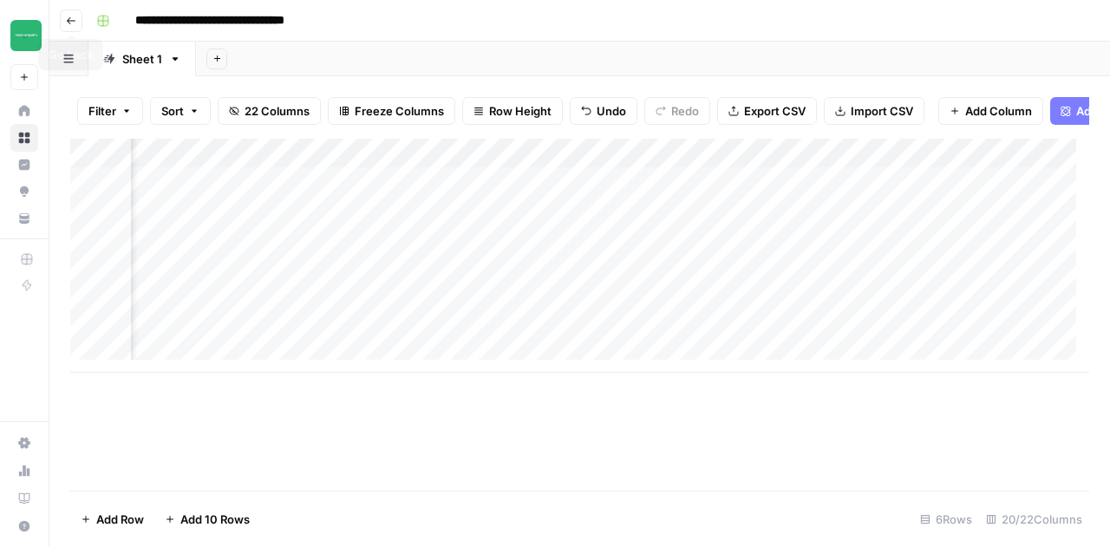
click at [78, 22] on button "Go back" at bounding box center [71, 21] width 23 height 23
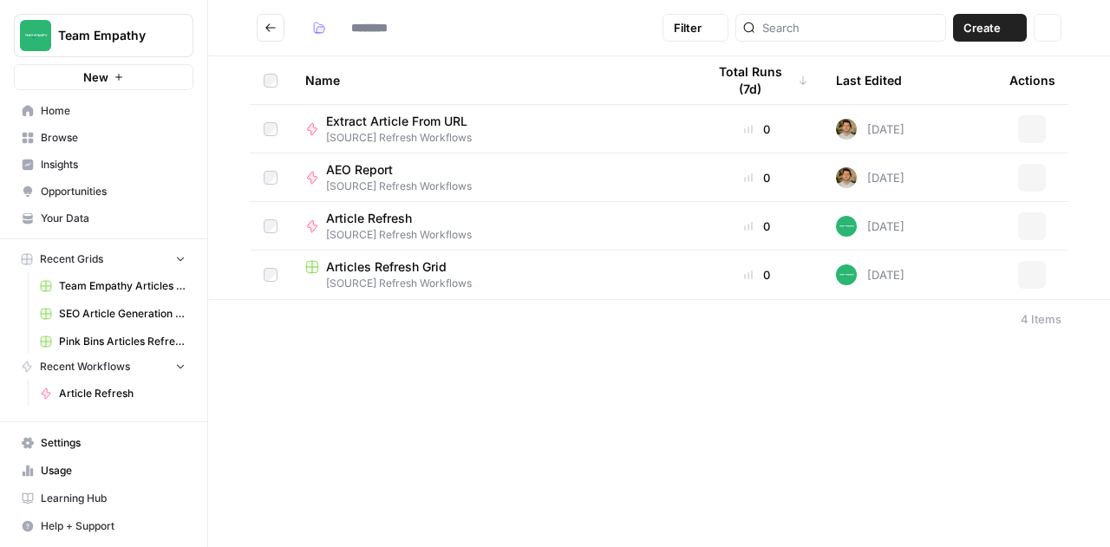
type input "**********"
click at [269, 32] on icon "Go back" at bounding box center [271, 28] width 12 height 12
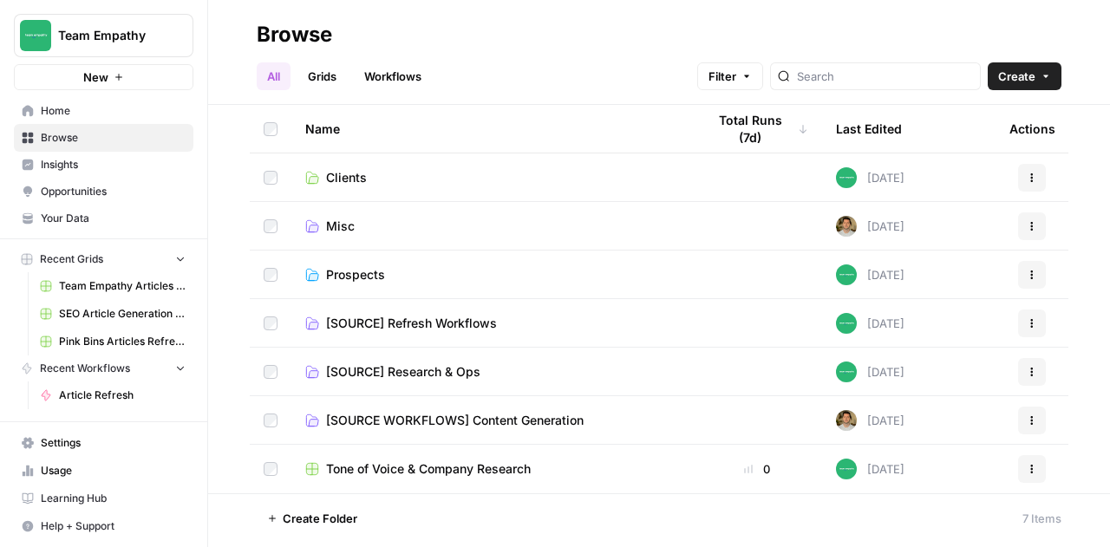
click at [354, 179] on span "Clients" at bounding box center [346, 177] width 41 height 17
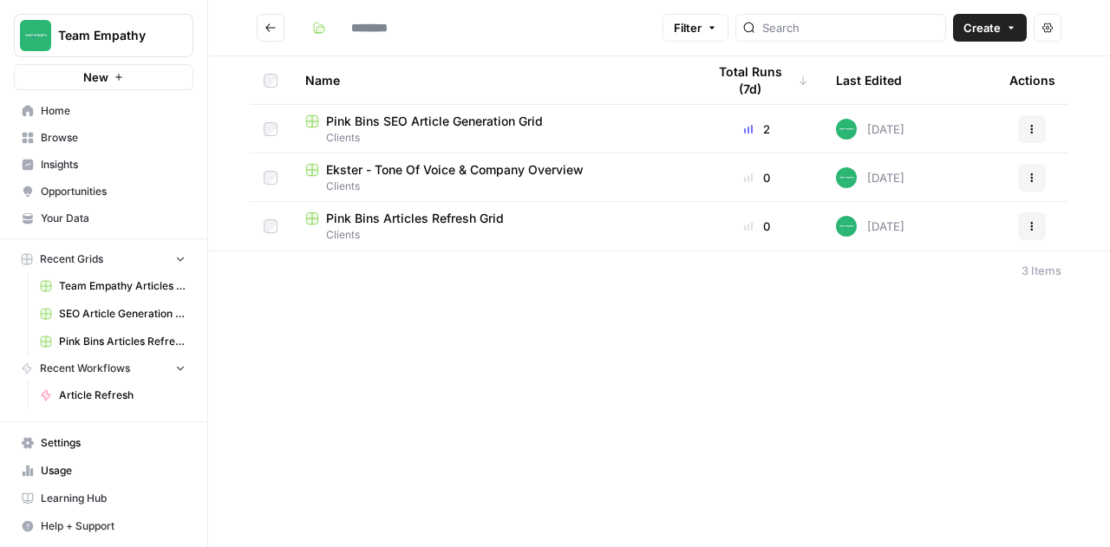
type input "*******"
click at [415, 212] on span "Pink Bins Articles Refresh Grid" at bounding box center [415, 218] width 178 height 17
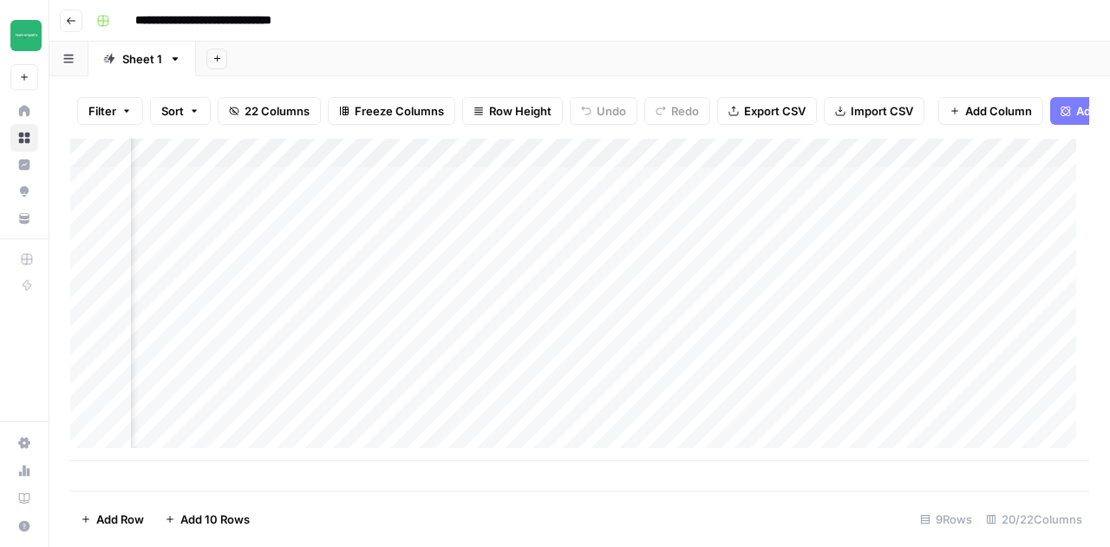
scroll to position [0, 528]
click at [643, 192] on div "Add Column" at bounding box center [579, 300] width 1019 height 323
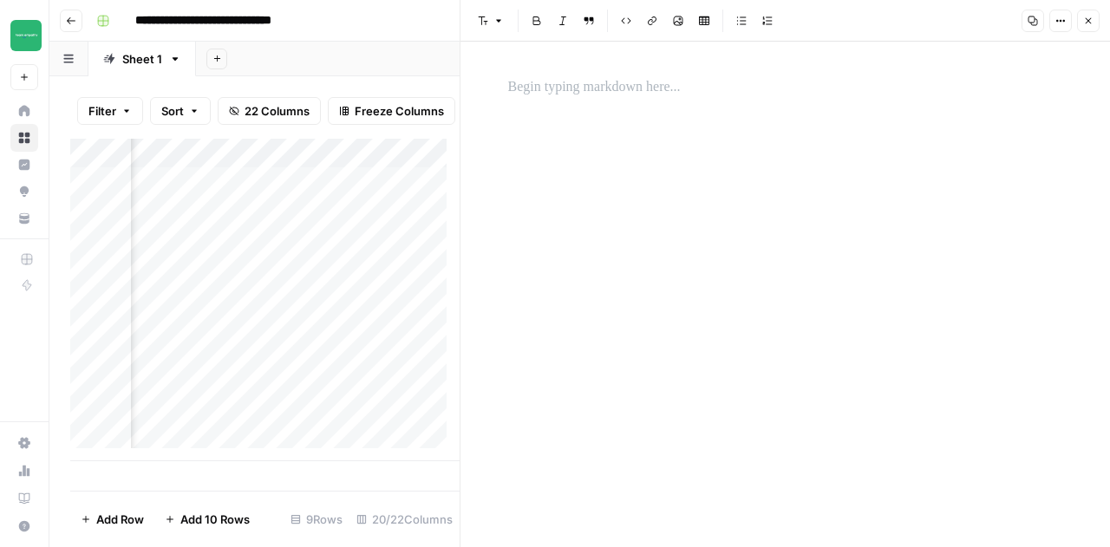
click at [592, 91] on p at bounding box center [785, 87] width 555 height 23
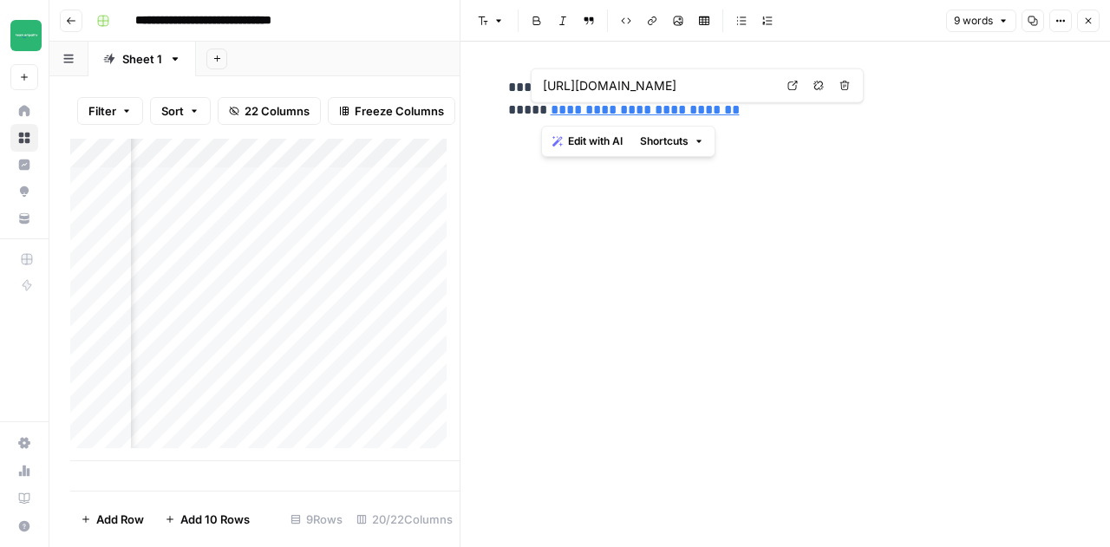
drag, startPoint x: 744, startPoint y: 115, endPoint x: 543, endPoint y: 112, distance: 201.3
click at [543, 112] on p "**********" at bounding box center [785, 98] width 555 height 45
paste div
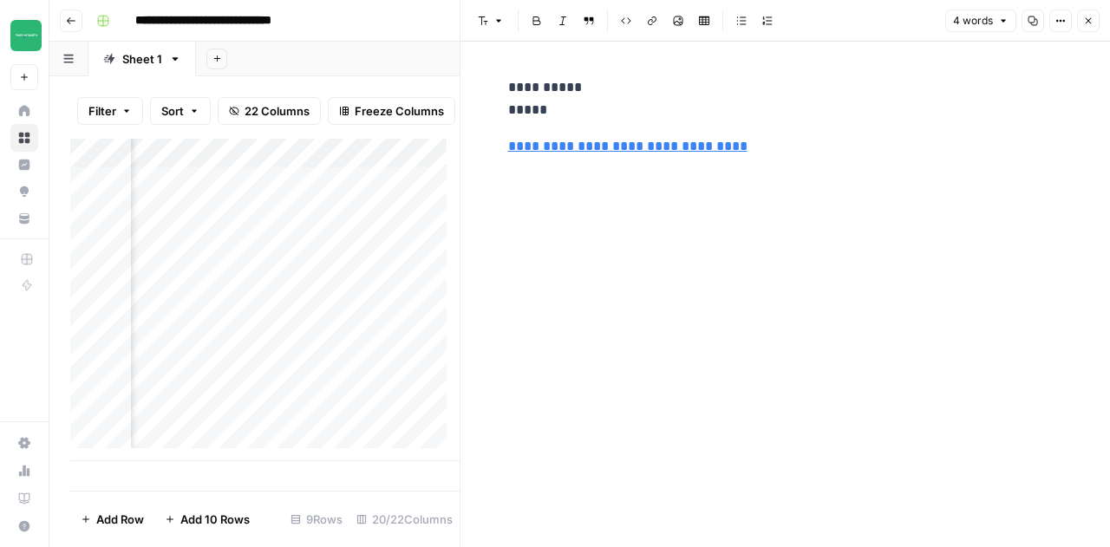
click at [503, 150] on div "**********" at bounding box center [786, 116] width 576 height 95
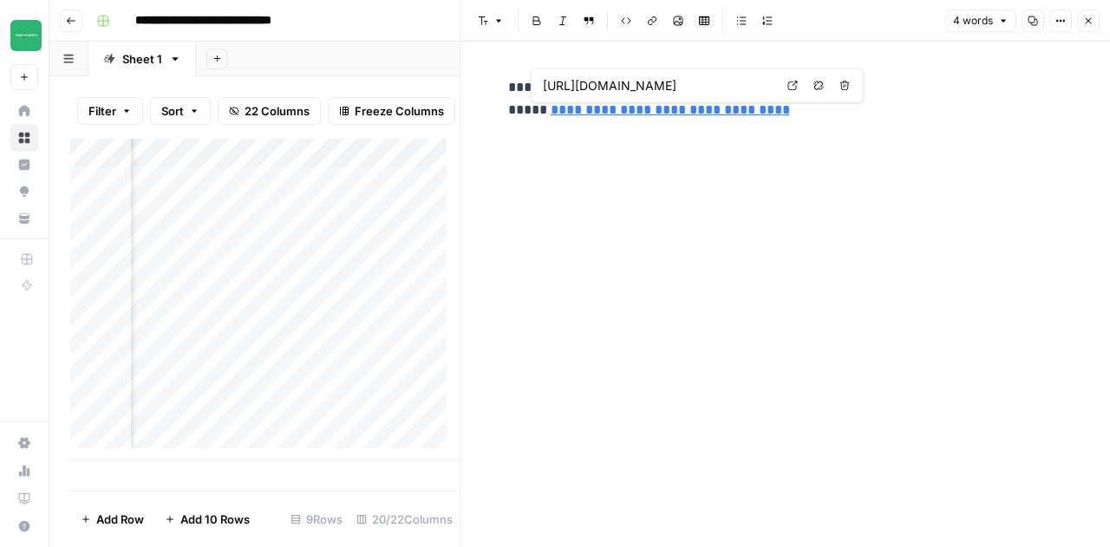
click at [727, 74] on span "[URL][DOMAIN_NAME]" at bounding box center [658, 85] width 239 height 33
click at [1086, 24] on icon "button" at bounding box center [1088, 21] width 10 height 10
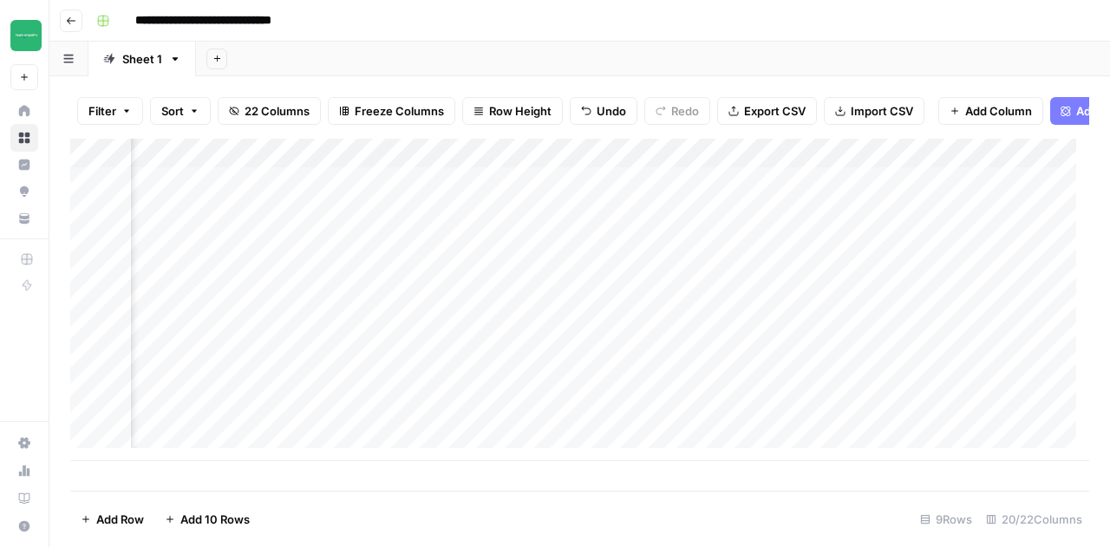
scroll to position [0, 669]
click at [736, 164] on div "Add Column" at bounding box center [579, 300] width 1019 height 323
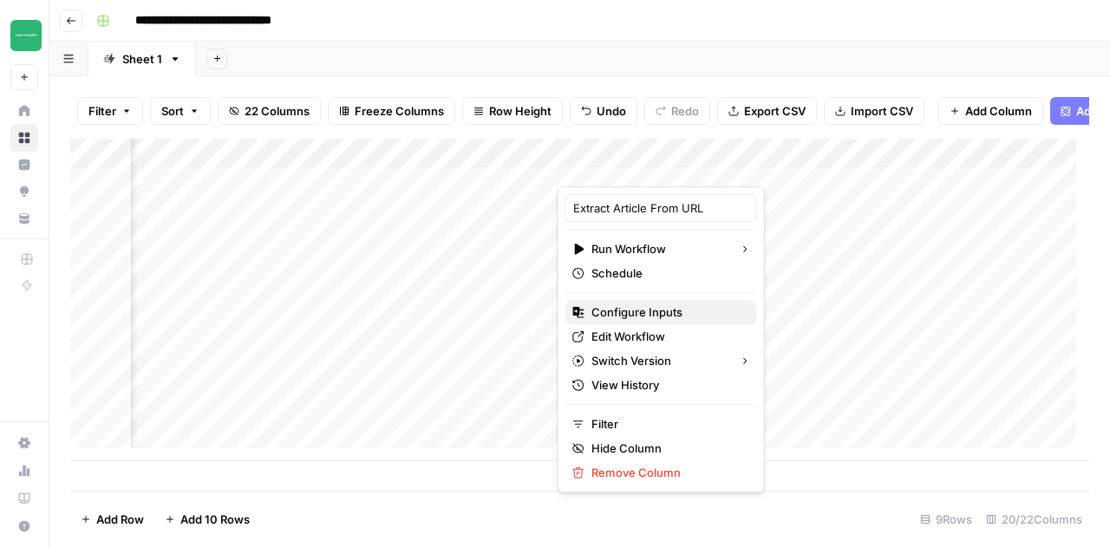
click at [624, 317] on span "Configure Inputs" at bounding box center [668, 312] width 152 height 17
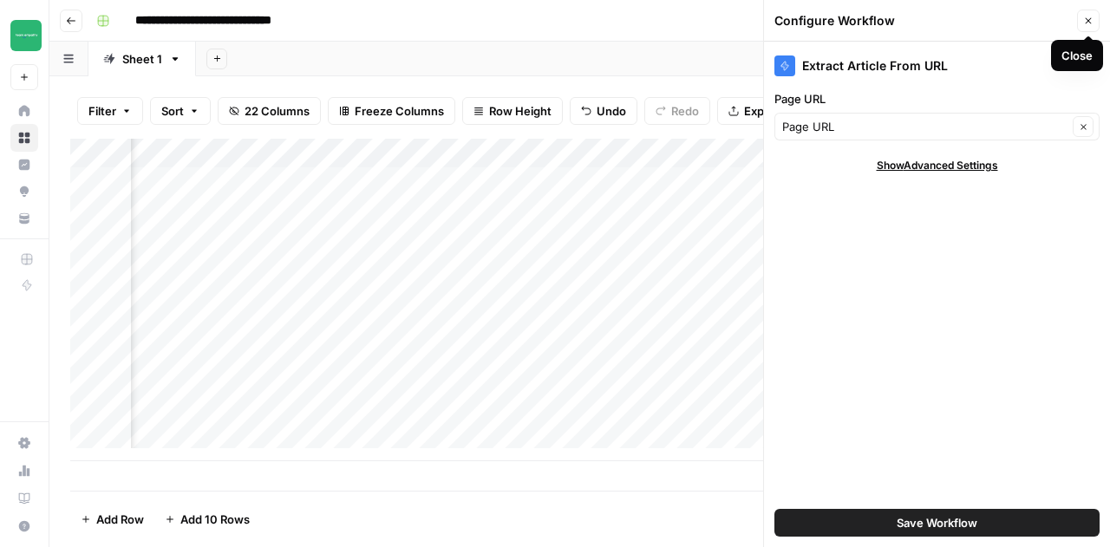
click at [1090, 19] on icon "button" at bounding box center [1089, 21] width 6 height 6
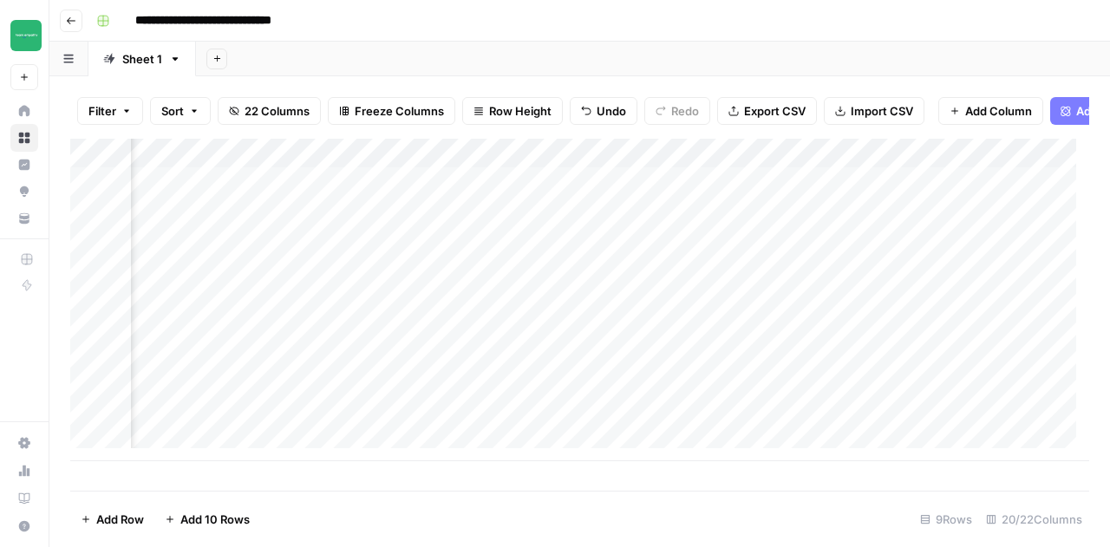
scroll to position [0, 548]
click at [789, 193] on div "Add Column" at bounding box center [579, 300] width 1019 height 323
drag, startPoint x: 607, startPoint y: 193, endPoint x: 682, endPoint y: 248, distance: 92.5
click at [682, 248] on div "Add Column" at bounding box center [579, 300] width 1019 height 323
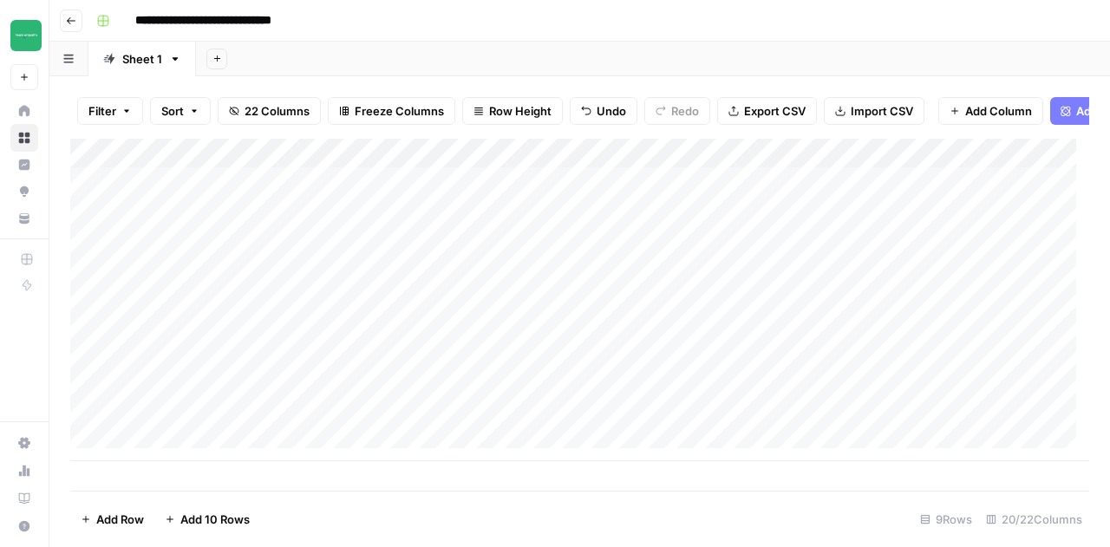
drag, startPoint x: 647, startPoint y: 319, endPoint x: 722, endPoint y: 272, distance: 88.6
click at [722, 272] on div "Add Column" at bounding box center [579, 300] width 1019 height 323
click at [793, 237] on div "Add Column" at bounding box center [579, 300] width 1019 height 323
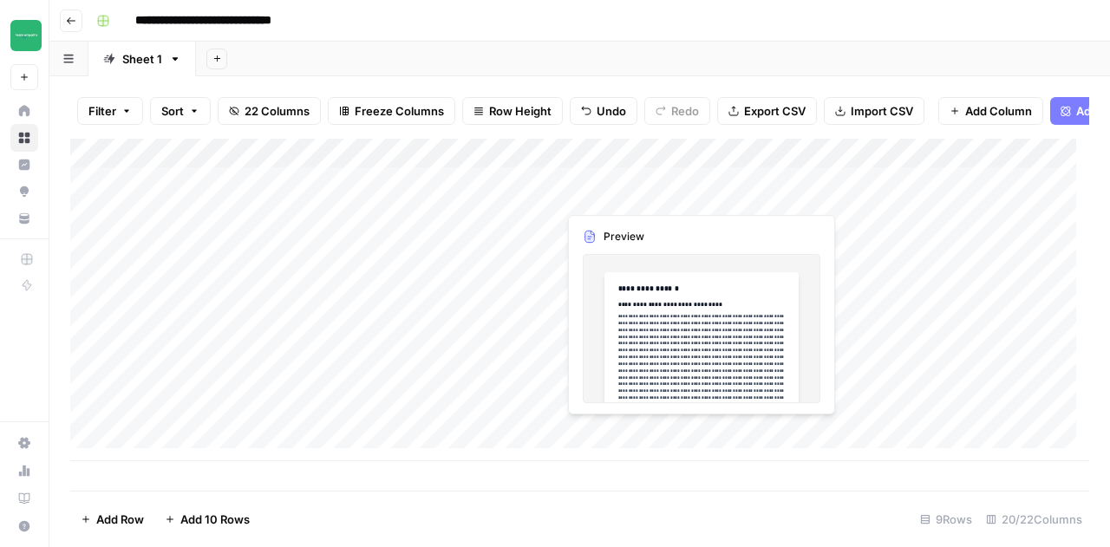
click at [654, 197] on div "Add Column" at bounding box center [579, 300] width 1019 height 323
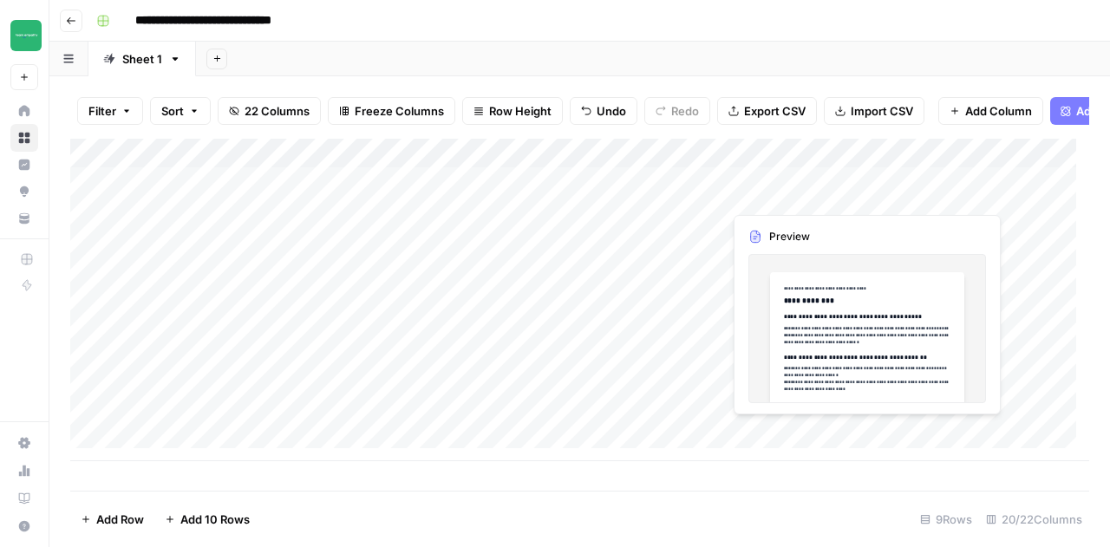
click at [762, 190] on div "Add Column" at bounding box center [579, 300] width 1019 height 323
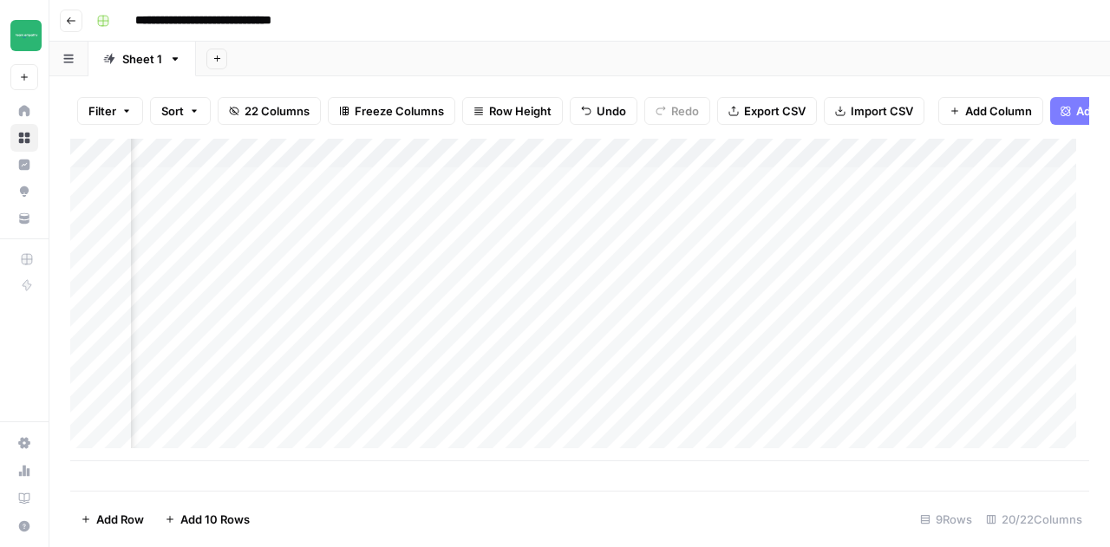
scroll to position [0, 337]
drag, startPoint x: 650, startPoint y: 205, endPoint x: 834, endPoint y: 194, distance: 185.1
click at [834, 194] on div "Add Column" at bounding box center [579, 300] width 1019 height 323
drag, startPoint x: 887, startPoint y: 208, endPoint x: 850, endPoint y: 423, distance: 218.2
click at [850, 423] on div "Add Column" at bounding box center [579, 300] width 1019 height 323
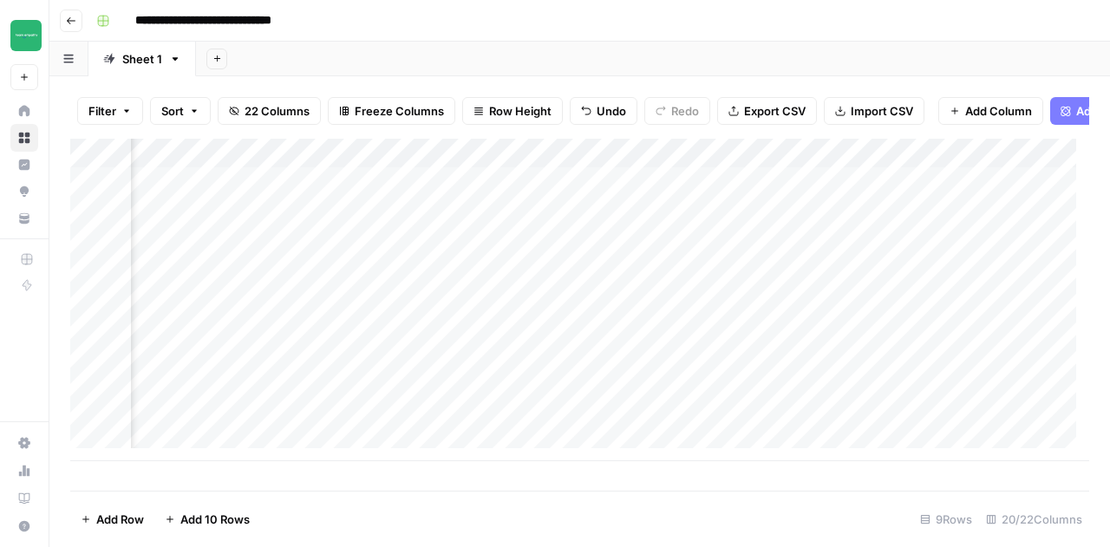
click at [664, 297] on div "Add Column" at bounding box center [579, 300] width 1019 height 323
click at [835, 160] on div "Add Column" at bounding box center [579, 300] width 1019 height 323
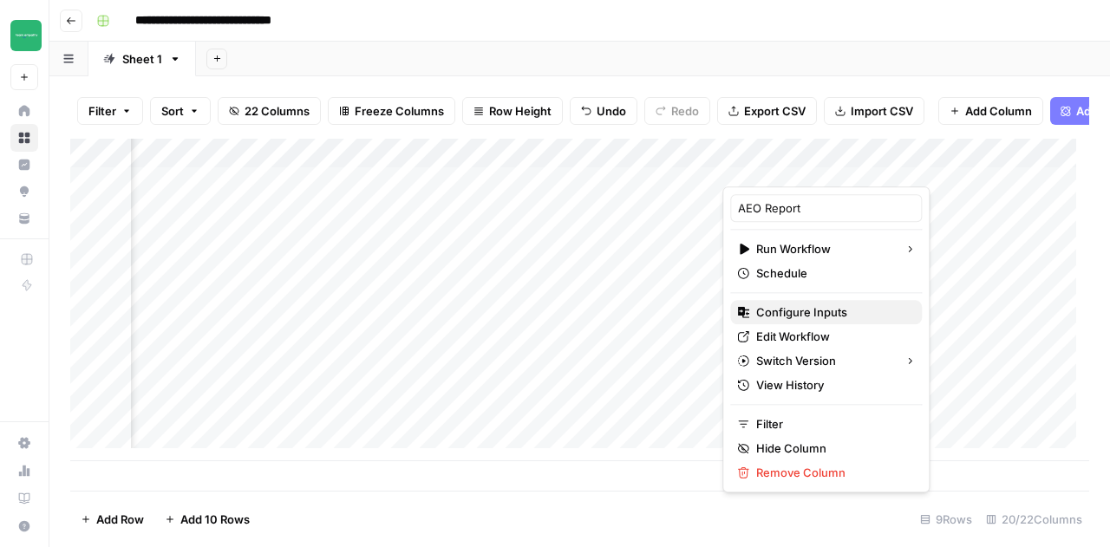
click at [772, 318] on span "Configure Inputs" at bounding box center [832, 312] width 152 height 17
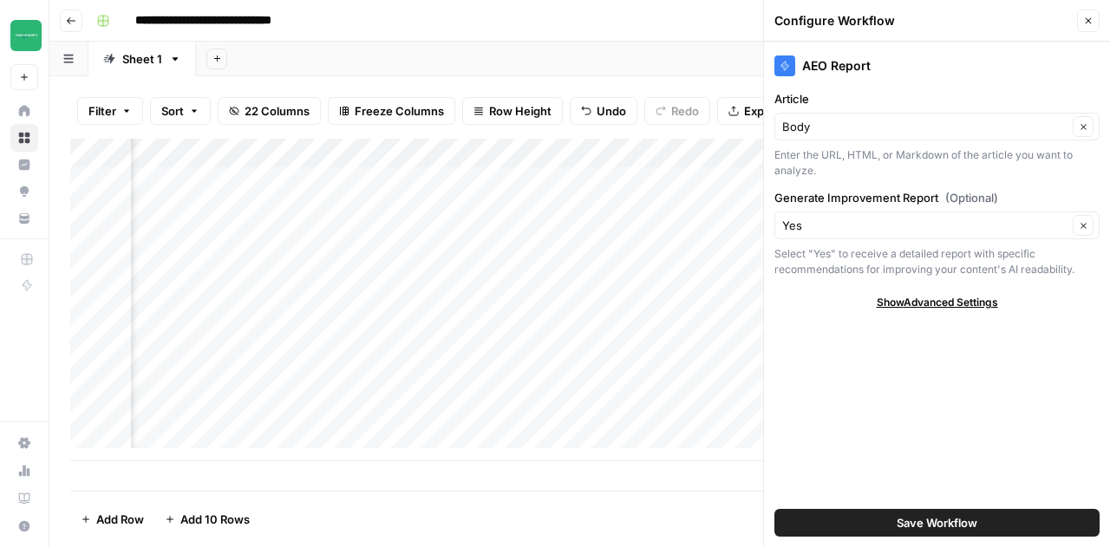
click at [1087, 16] on icon "button" at bounding box center [1088, 21] width 10 height 10
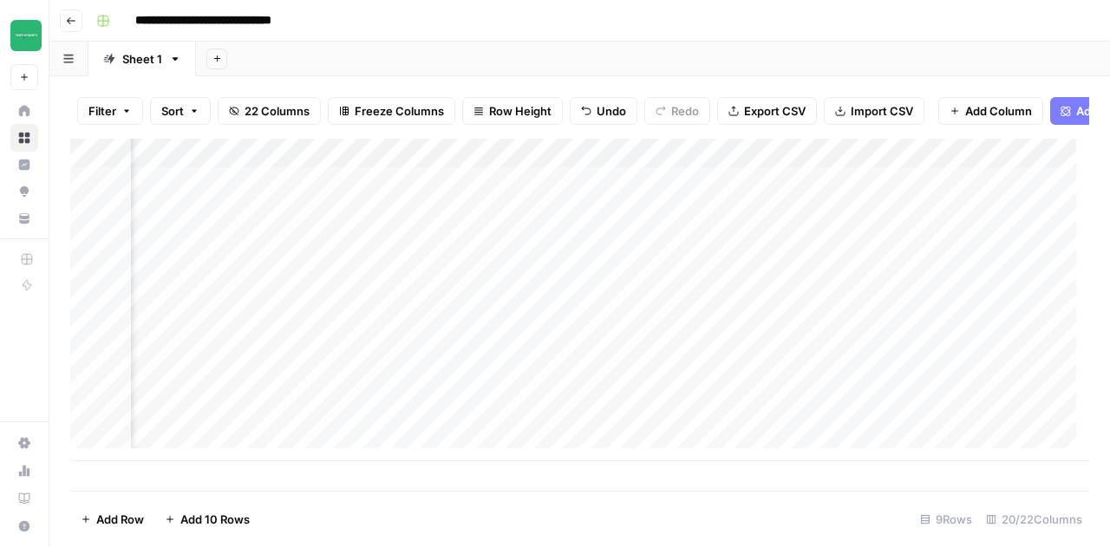
scroll to position [0, 870]
click at [458, 224] on div "Add Column" at bounding box center [579, 300] width 1019 height 323
click at [462, 253] on div "Add Column" at bounding box center [579, 300] width 1019 height 323
click at [460, 291] on div "Add Column" at bounding box center [579, 300] width 1019 height 323
click at [458, 313] on div "Add Column" at bounding box center [579, 300] width 1019 height 323
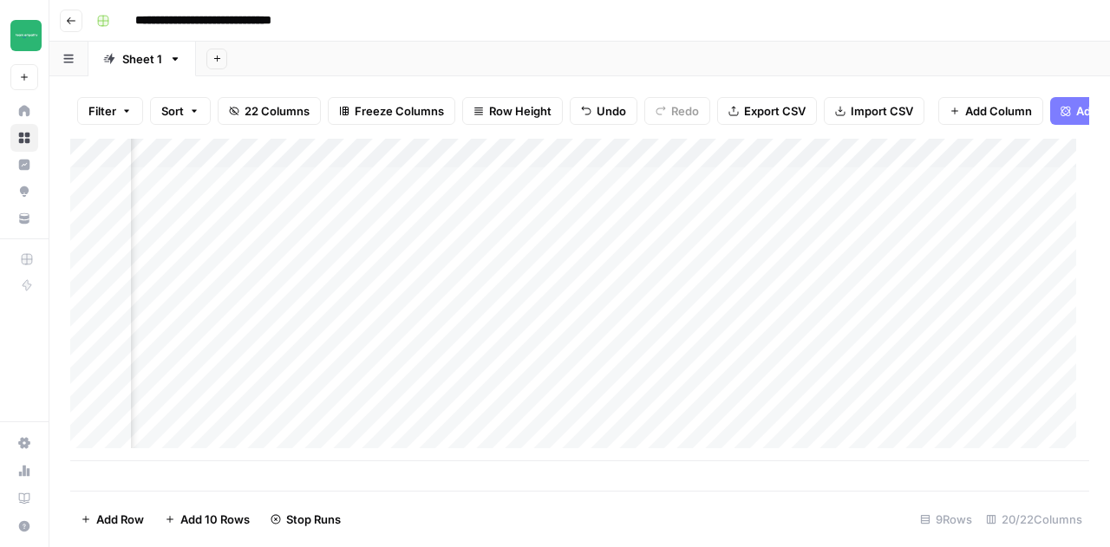
click at [463, 340] on div "Add Column" at bounding box center [579, 300] width 1019 height 323
click at [463, 365] on div "Add Column" at bounding box center [579, 300] width 1019 height 323
click at [462, 399] on div "Add Column" at bounding box center [579, 300] width 1019 height 323
click at [460, 433] on div "Add Column" at bounding box center [579, 300] width 1019 height 323
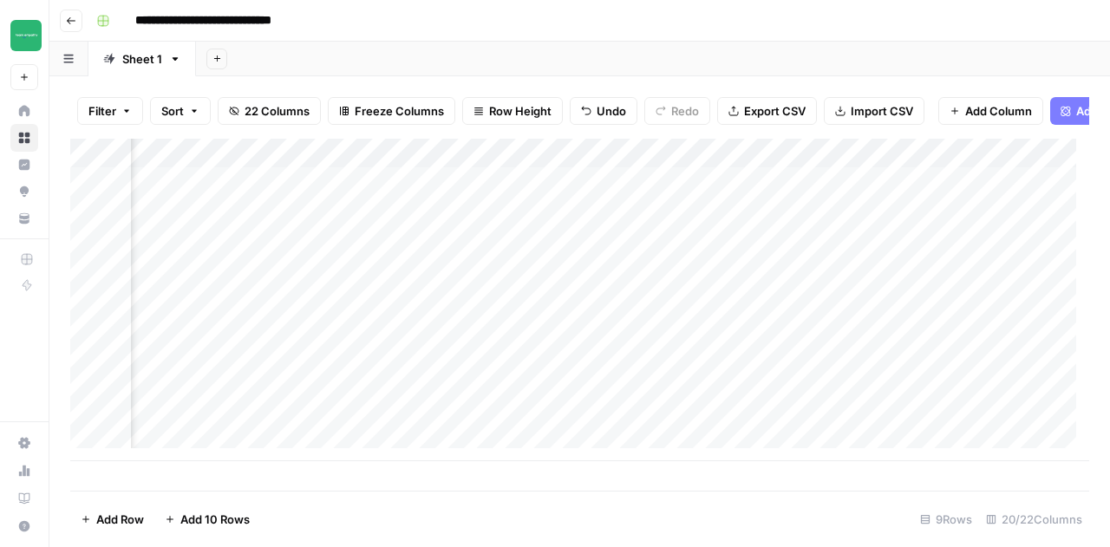
click at [687, 169] on div "Add Column" at bounding box center [579, 300] width 1019 height 323
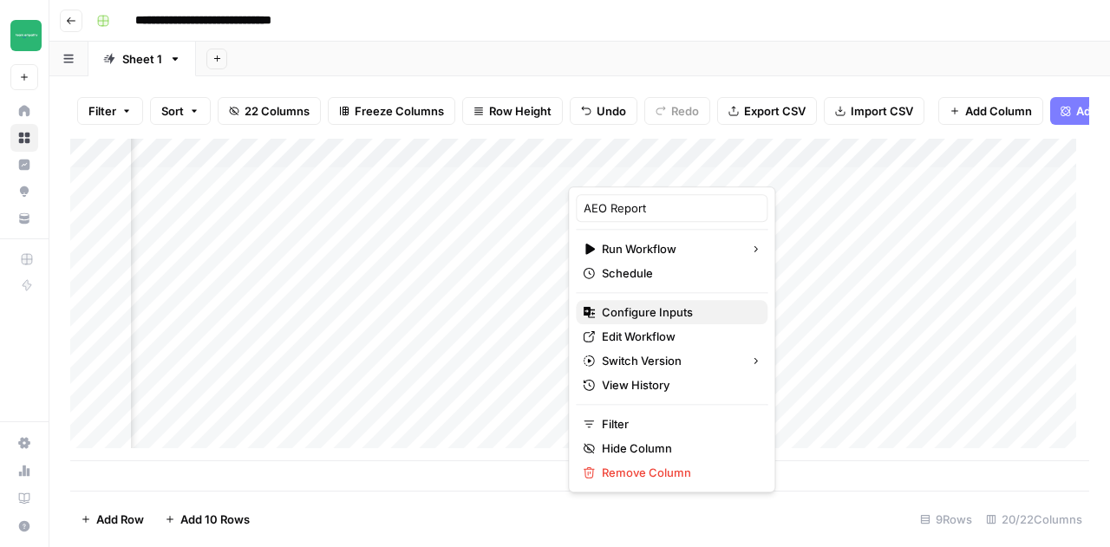
click at [670, 301] on button "Configure Inputs" at bounding box center [672, 312] width 192 height 24
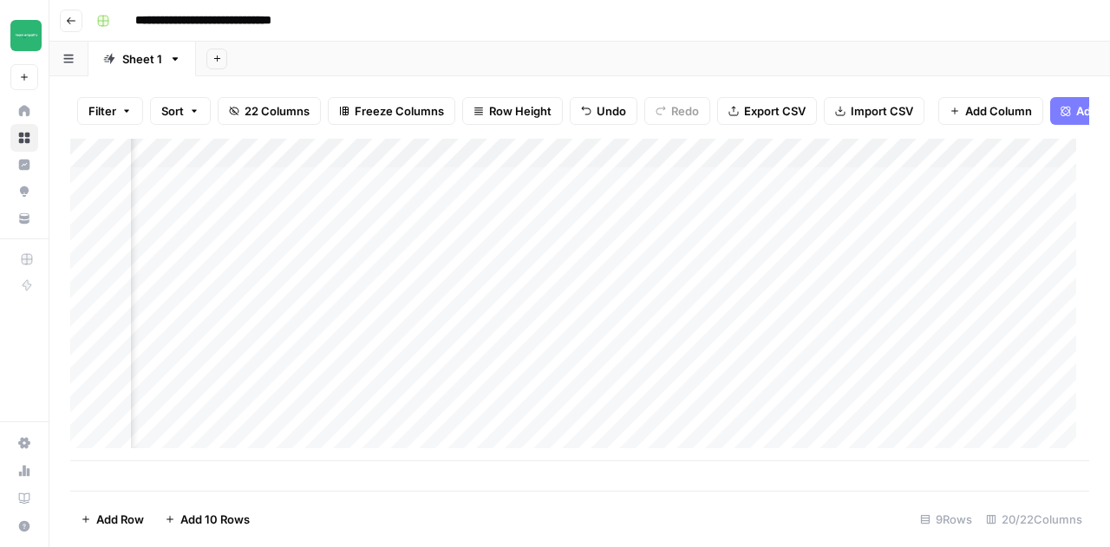
click at [689, 169] on div "Add Column" at bounding box center [579, 300] width 1019 height 323
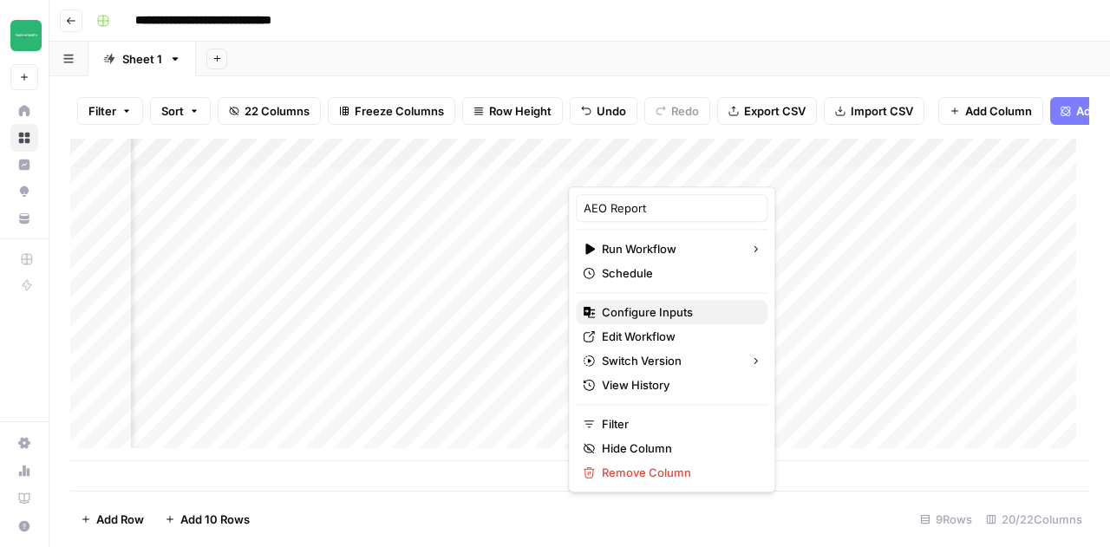
click at [668, 311] on span "Configure Inputs" at bounding box center [678, 312] width 152 height 17
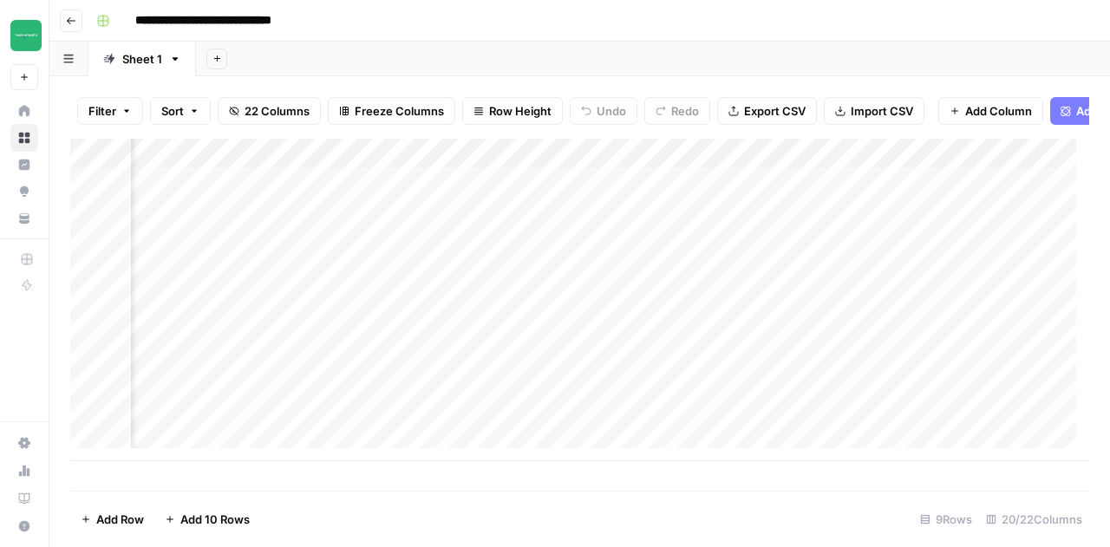
scroll to position [0, 1645]
click at [697, 171] on div "Add Column" at bounding box center [579, 300] width 1019 height 323
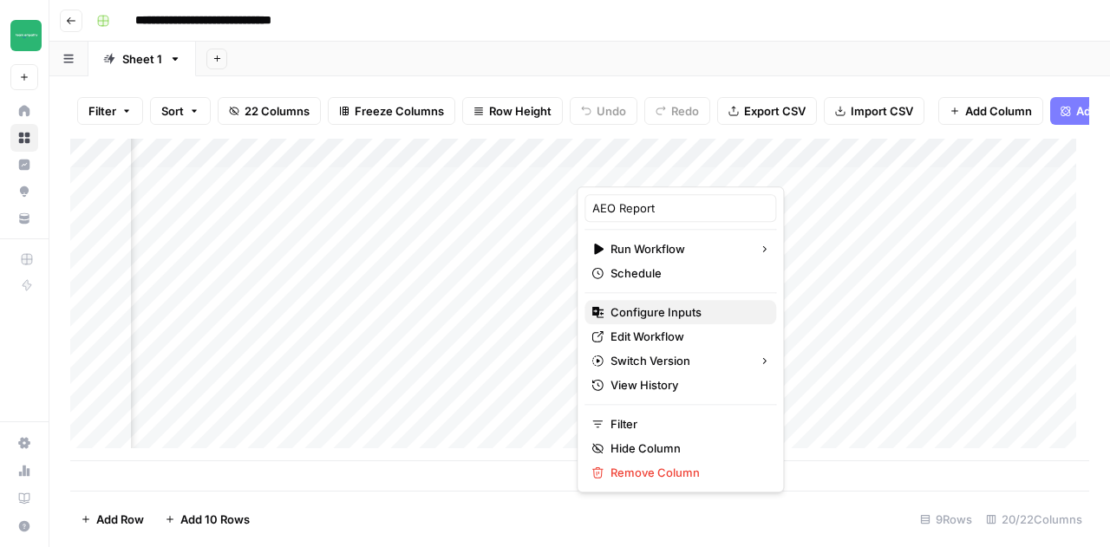
click at [661, 304] on span "Configure Inputs" at bounding box center [687, 312] width 152 height 17
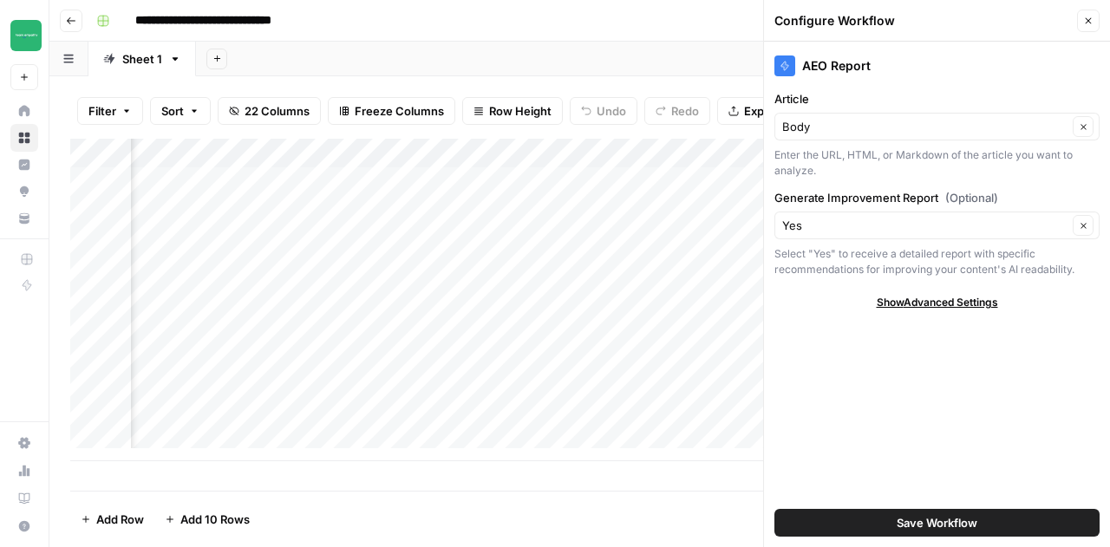
click at [1088, 18] on icon "button" at bounding box center [1088, 21] width 10 height 10
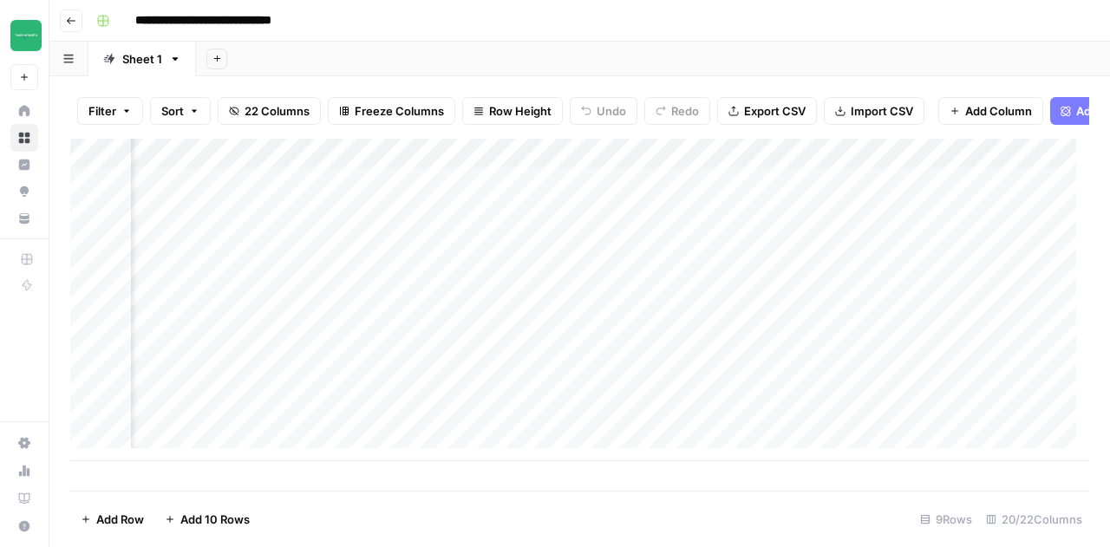
click at [697, 170] on div "Add Column" at bounding box center [579, 300] width 1019 height 323
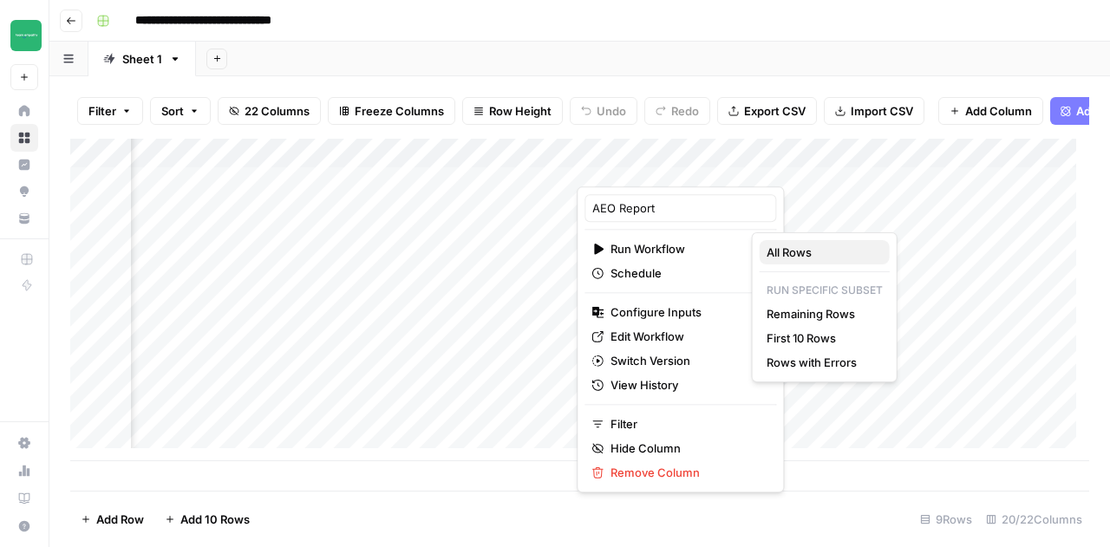
click at [825, 252] on span "All Rows" at bounding box center [821, 252] width 109 height 17
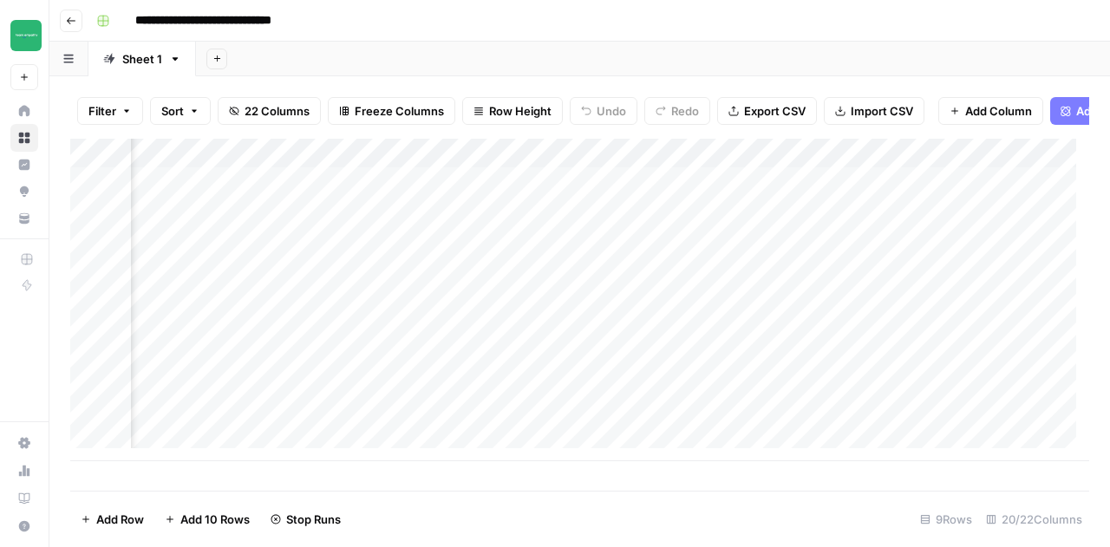
scroll to position [0, 2047]
click at [770, 173] on div "Add Column" at bounding box center [579, 300] width 1019 height 323
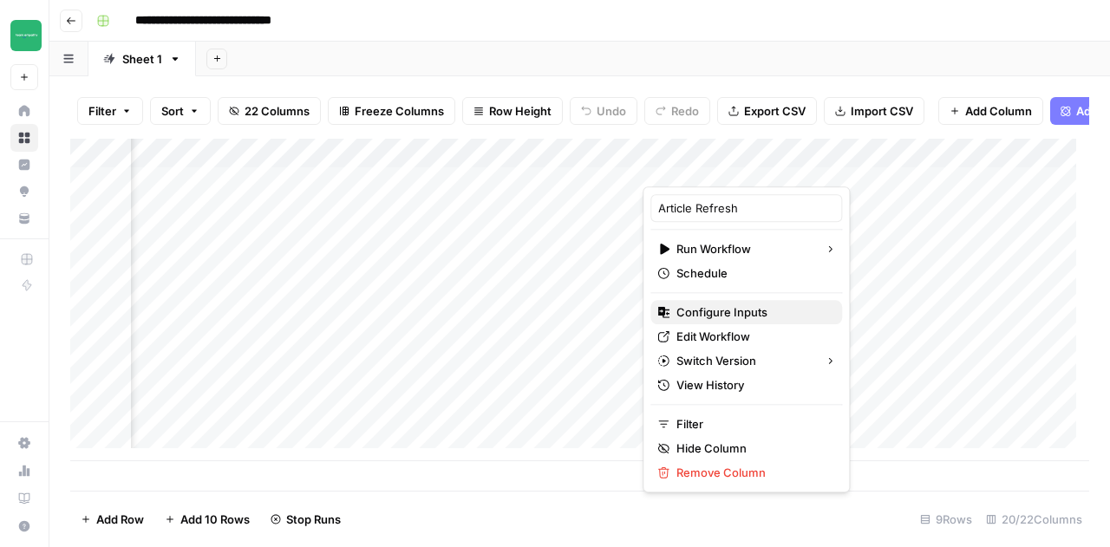
click at [729, 313] on span "Configure Inputs" at bounding box center [753, 312] width 152 height 17
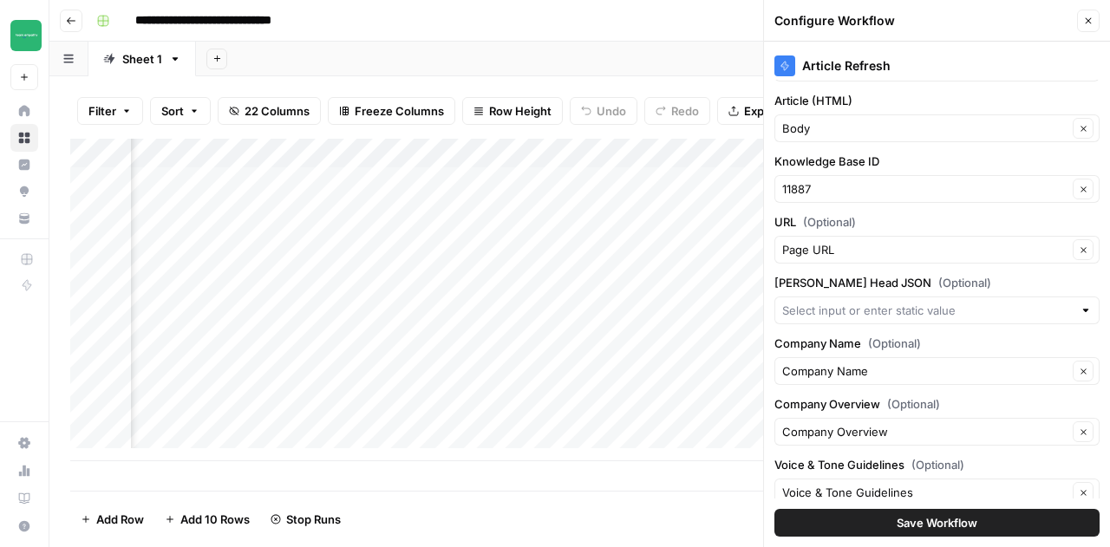
scroll to position [0, 0]
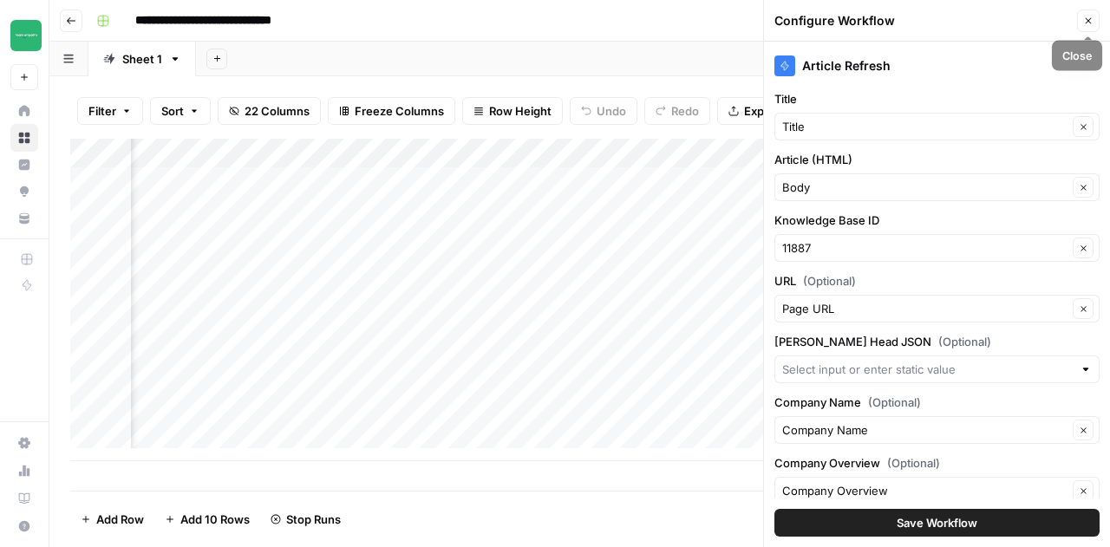
click at [1083, 22] on button "Close" at bounding box center [1088, 21] width 23 height 23
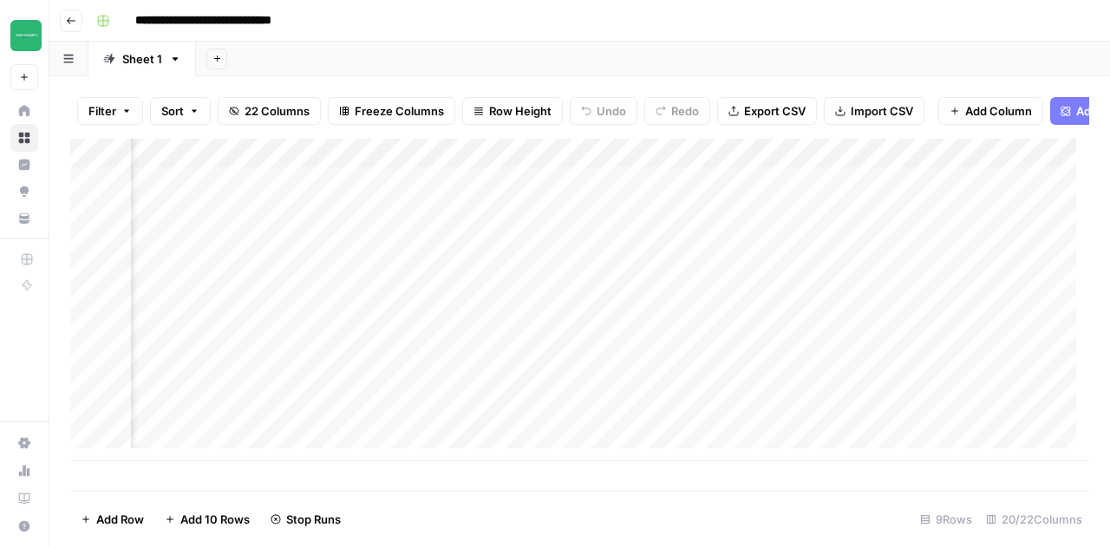
click at [66, 17] on icon "button" at bounding box center [71, 21] width 10 height 10
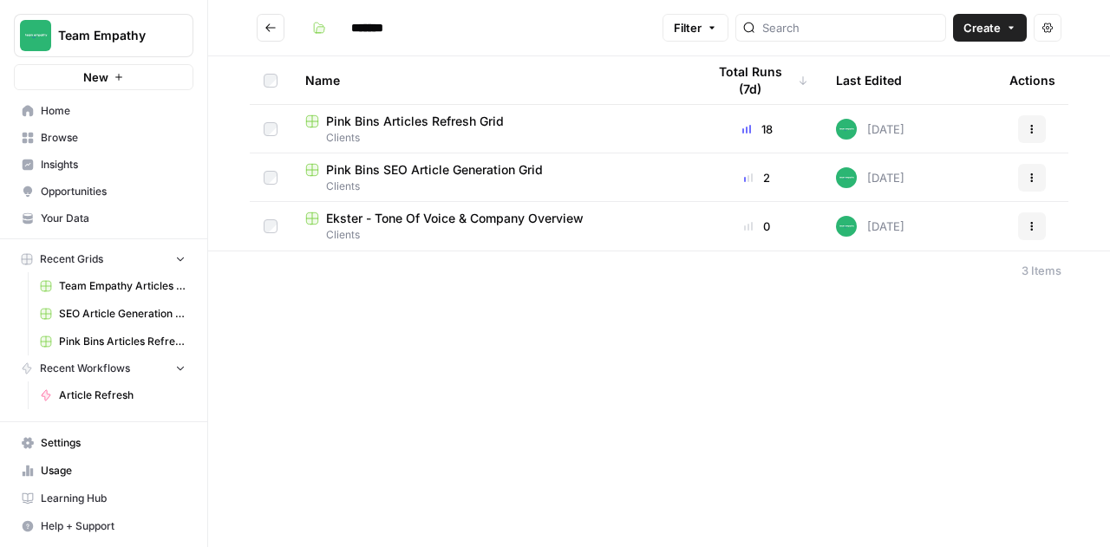
click at [79, 226] on link "Your Data" at bounding box center [104, 219] width 180 height 28
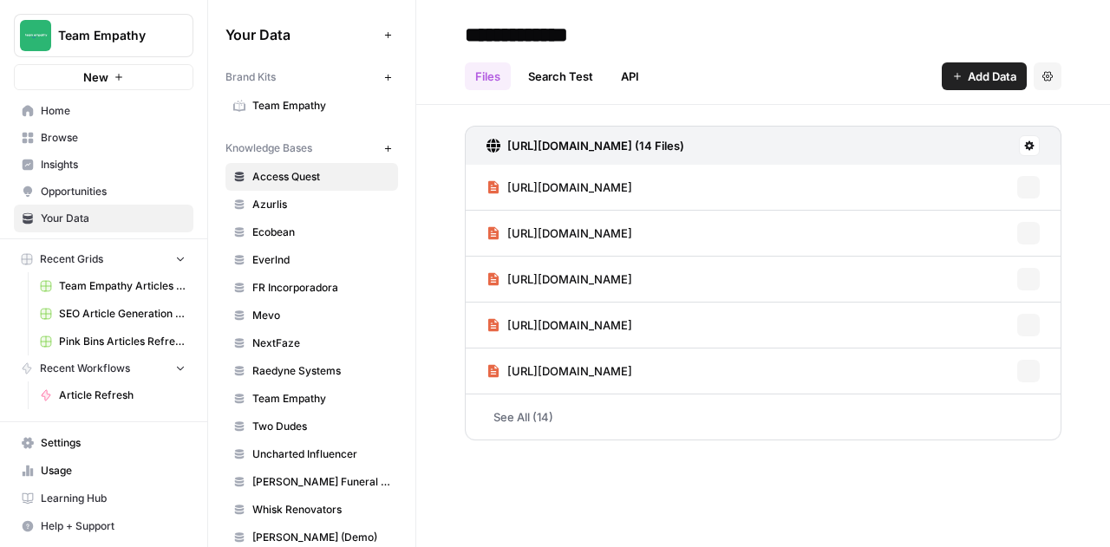
scroll to position [43, 0]
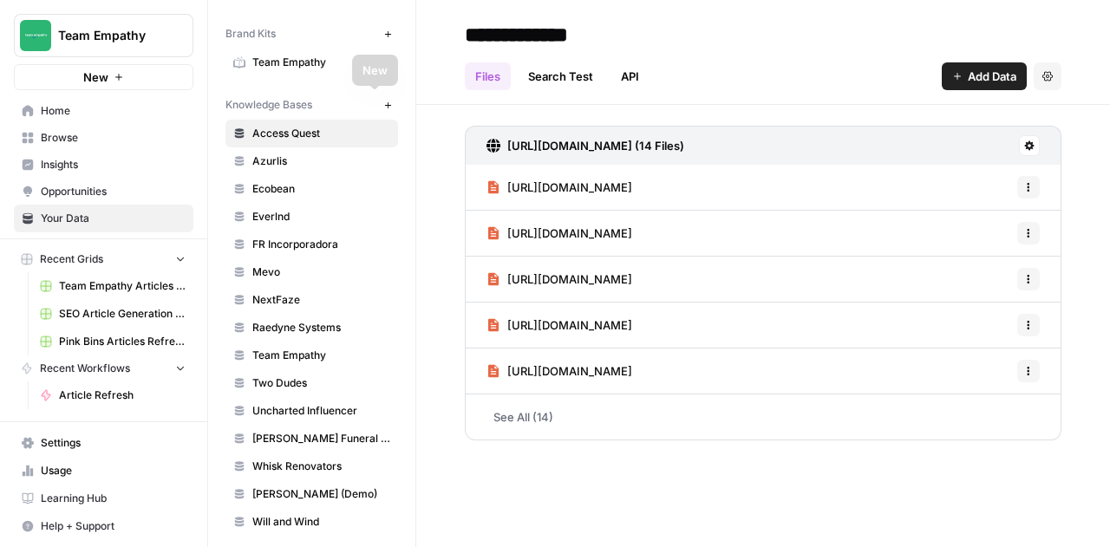
click at [383, 101] on icon "button" at bounding box center [388, 106] width 10 height 10
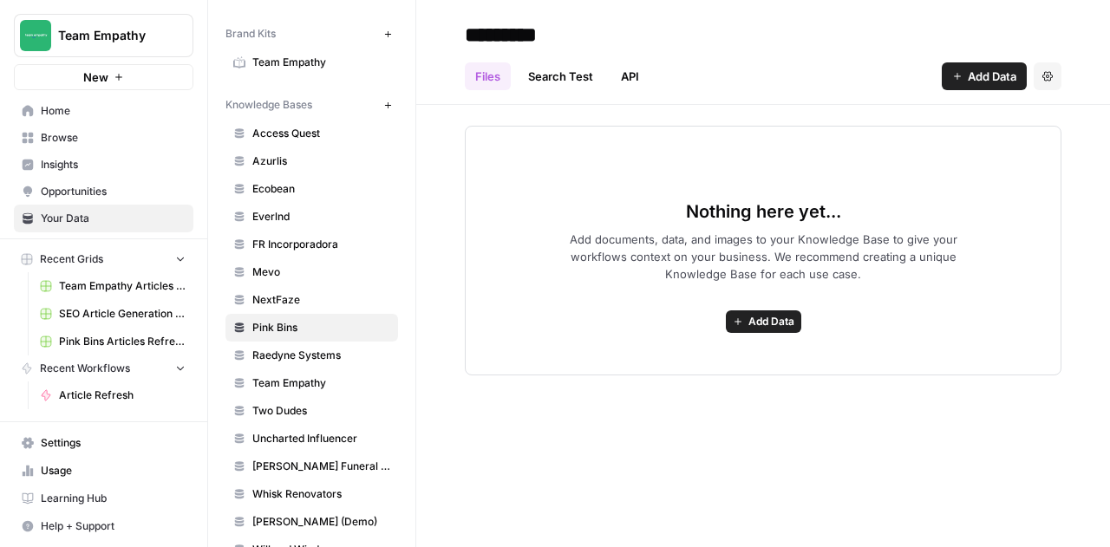
type input "*********"
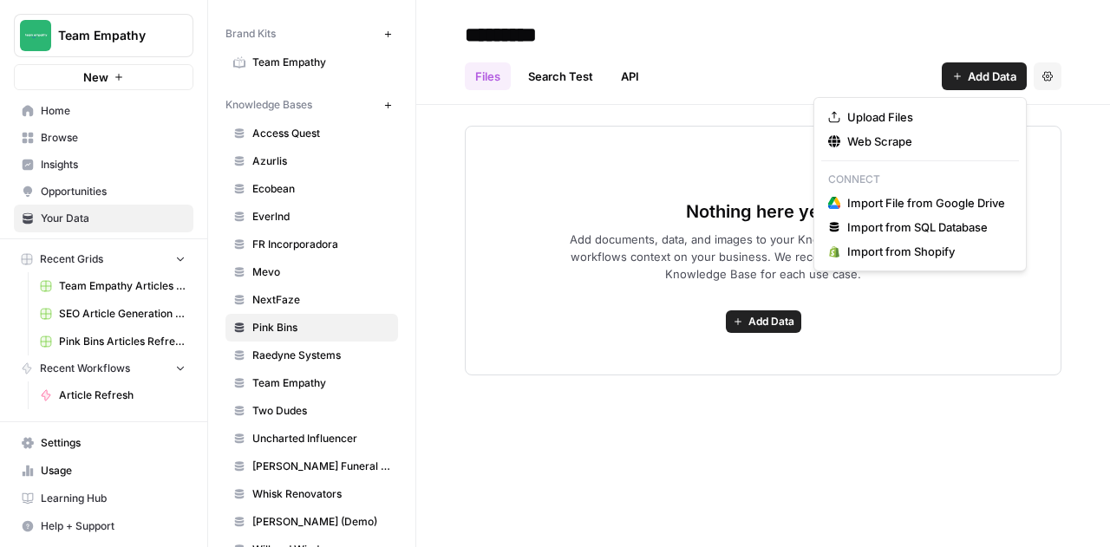
click at [969, 74] on span "Add Data" at bounding box center [992, 76] width 49 height 17
click at [884, 138] on span "Web Scrape" at bounding box center [927, 141] width 158 height 17
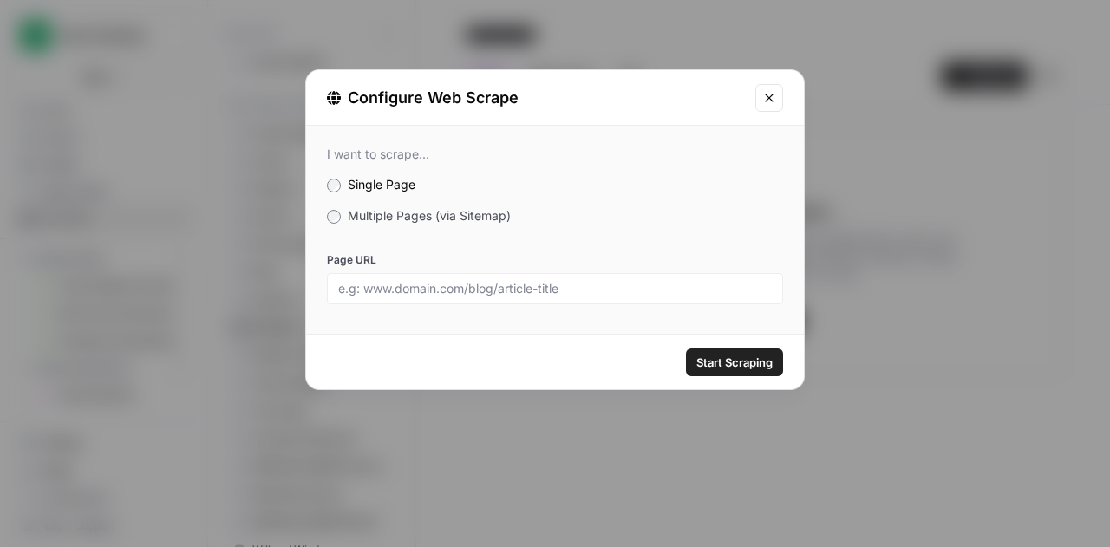
click at [356, 209] on span "Multiple Pages (via Sitemap)" at bounding box center [429, 215] width 163 height 15
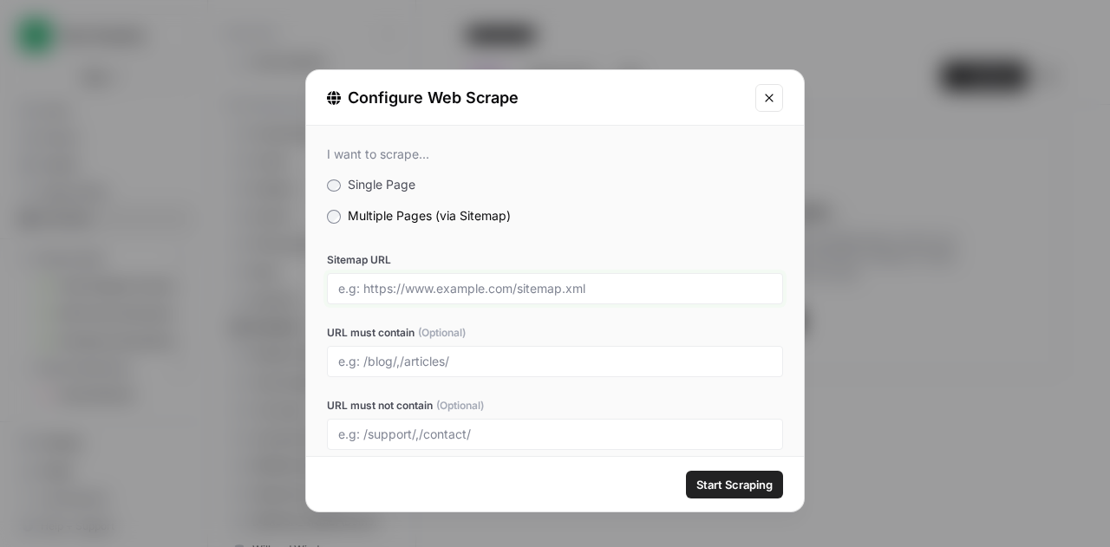
click at [403, 288] on input "Sitemap URL" at bounding box center [555, 289] width 434 height 16
paste input "https://pinkbins.co.nz/"
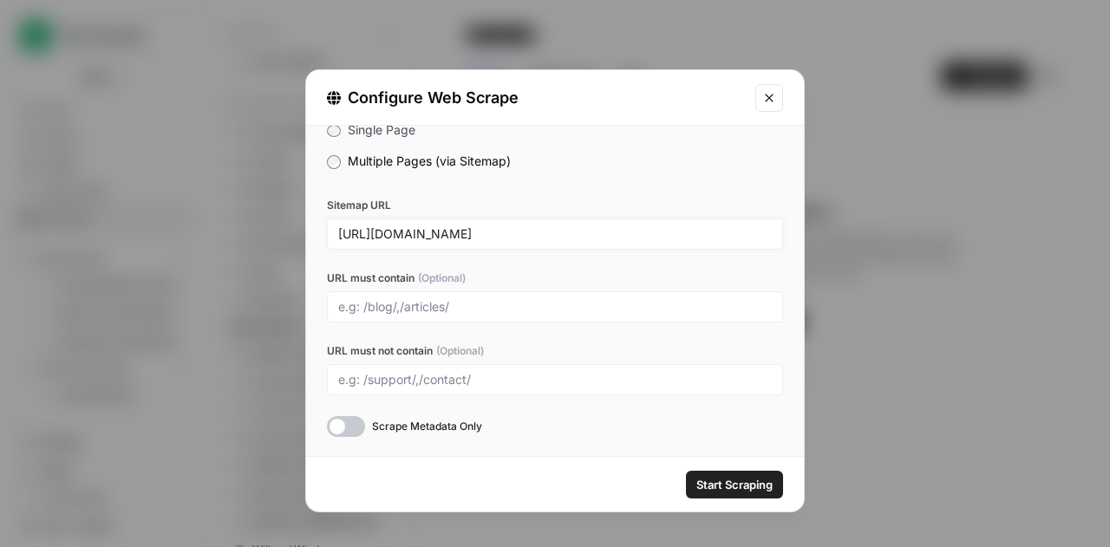
type input "https://pinkbins.co.nz/sitemap.xml"
click at [354, 428] on div at bounding box center [346, 426] width 38 height 21
click at [725, 489] on span "Start Scraping" at bounding box center [735, 484] width 76 height 17
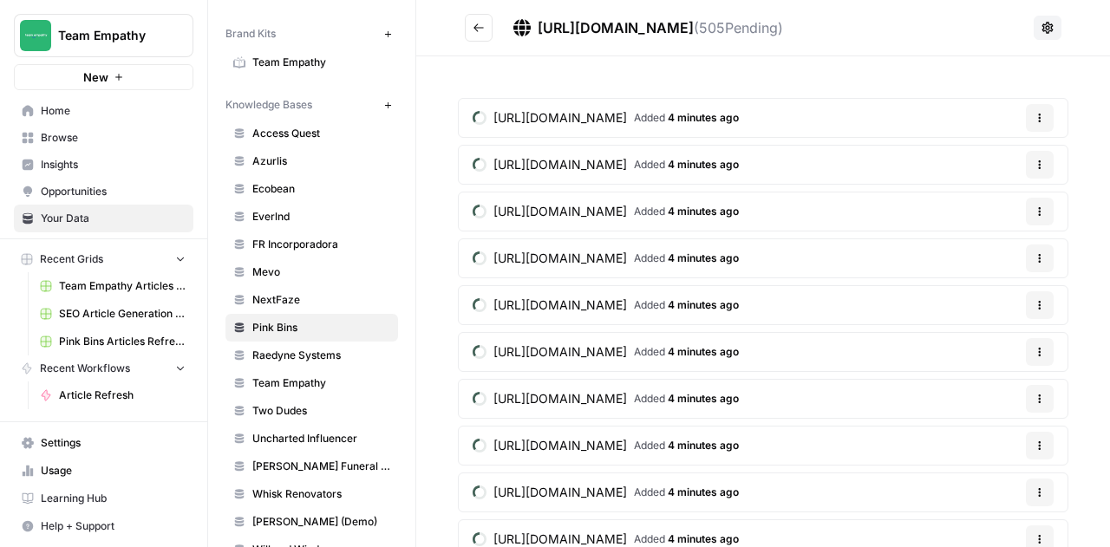
click at [69, 141] on span "Browse" at bounding box center [113, 138] width 145 height 16
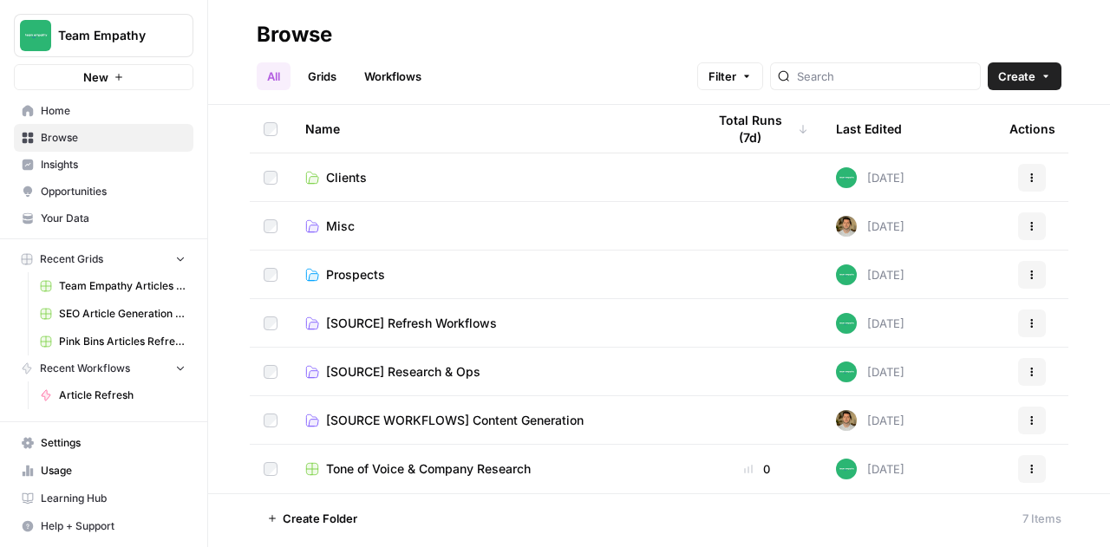
click at [352, 178] on span "Clients" at bounding box center [346, 177] width 41 height 17
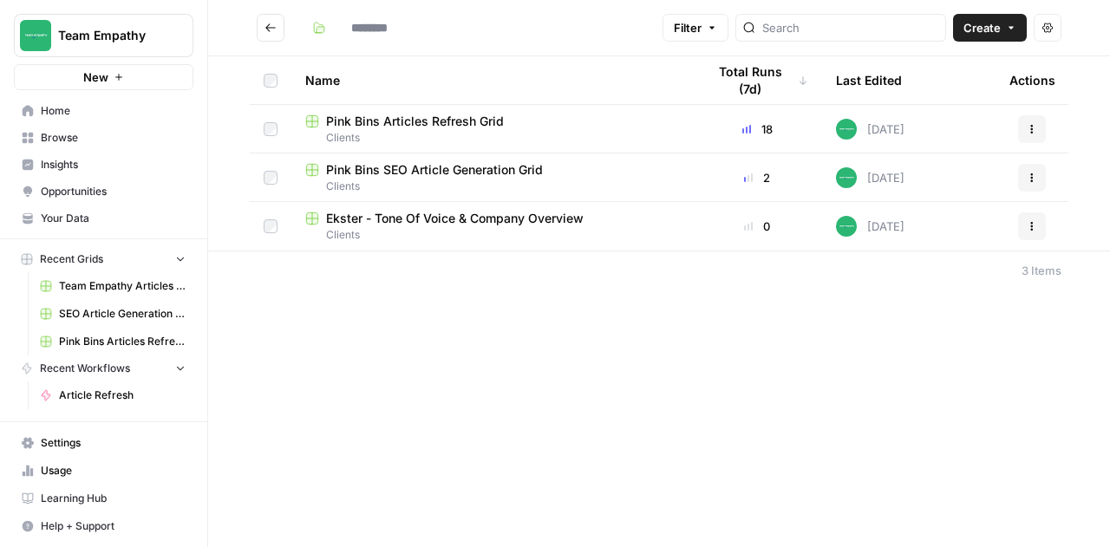
type input "*******"
click at [439, 122] on span "Pink Bins Articles Refresh Grid" at bounding box center [415, 121] width 178 height 17
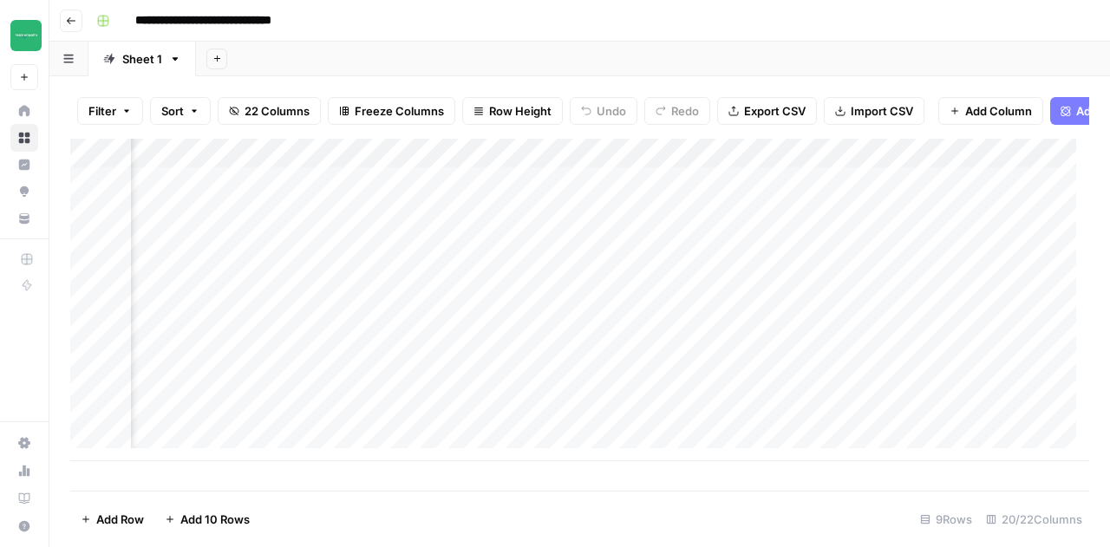
scroll to position [0, 1998]
click at [823, 170] on div "Add Column" at bounding box center [579, 300] width 1019 height 323
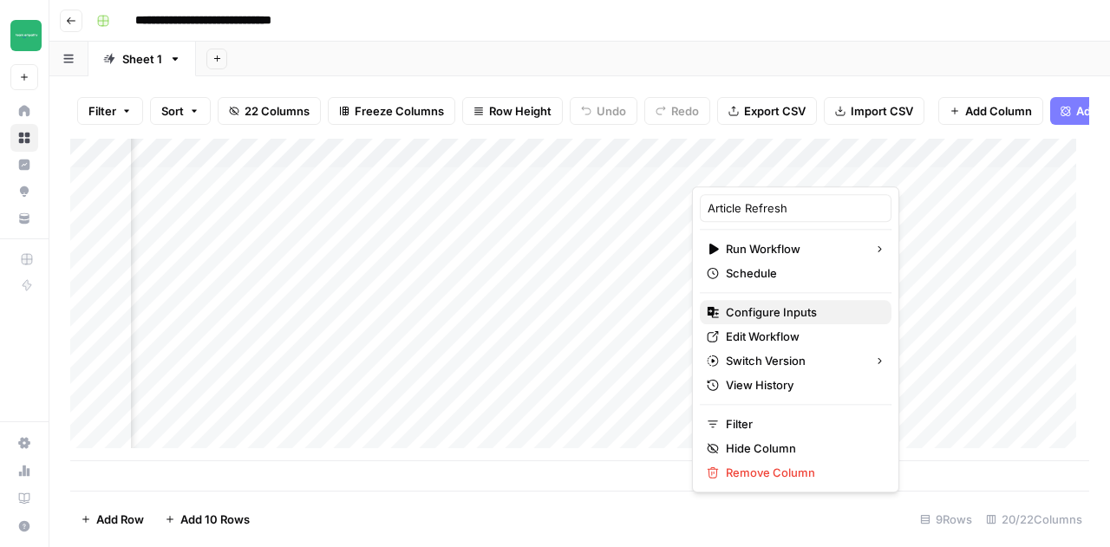
click at [759, 308] on span "Configure Inputs" at bounding box center [802, 312] width 152 height 17
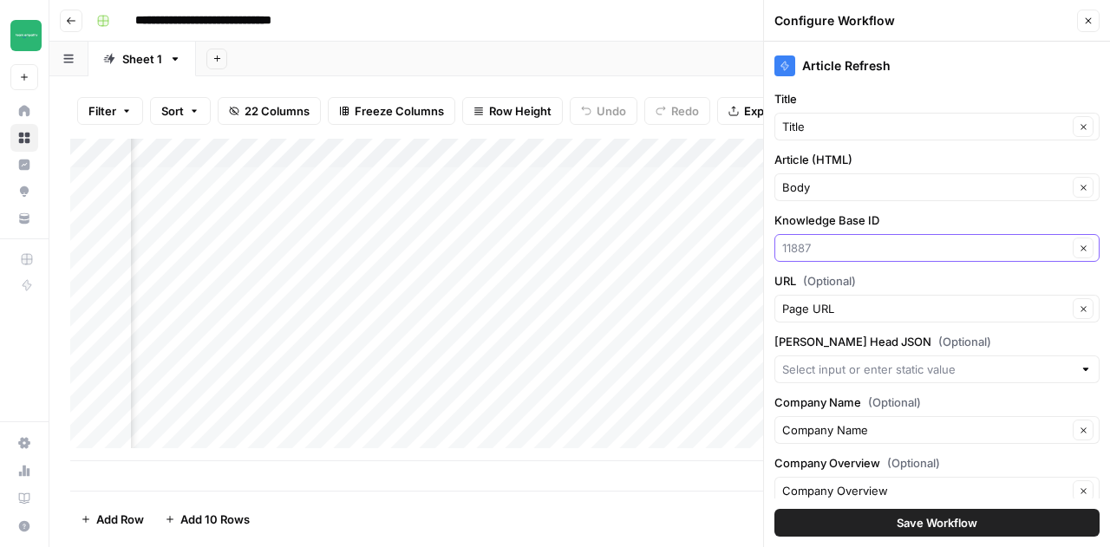
click at [985, 245] on input "Knowledge Base ID" at bounding box center [924, 247] width 285 height 17
type input "p"
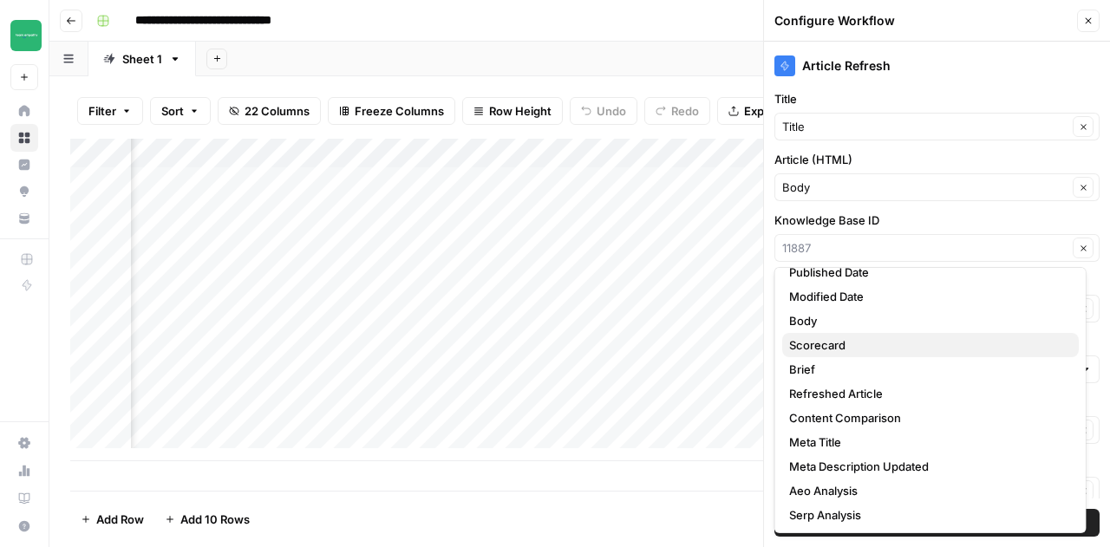
scroll to position [0, 0]
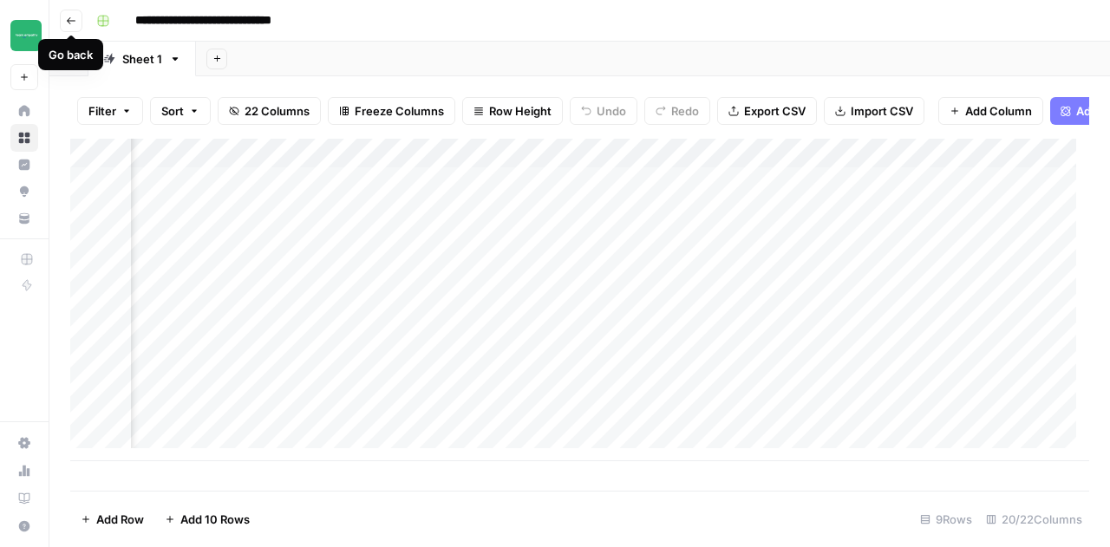
click at [74, 23] on icon "button" at bounding box center [71, 21] width 10 height 10
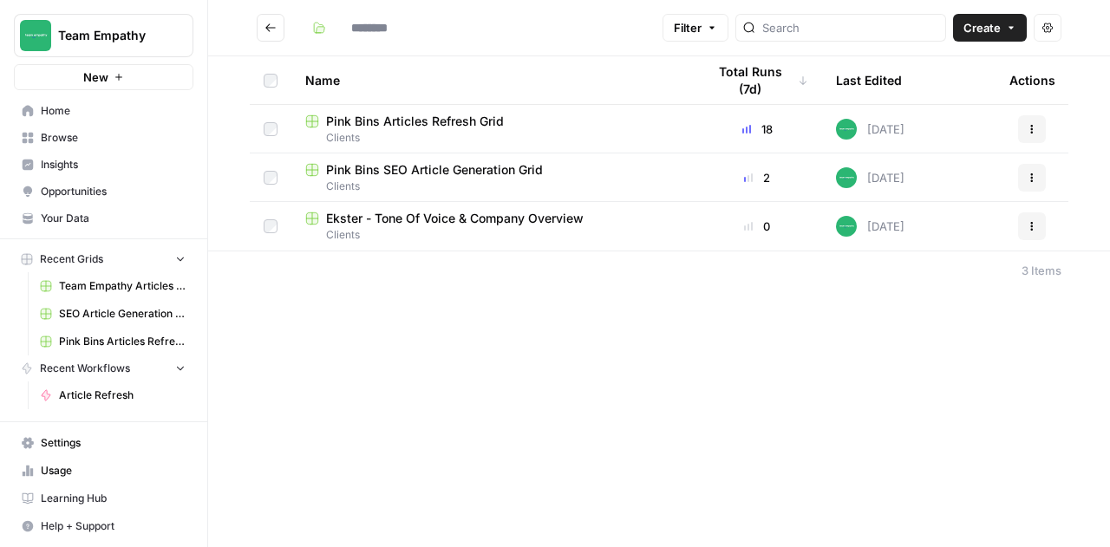
type input "*******"
click at [60, 222] on span "Your Data" at bounding box center [113, 219] width 145 height 16
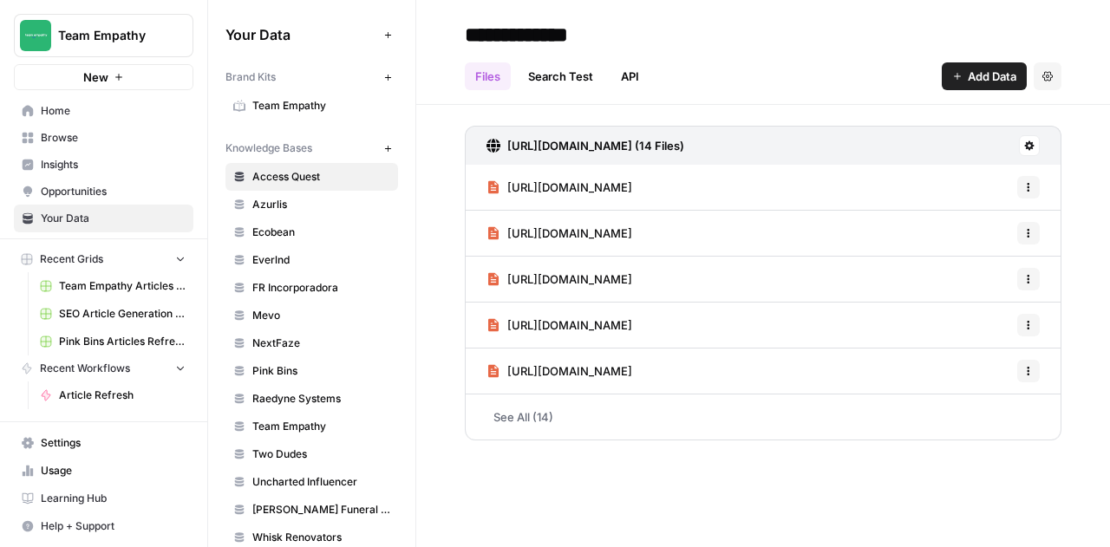
scroll to position [70, 0]
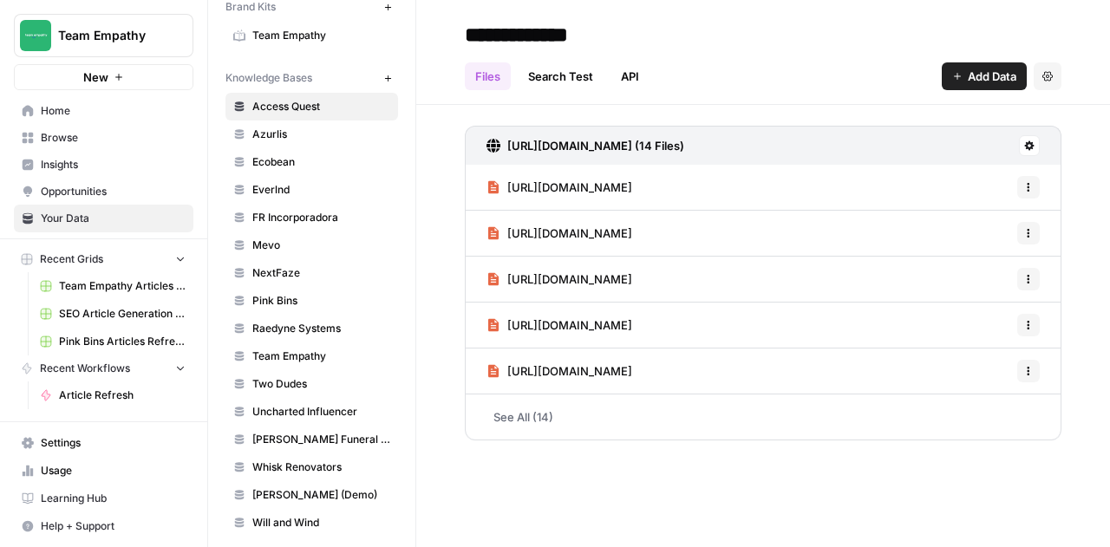
click at [272, 296] on span "Pink Bins" at bounding box center [321, 301] width 138 height 16
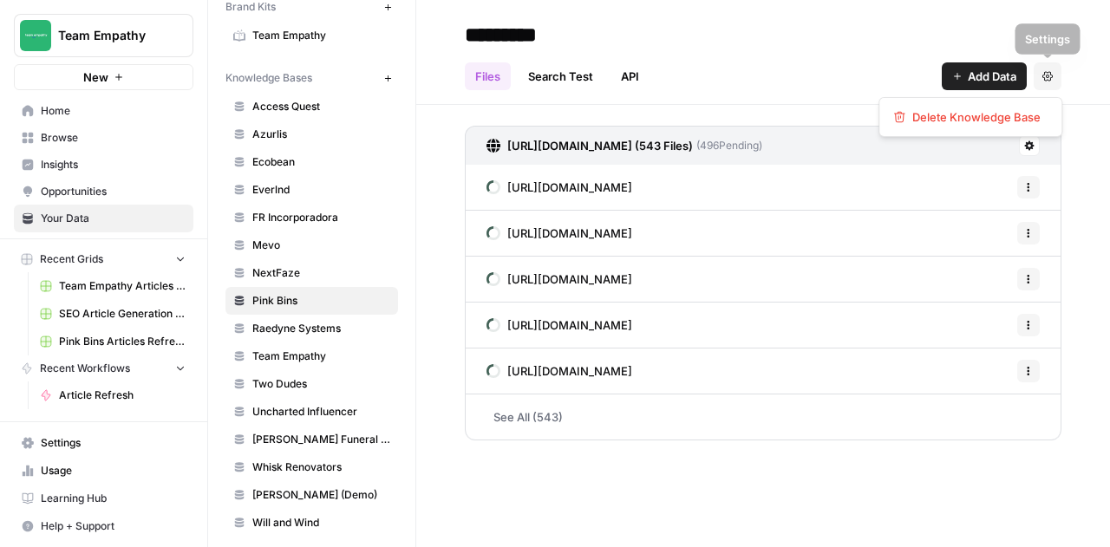
click at [1048, 77] on icon "button" at bounding box center [1048, 76] width 10 height 10
click at [628, 78] on link "API" at bounding box center [630, 76] width 39 height 28
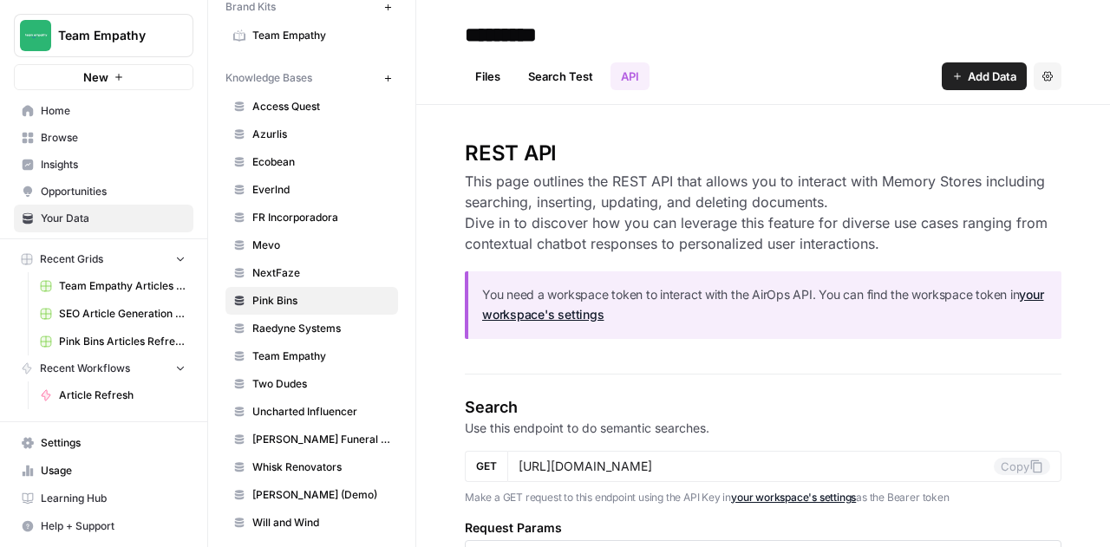
click at [537, 73] on link "Search Test" at bounding box center [561, 76] width 86 height 28
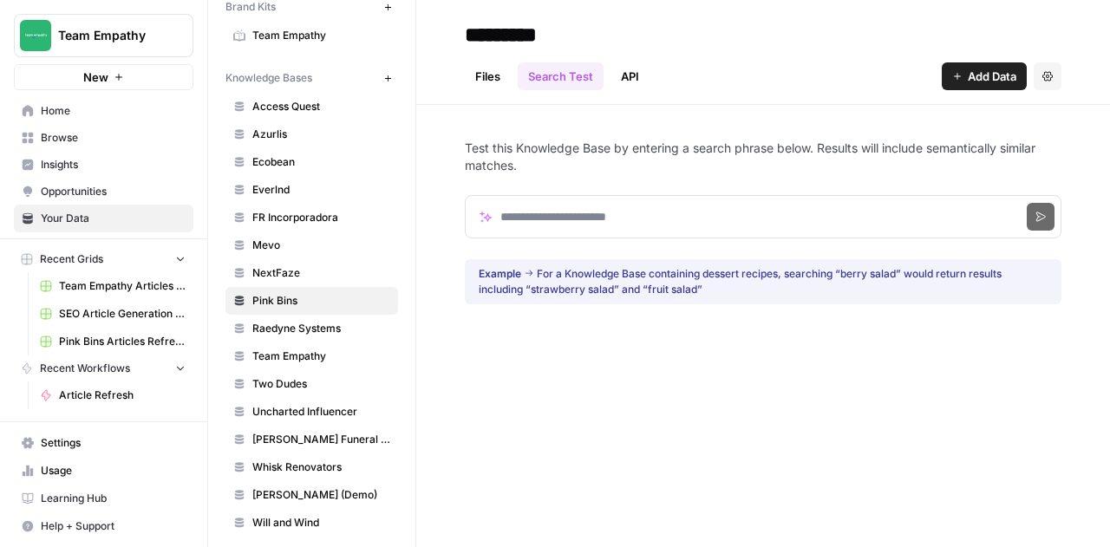
click at [473, 76] on link "Files" at bounding box center [488, 76] width 46 height 28
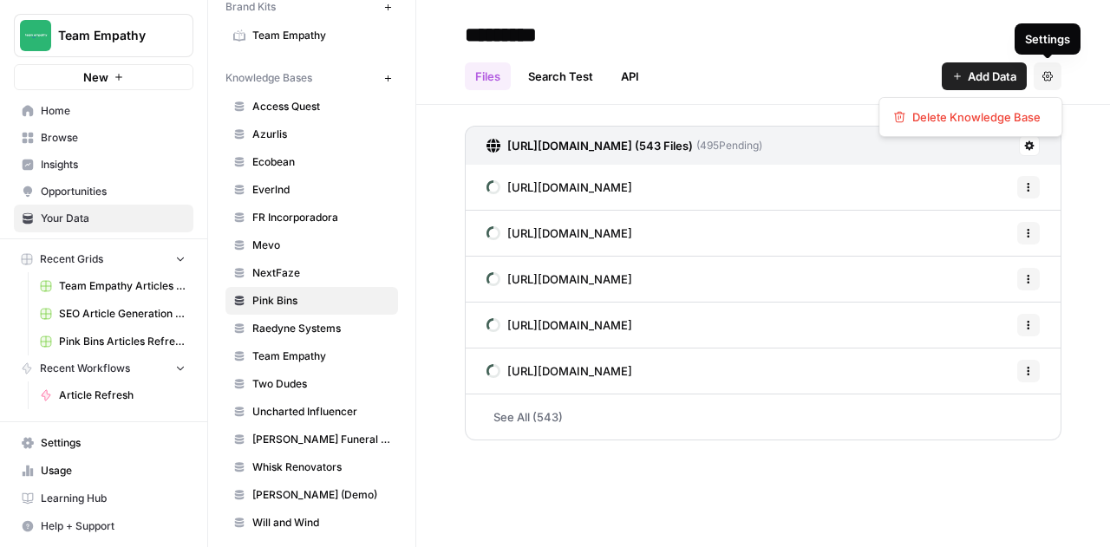
click at [1042, 76] on span "Settings" at bounding box center [1042, 76] width 1 height 1
click at [859, 89] on div "Files Search Test API Add Data Settings" at bounding box center [763, 70] width 597 height 42
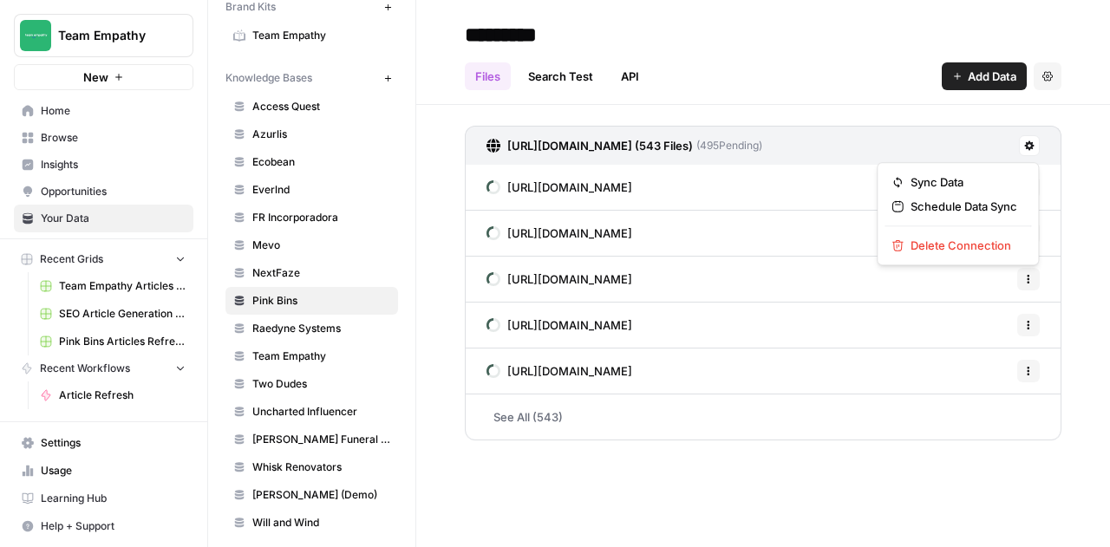
click at [1035, 148] on button at bounding box center [1029, 145] width 21 height 21
click at [737, 100] on header "********* Files Search Test API Add Data Settings" at bounding box center [763, 52] width 694 height 105
click at [626, 79] on link "API" at bounding box center [630, 76] width 39 height 28
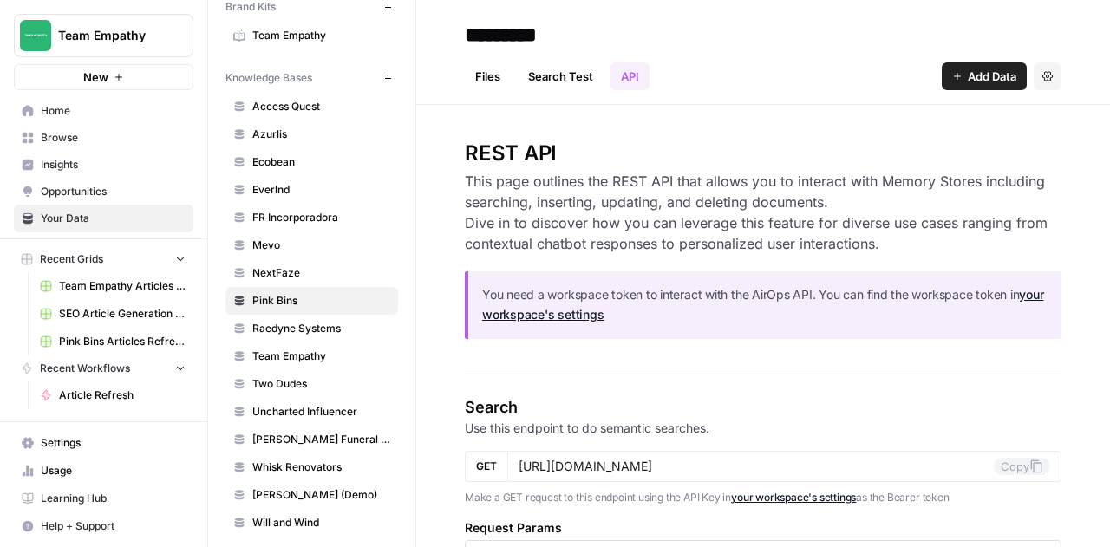
click at [626, 79] on link "API" at bounding box center [630, 76] width 39 height 28
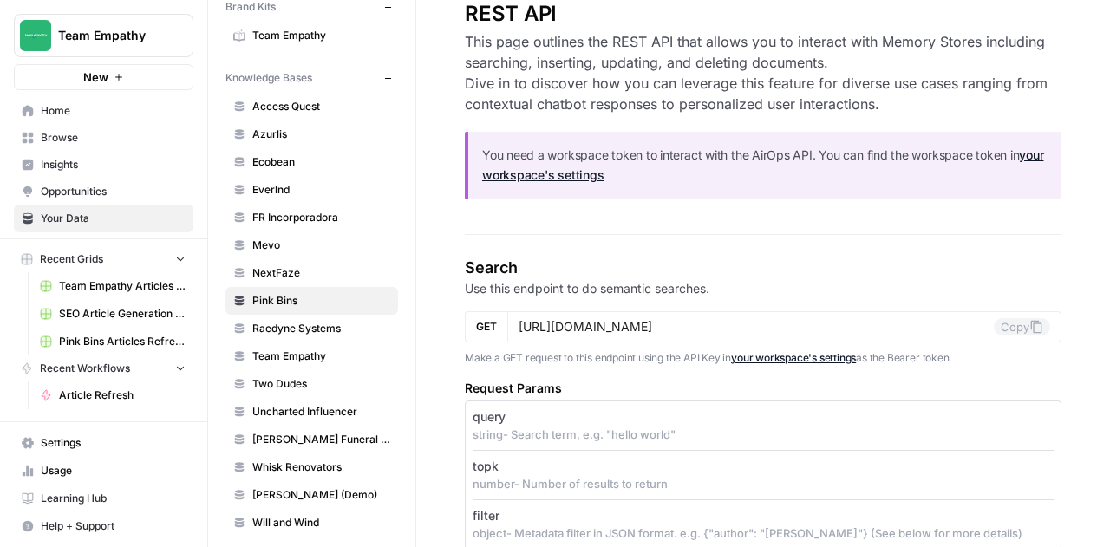
scroll to position [180, 0]
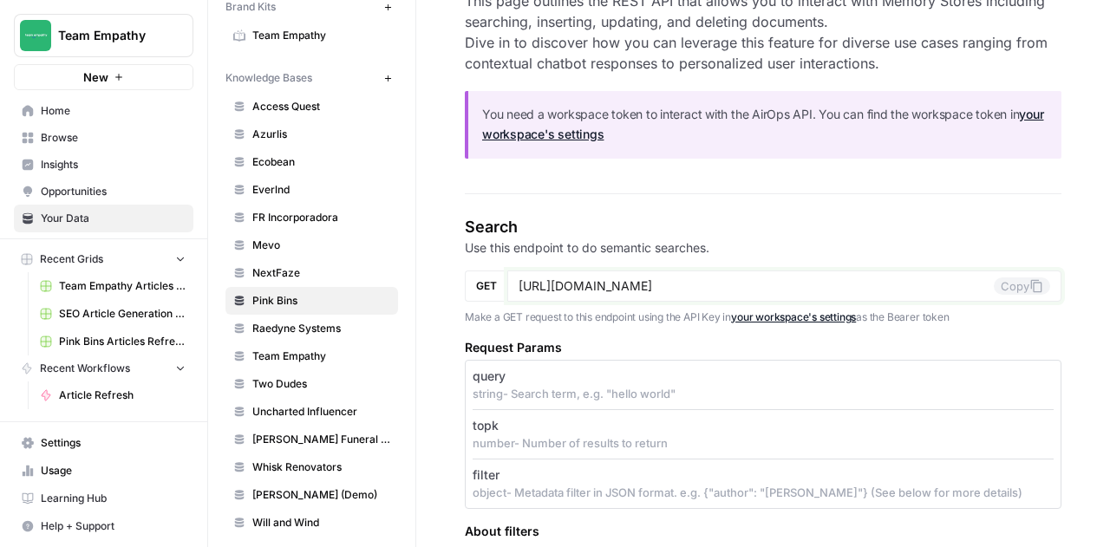
drag, startPoint x: 798, startPoint y: 289, endPoint x: 828, endPoint y: 290, distance: 29.5
click at [828, 290] on input "https://app.airops.com/public_api/vector_stores/12895/search" at bounding box center [756, 286] width 475 height 16
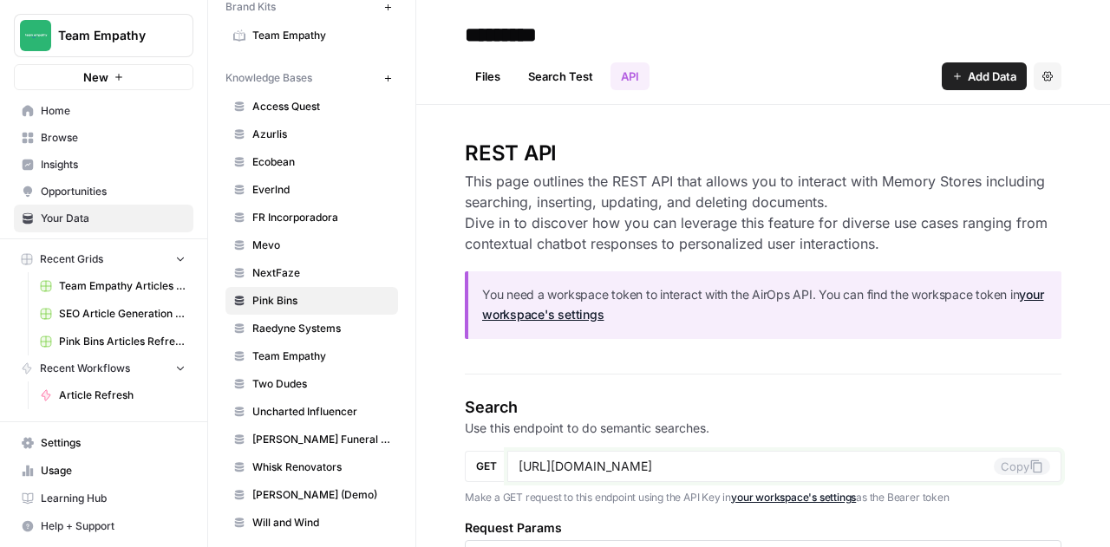
scroll to position [0, 0]
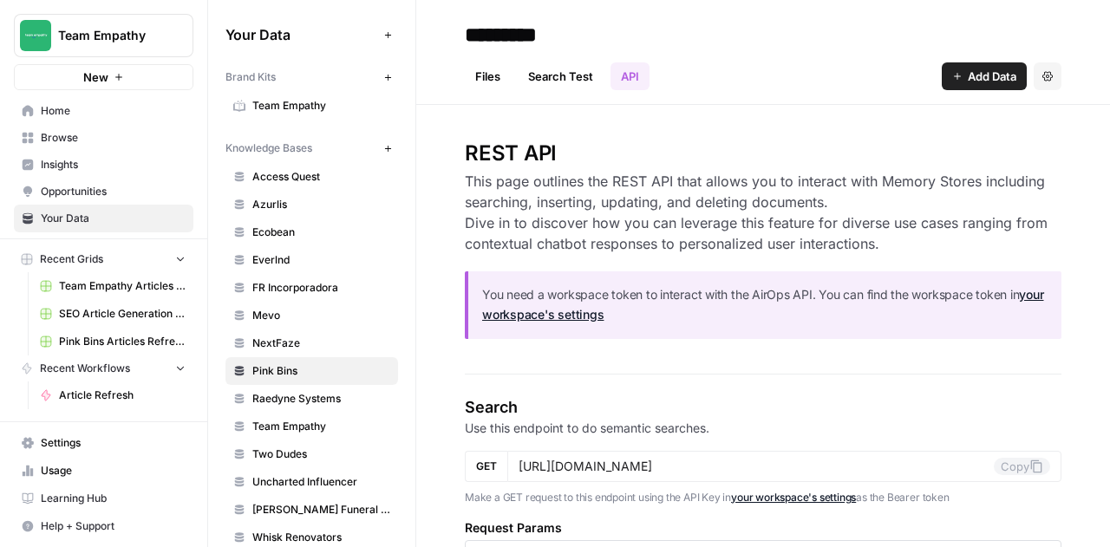
click at [79, 138] on span "Browse" at bounding box center [113, 138] width 145 height 16
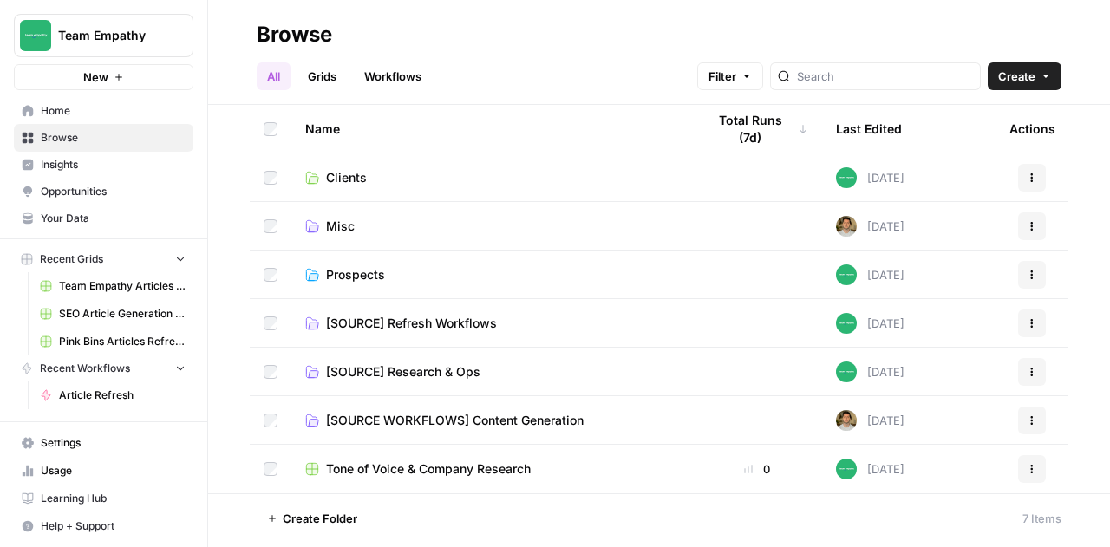
click at [337, 186] on td "Clients" at bounding box center [491, 178] width 401 height 48
click at [350, 180] on span "Clients" at bounding box center [346, 177] width 41 height 17
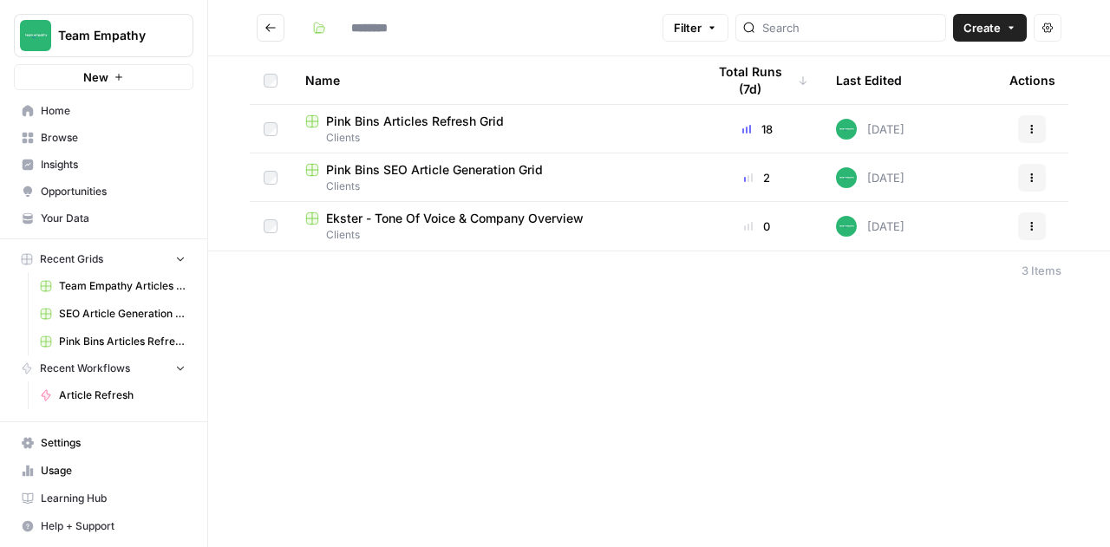
click at [424, 124] on span "Pink Bins Articles Refresh Grid" at bounding box center [415, 121] width 178 height 17
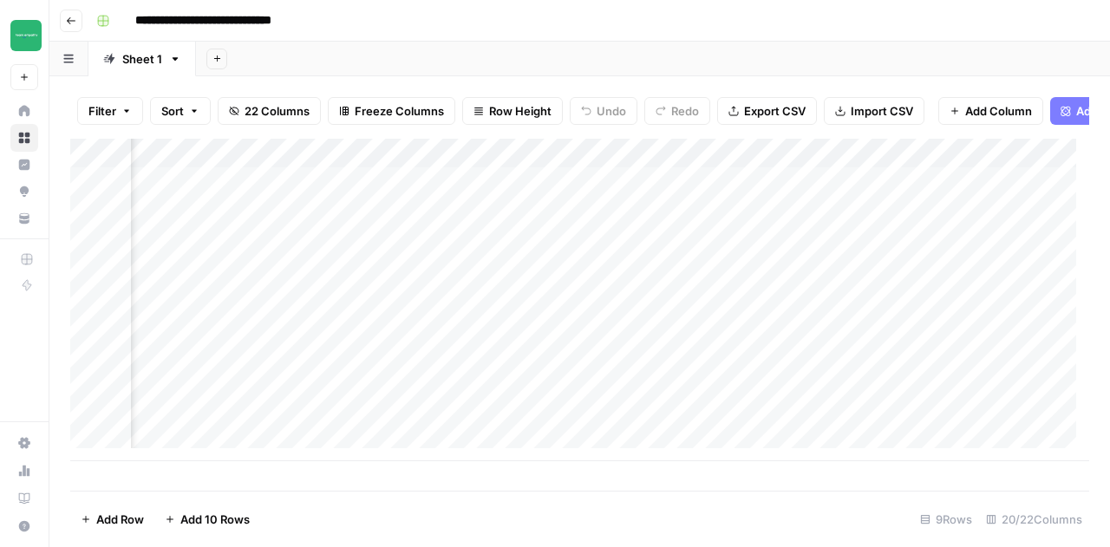
scroll to position [0, 2183]
click at [638, 169] on div "Add Column" at bounding box center [579, 300] width 1019 height 323
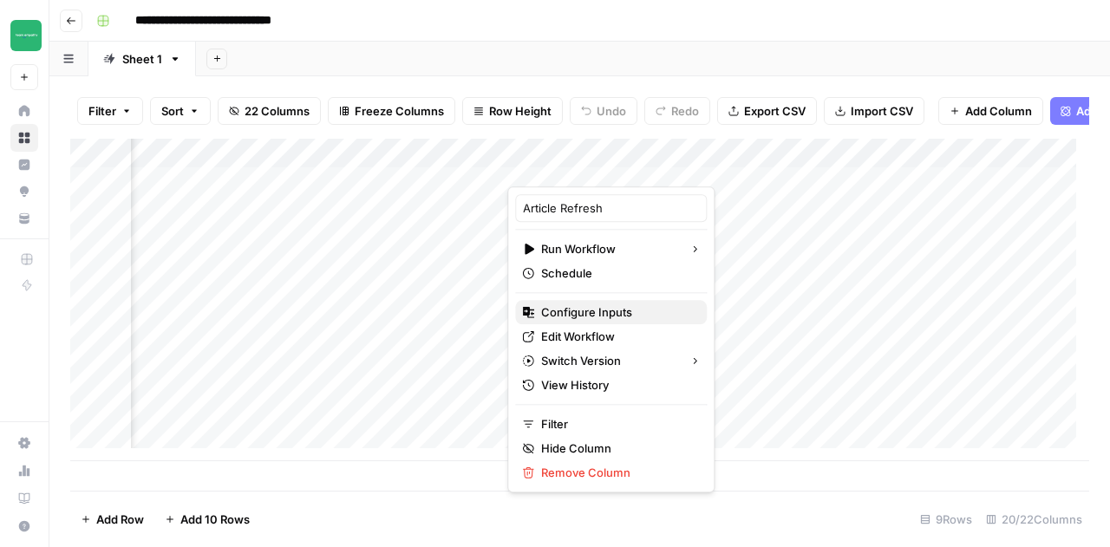
click at [600, 309] on span "Configure Inputs" at bounding box center [617, 312] width 152 height 17
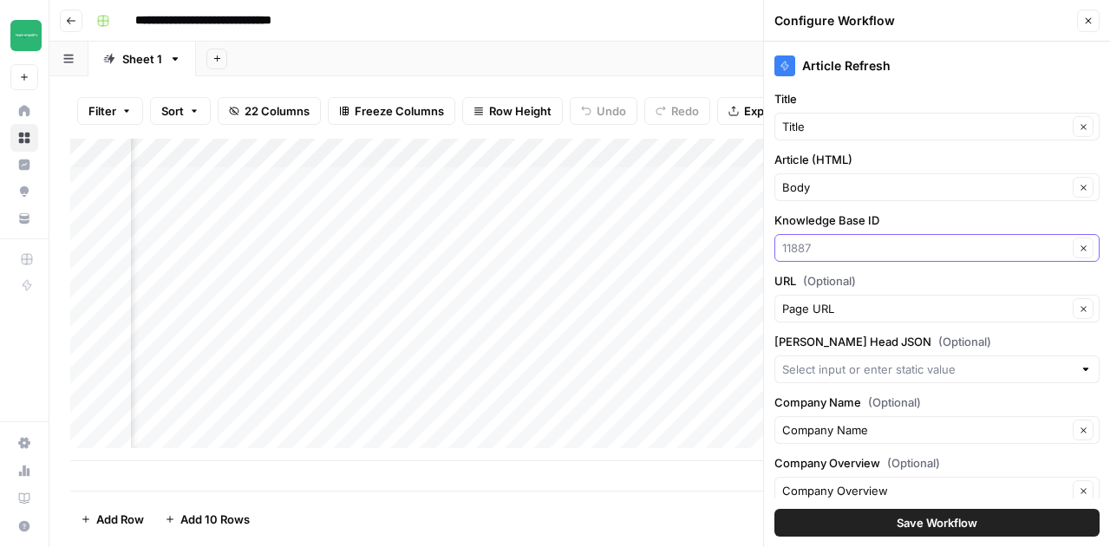
click at [907, 247] on input "Knowledge Base ID" at bounding box center [924, 247] width 285 height 17
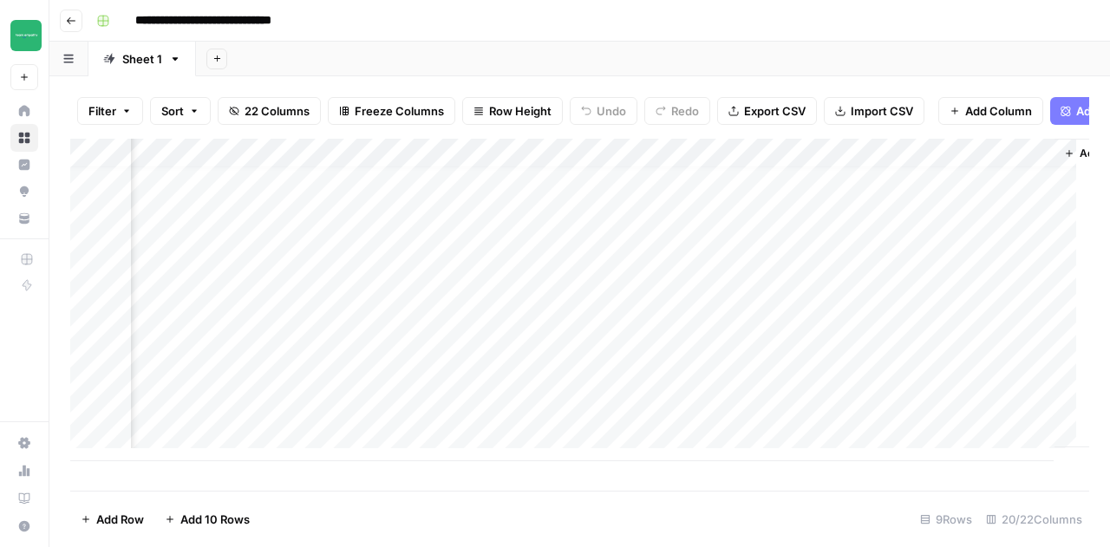
scroll to position [13, 2497]
click at [1019, 161] on span "Add Column" at bounding box center [1049, 154] width 61 height 16
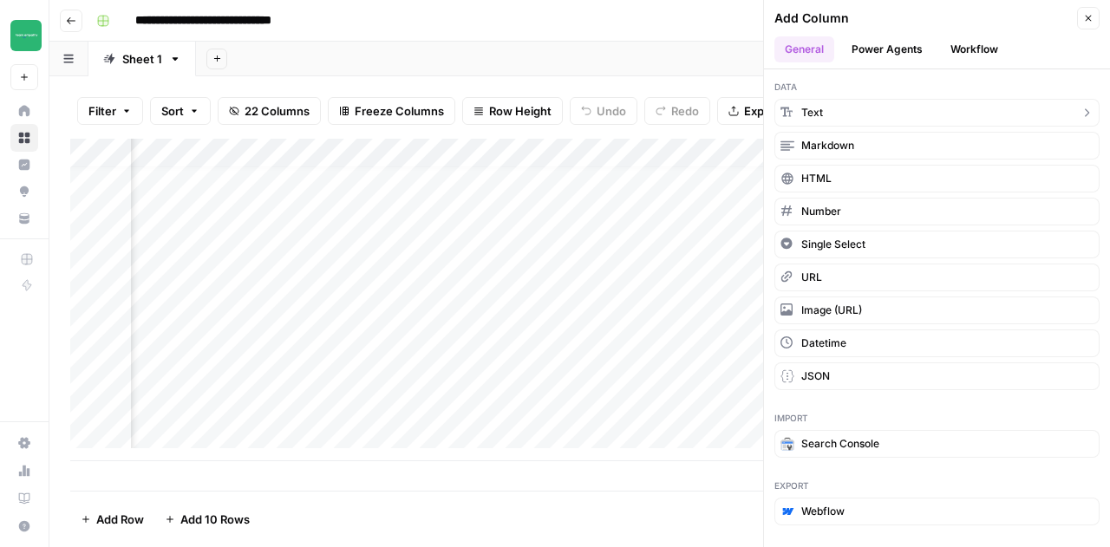
click at [862, 110] on button "Text" at bounding box center [937, 113] width 325 height 28
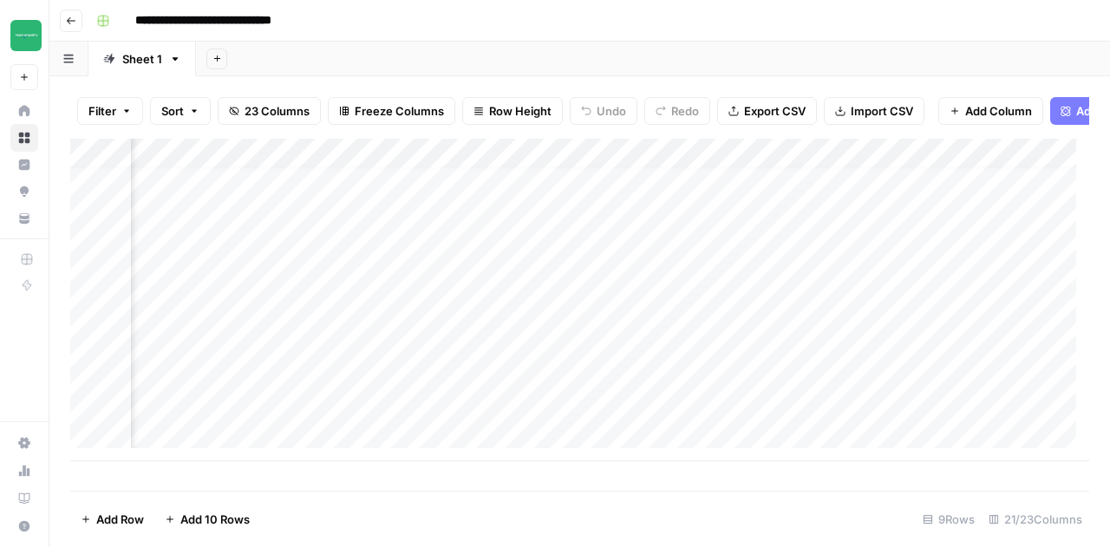
scroll to position [13, 2747]
click at [758, 164] on div "Add Column" at bounding box center [579, 300] width 1019 height 323
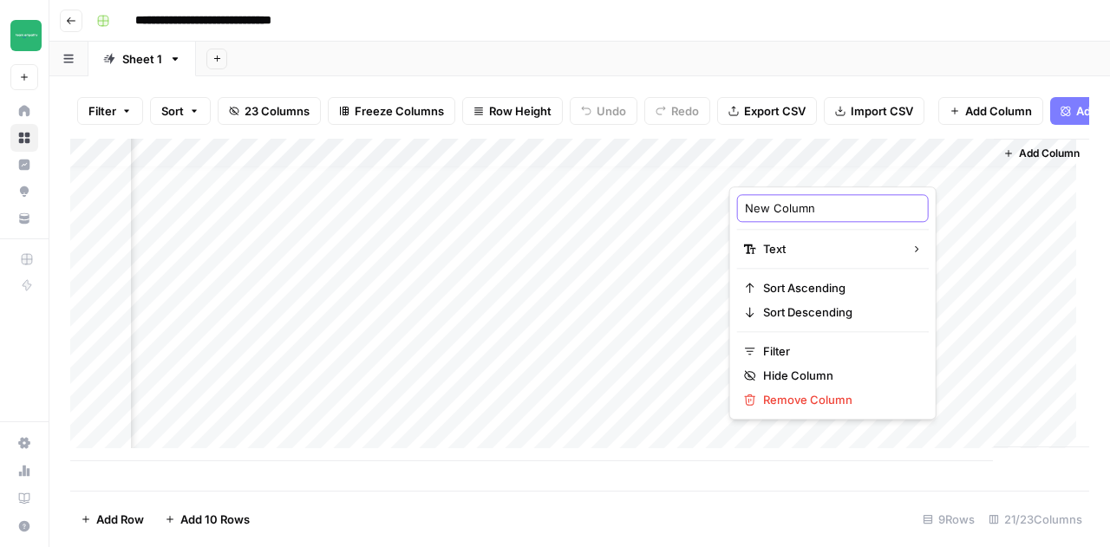
click at [807, 212] on input "New Column" at bounding box center [833, 208] width 176 height 17
type input "Knowledge Base ID"
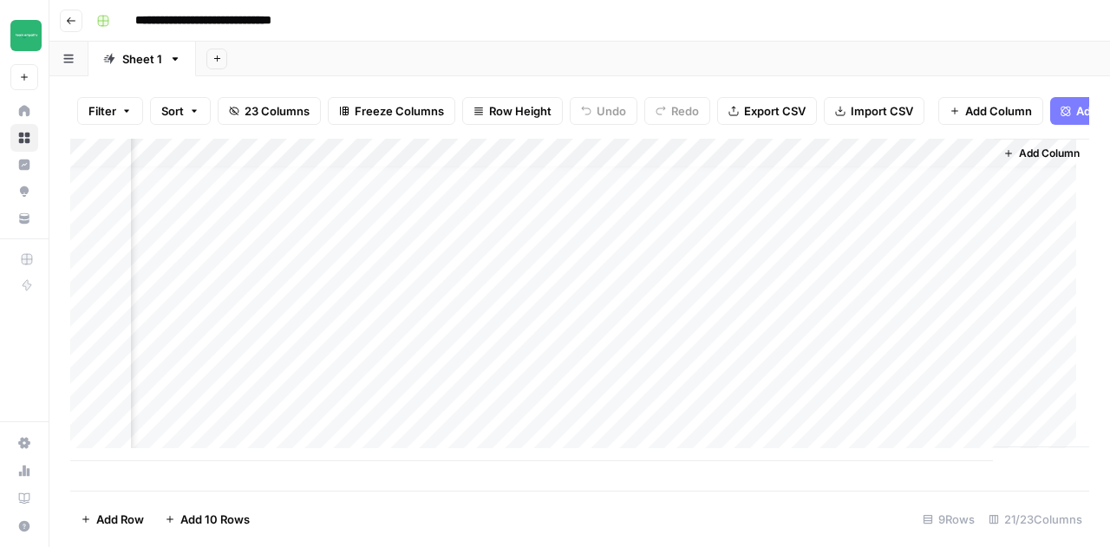
drag, startPoint x: 893, startPoint y: 165, endPoint x: 255, endPoint y: 194, distance: 639.1
click at [255, 194] on div "Add Column" at bounding box center [579, 300] width 1019 height 323
drag, startPoint x: 847, startPoint y: 171, endPoint x: 705, endPoint y: 187, distance: 142.3
click at [705, 187] on div "Add Column" at bounding box center [579, 300] width 1019 height 323
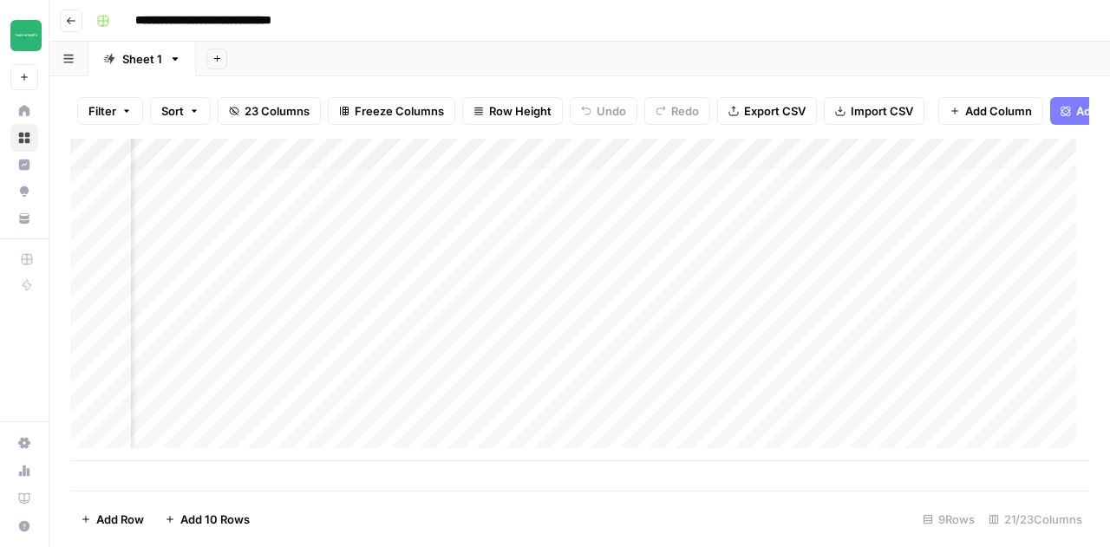
scroll to position [13, 2242]
click at [826, 166] on div "Add Column" at bounding box center [579, 300] width 1019 height 323
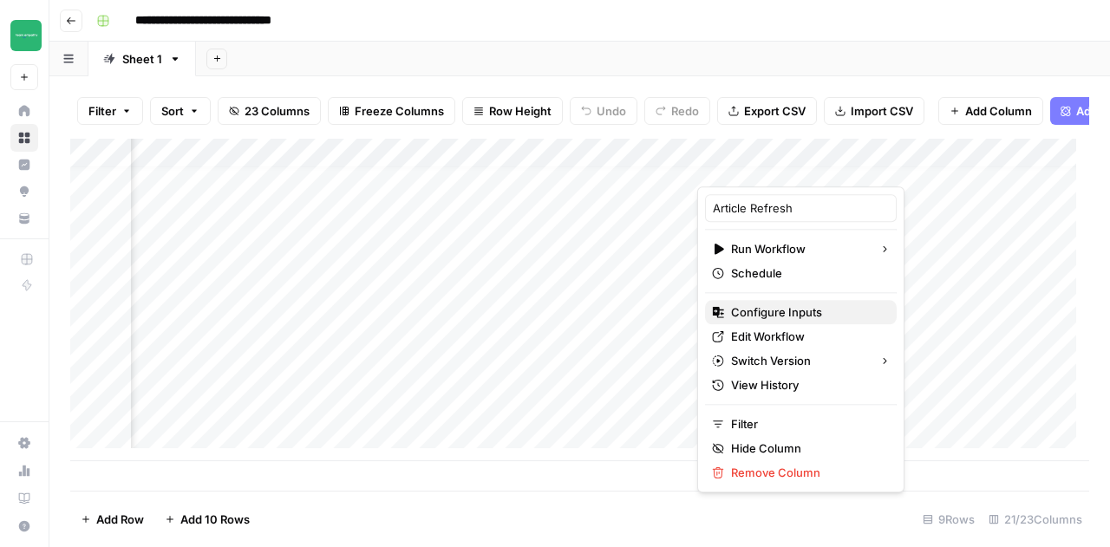
click at [768, 311] on span "Configure Inputs" at bounding box center [807, 312] width 152 height 17
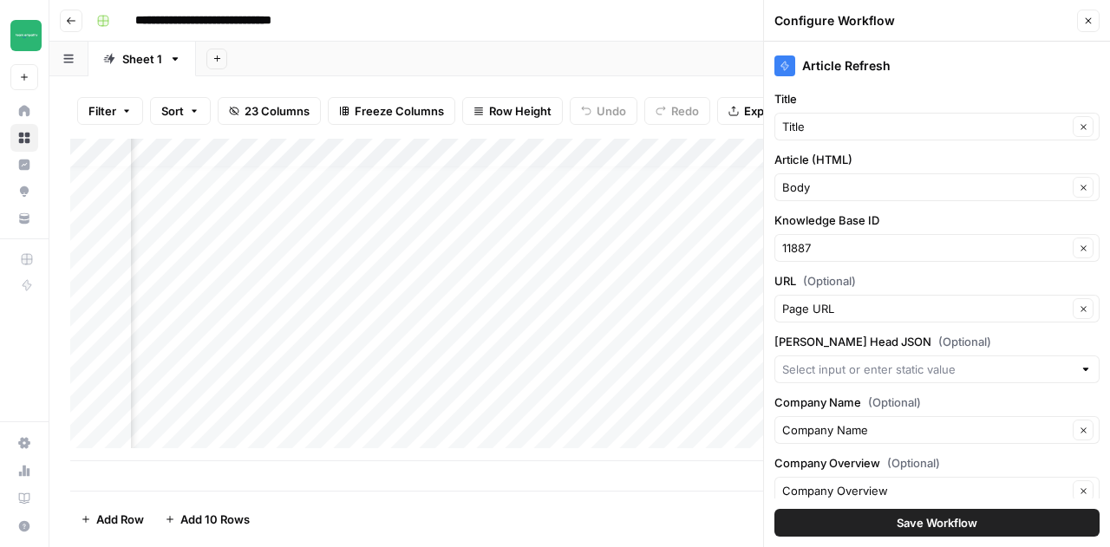
click at [848, 259] on div "11887 Clear" at bounding box center [937, 248] width 325 height 28
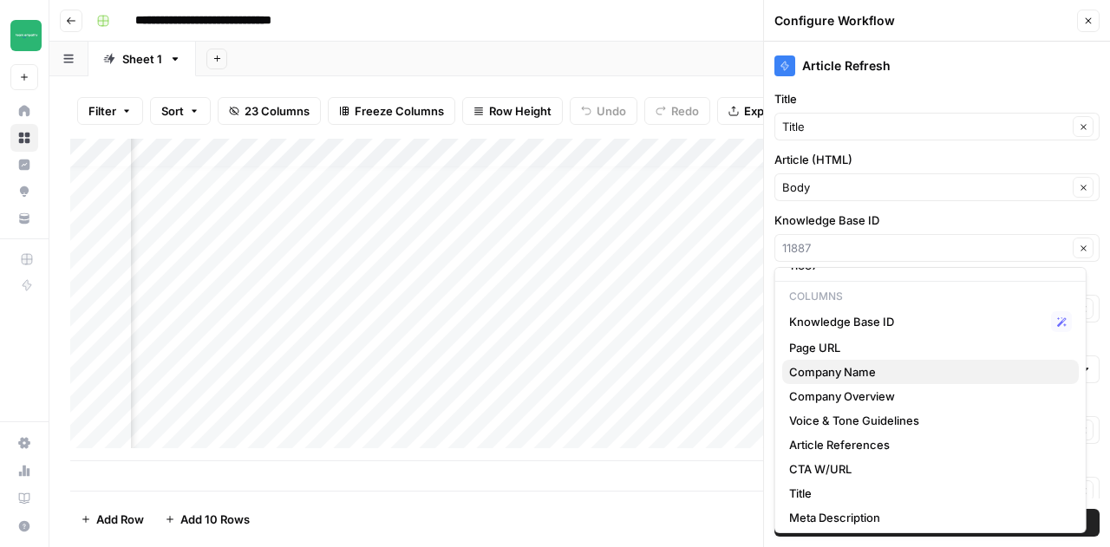
scroll to position [21, 0]
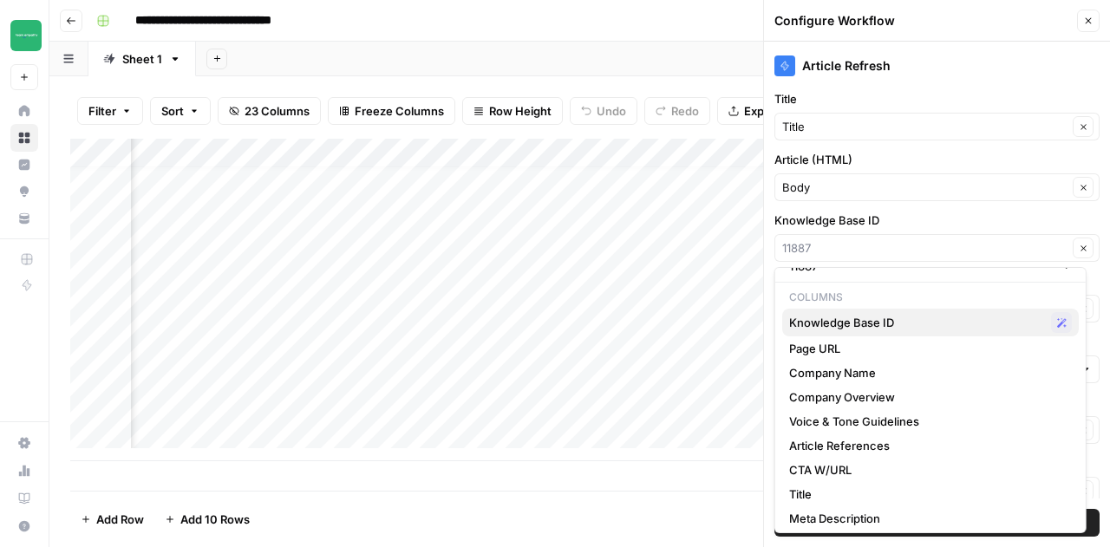
click at [878, 328] on span "Knowledge Base ID" at bounding box center [916, 322] width 255 height 17
type input "Knowledge Base ID"
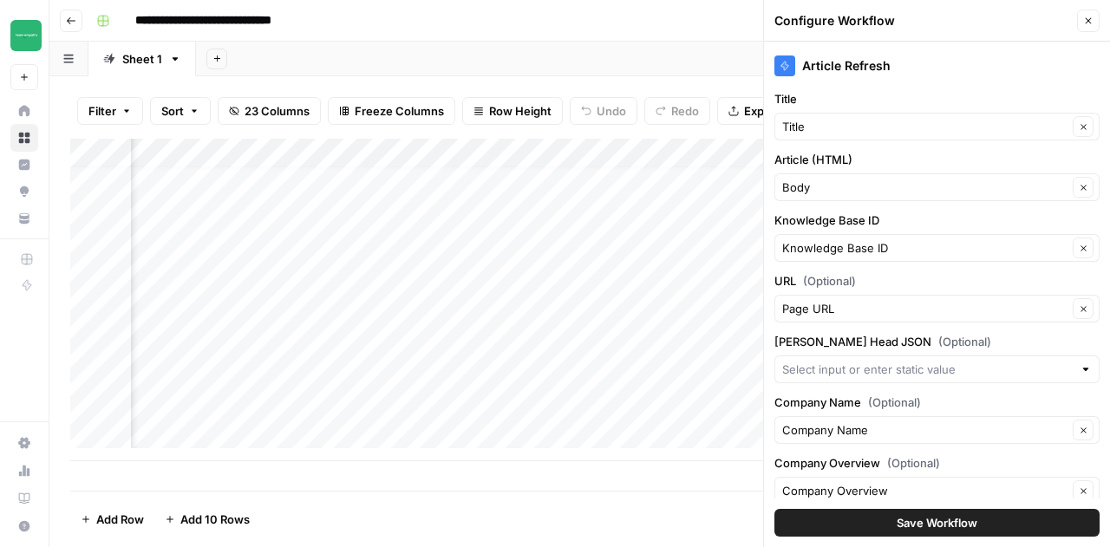
click at [880, 533] on button "Save Workflow" at bounding box center [937, 523] width 325 height 28
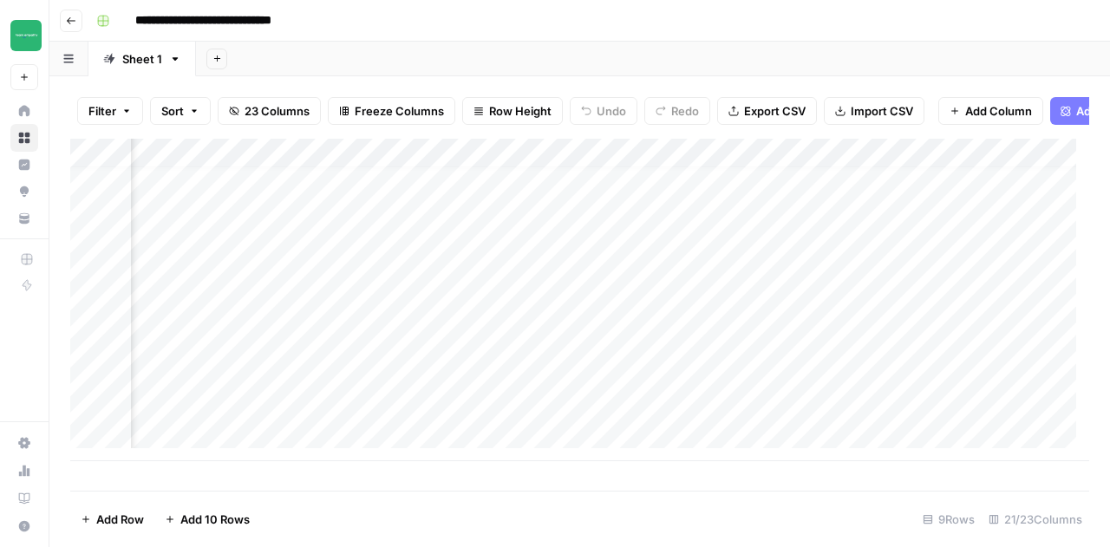
scroll to position [0, 2242]
click at [545, 202] on div "Add Column" at bounding box center [579, 300] width 1019 height 323
